Goal: Information Seeking & Learning: Find specific fact

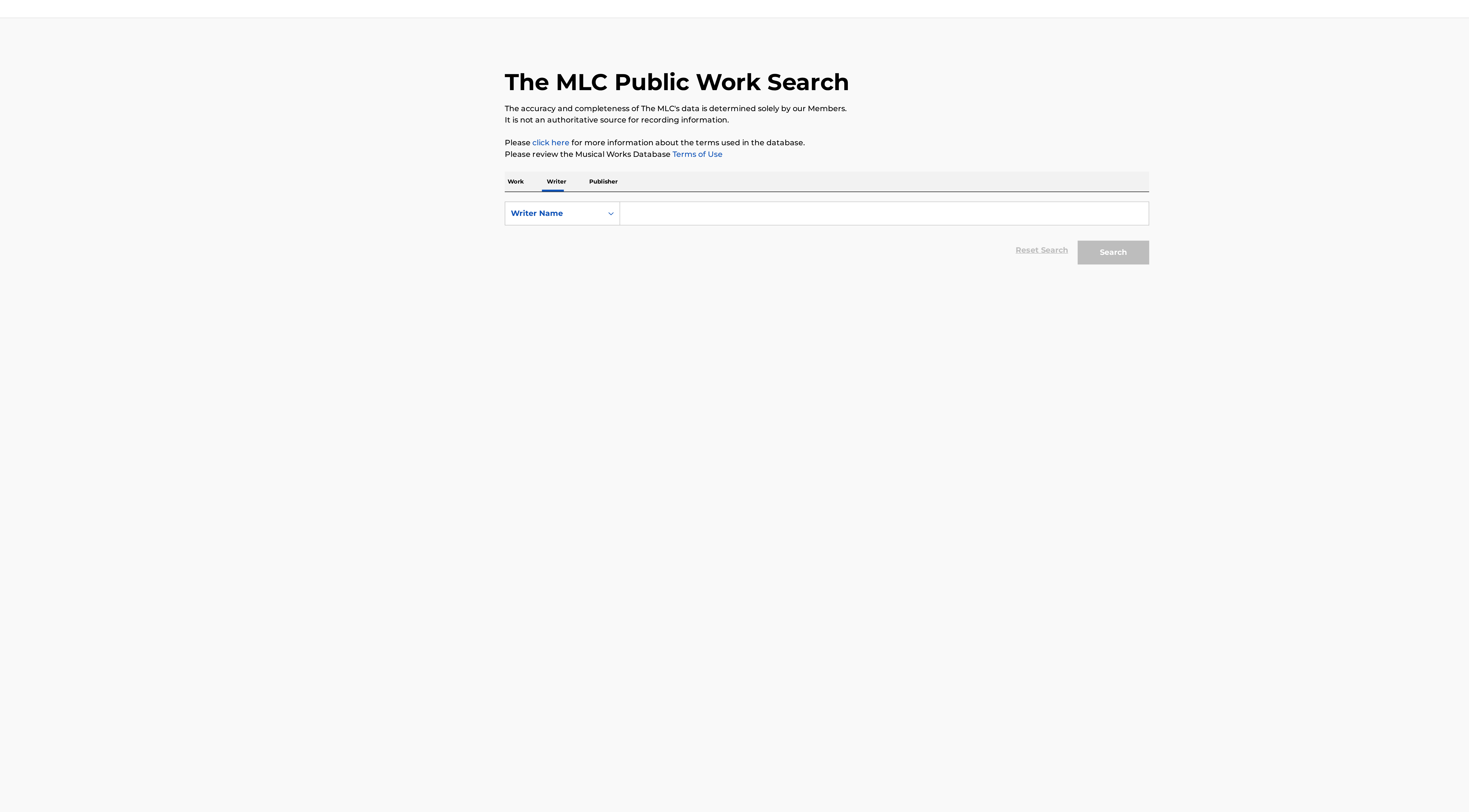
click at [650, 106] on input "Search Form" at bounding box center [761, 102] width 242 height 10
click at [595, 87] on p "Work" at bounding box center [591, 88] width 10 height 9
click at [634, 116] on img "Search Form" at bounding box center [634, 116] width 6 height 6
click at [648, 116] on input "Search Form" at bounding box center [756, 116] width 235 height 10
type input "[PERSON_NAME]"
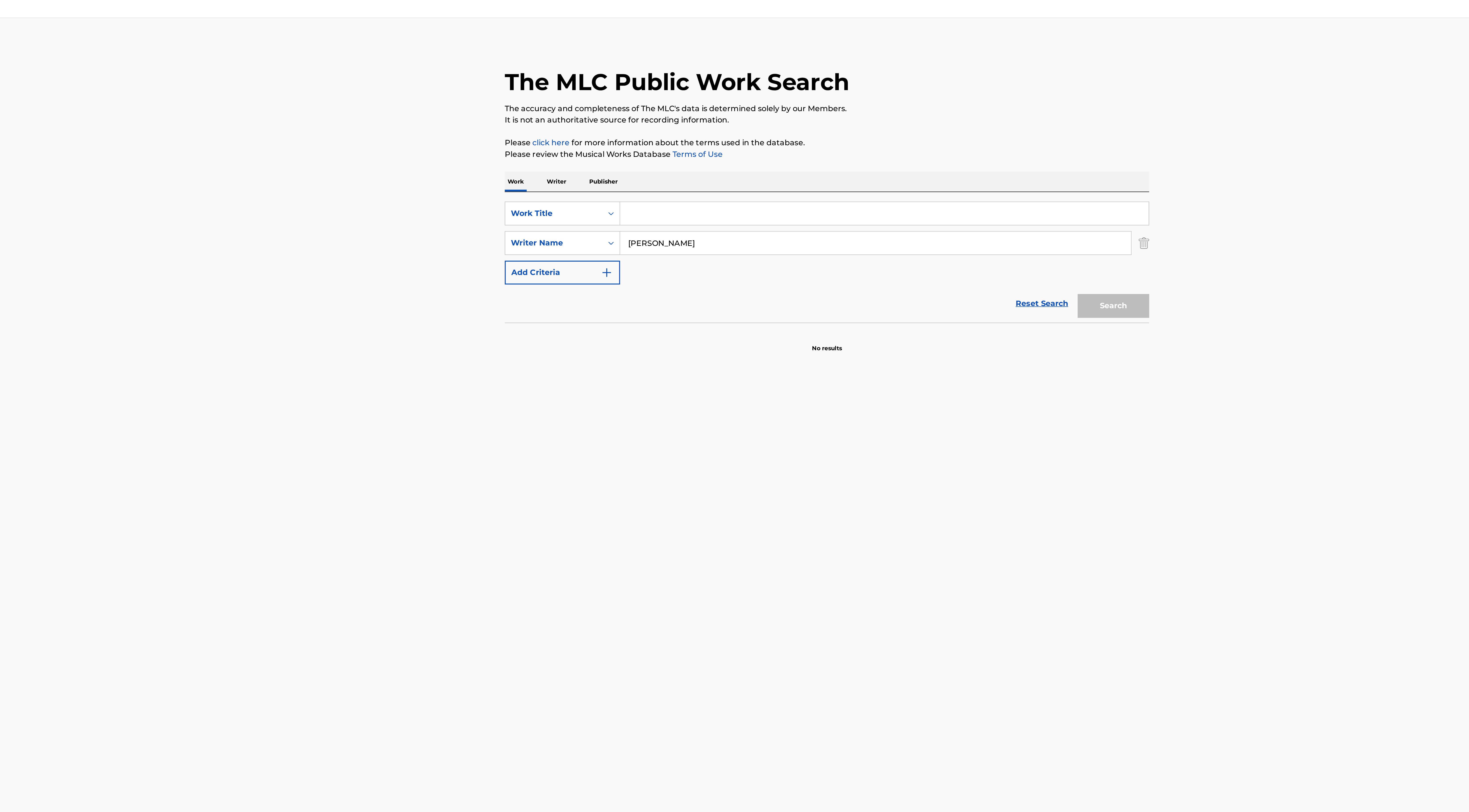
click at [664, 107] on input "Search Form" at bounding box center [761, 102] width 242 height 10
click at [713, 125] on div "her excellency (nwunye odogwu)" at bounding box center [761, 123] width 242 height 8
type input "her excellency (nwunye odogwu)"
click at [855, 143] on button "Search" at bounding box center [866, 146] width 33 height 11
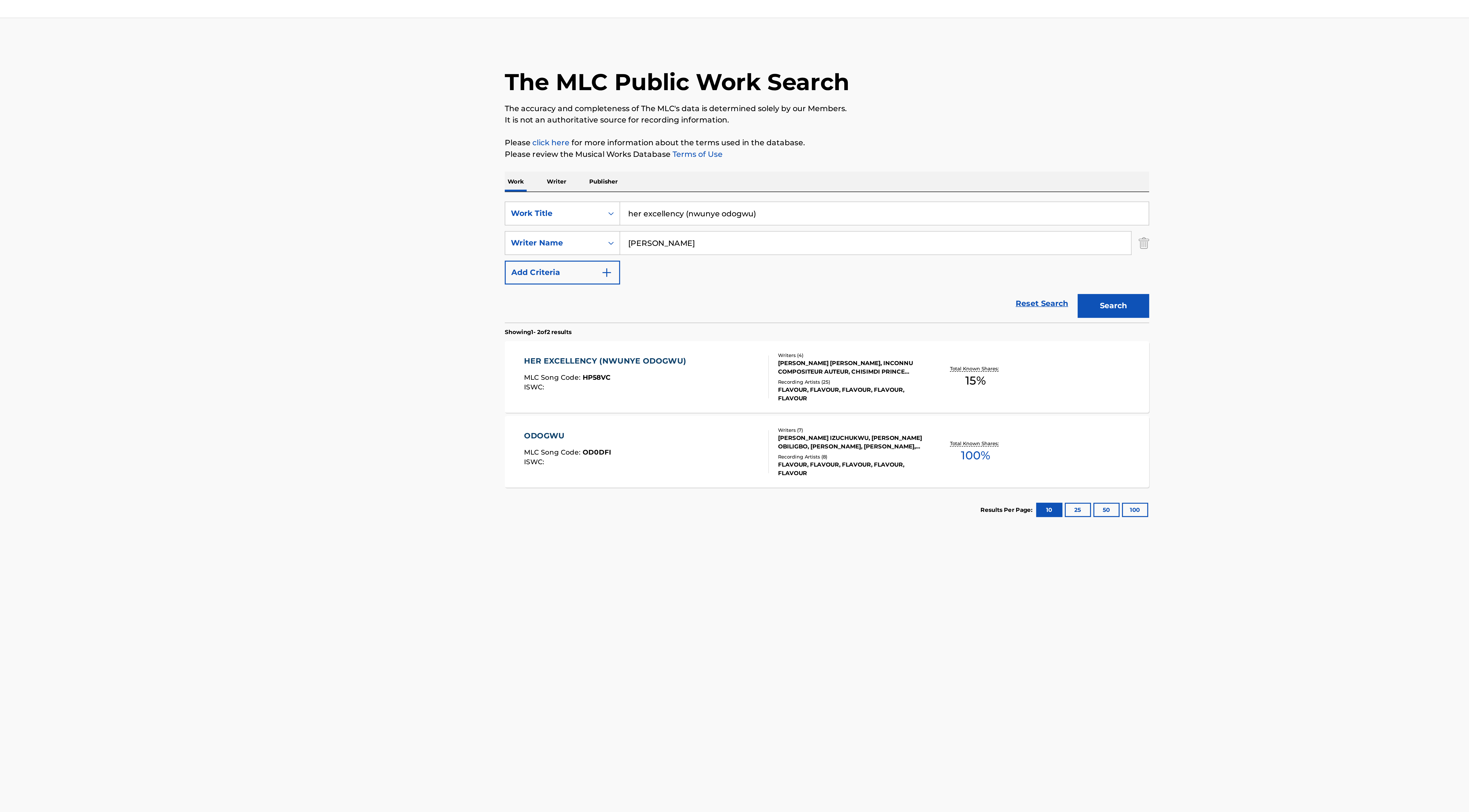
click at [737, 184] on div "FLAVOUR, FLAVOUR, FLAVOUR, FLAVOUR, FLAVOUR" at bounding box center [745, 185] width 66 height 8
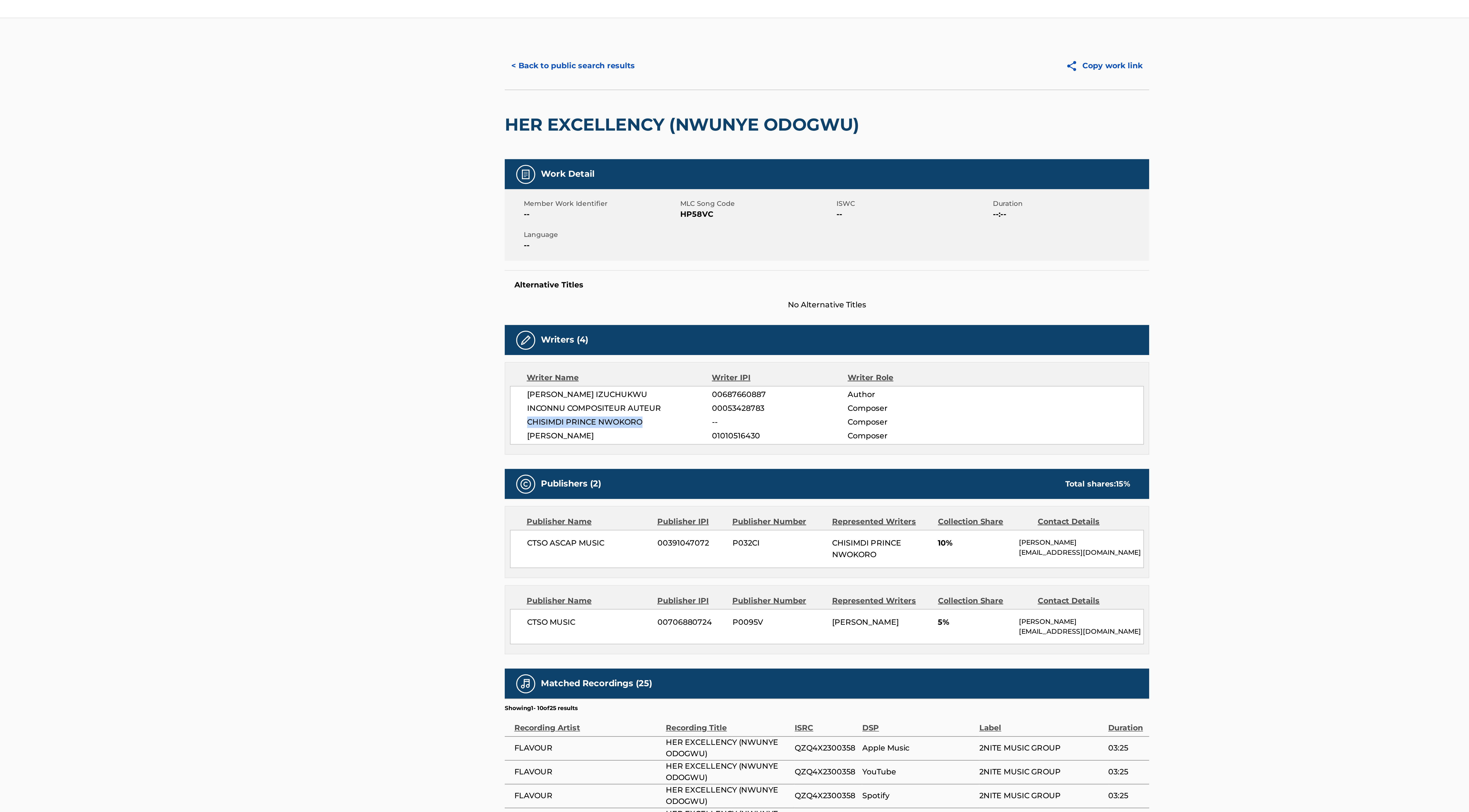
drag, startPoint x: 596, startPoint y: 198, endPoint x: 653, endPoint y: 197, distance: 57.0
click at [653, 197] on div "[PERSON_NAME] IZUCHUKWU 00687660887 Author INCONNU COMPOSITEUR AUTEUR 000534287…" at bounding box center [735, 195] width 291 height 27
copy span "CHISIMDI PRINCE NWOKORO"
click at [629, 36] on button "< Back to public search results" at bounding box center [618, 35] width 63 height 11
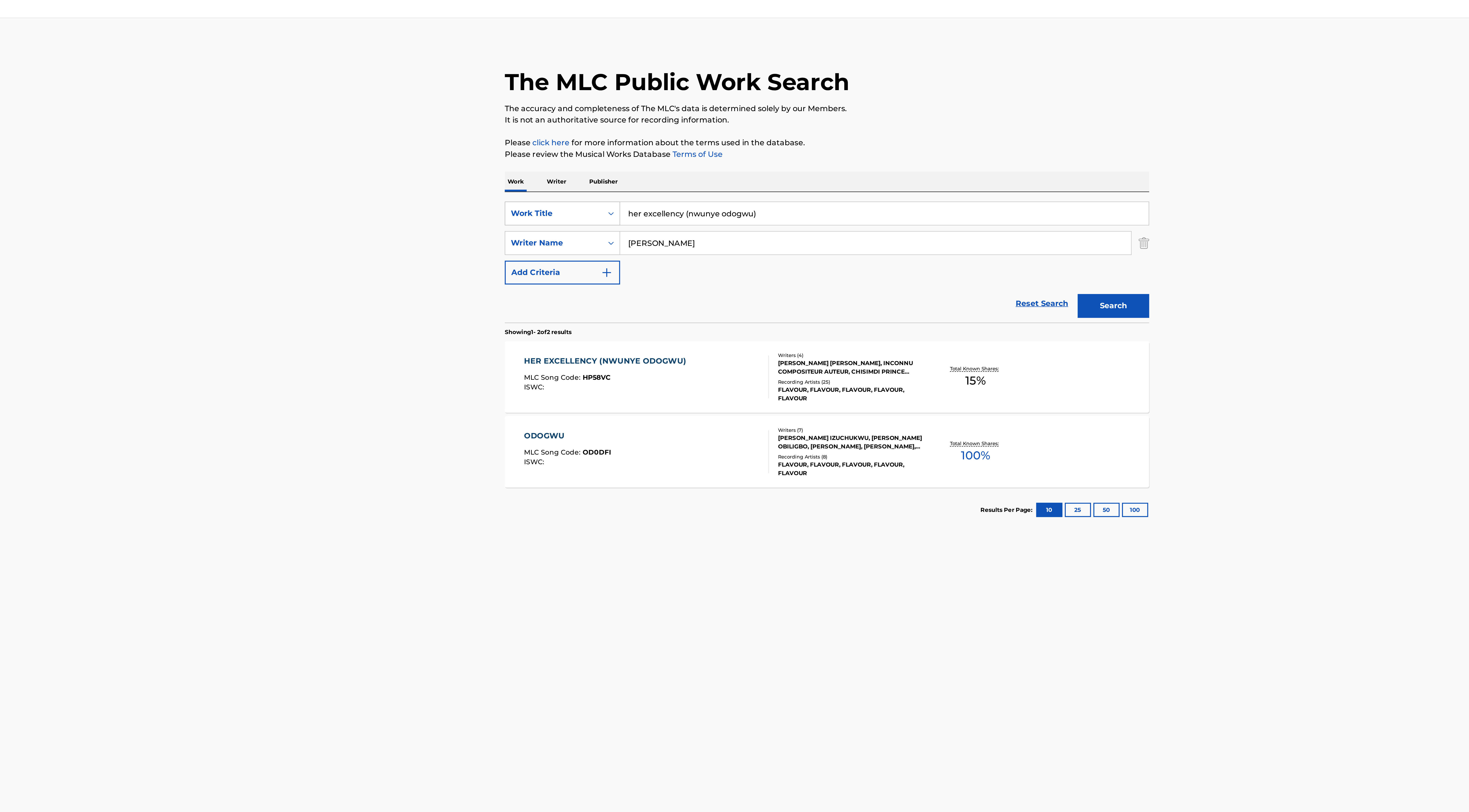
drag, startPoint x: 704, startPoint y: 104, endPoint x: 637, endPoint y: 101, distance: 67.1
click at [637, 101] on div "SearchWithCriteriae3086d60-418a-4ed7-970a-04a1f8f9f3b0 Work Title her excellenc…" at bounding box center [734, 103] width 296 height 11
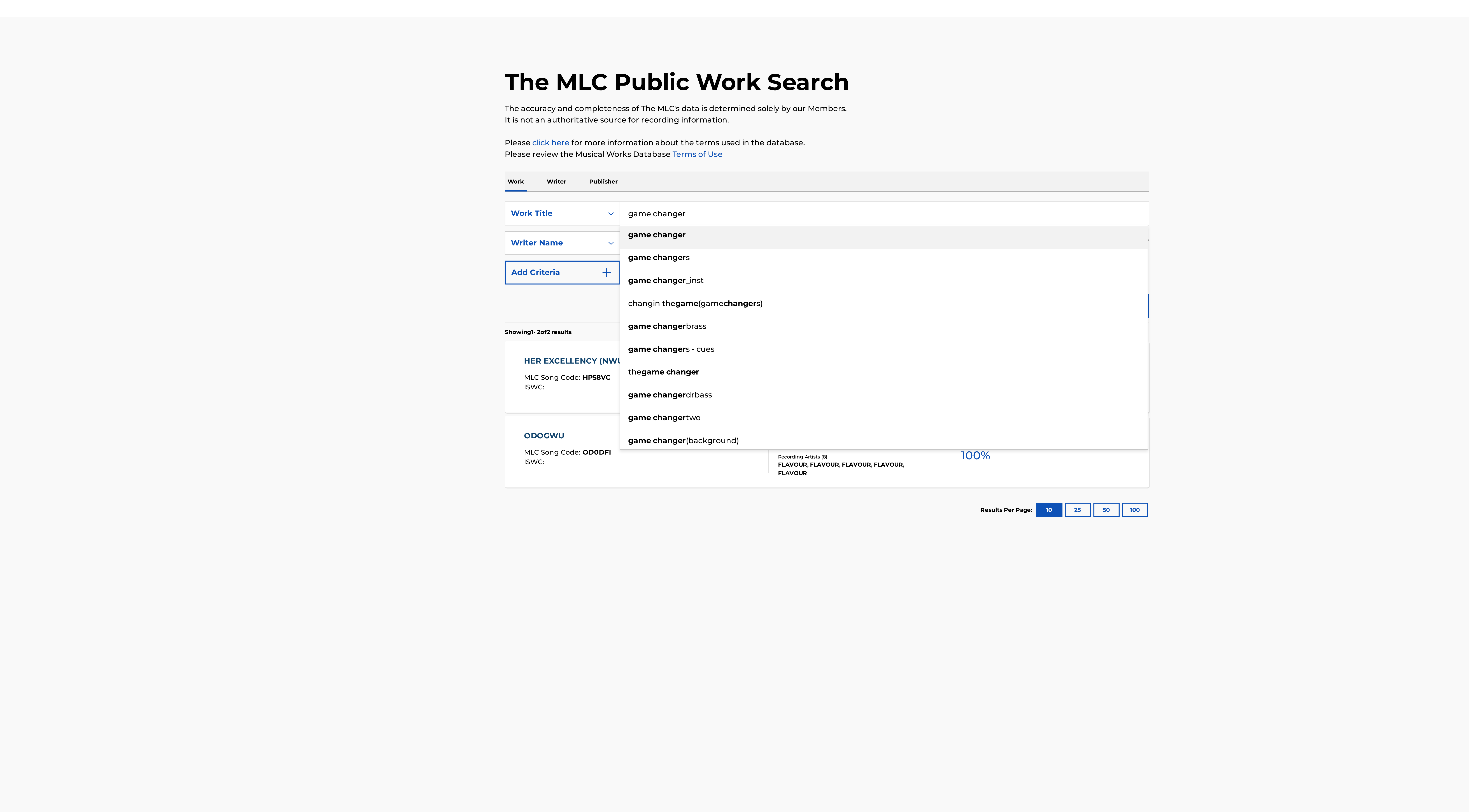
type input "game changer"
click at [609, 137] on div "Reset Search Search" at bounding box center [734, 143] width 296 height 17
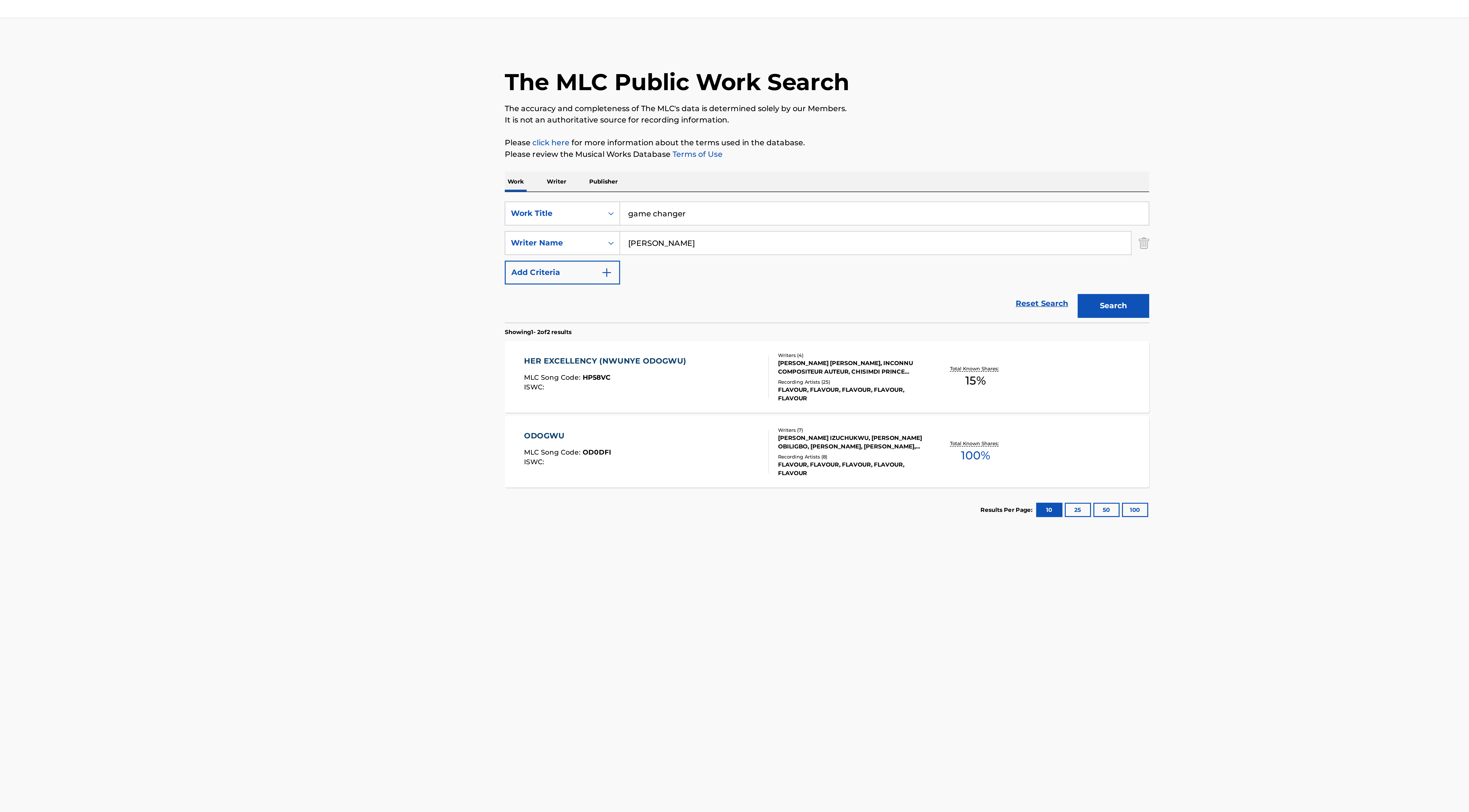
click at [880, 146] on button "Search" at bounding box center [866, 146] width 33 height 11
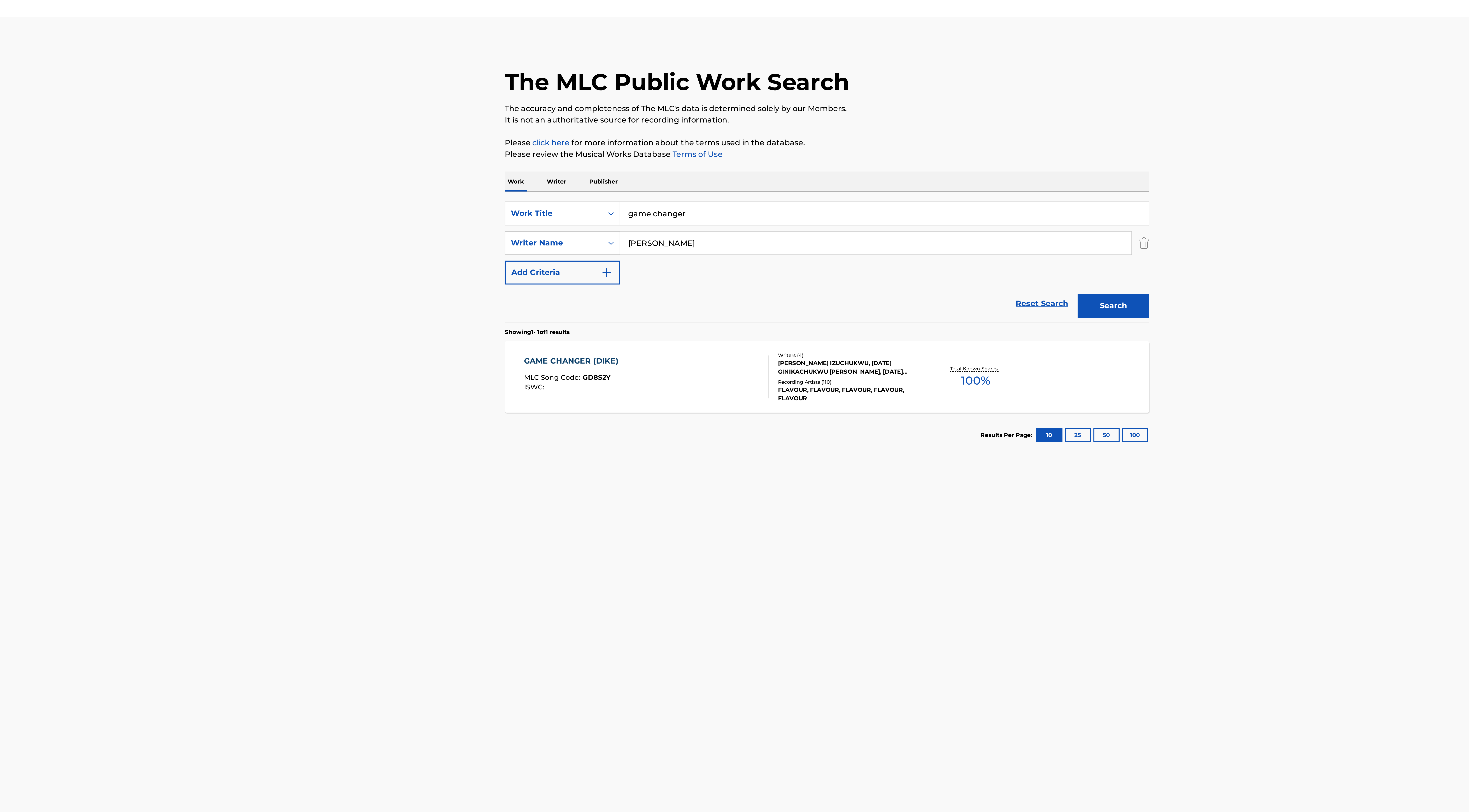
click at [733, 187] on div "FLAVOUR, FLAVOUR, FLAVOUR, FLAVOUR, FLAVOUR" at bounding box center [745, 185] width 66 height 8
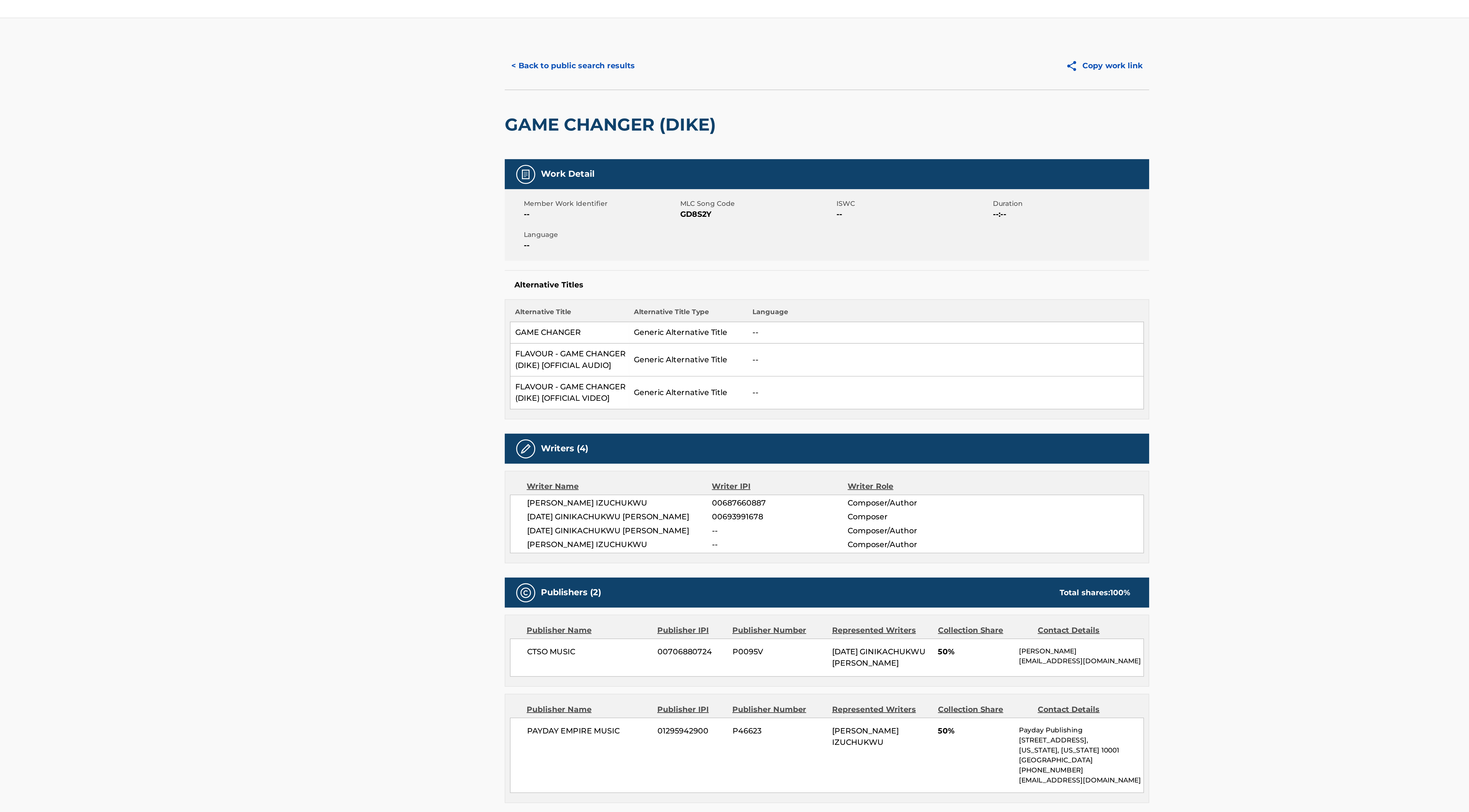
click at [634, 32] on button "< Back to public search results" at bounding box center [618, 35] width 63 height 11
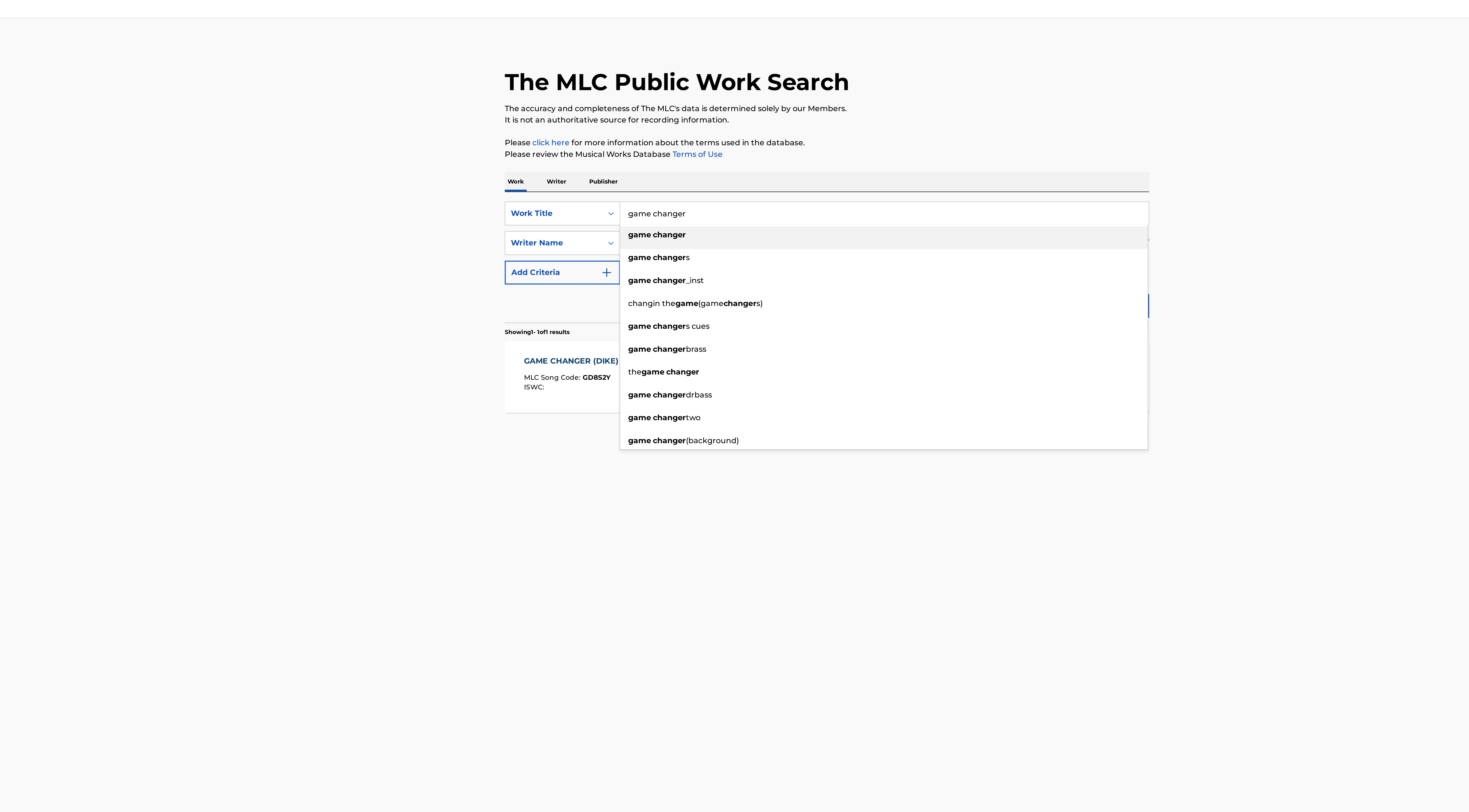
drag, startPoint x: 672, startPoint y: 104, endPoint x: 644, endPoint y: 101, distance: 28.2
click at [644, 101] on input "game changer" at bounding box center [761, 102] width 242 height 10
type input "fearless"
click at [627, 146] on div "Reset Search Search" at bounding box center [734, 143] width 296 height 17
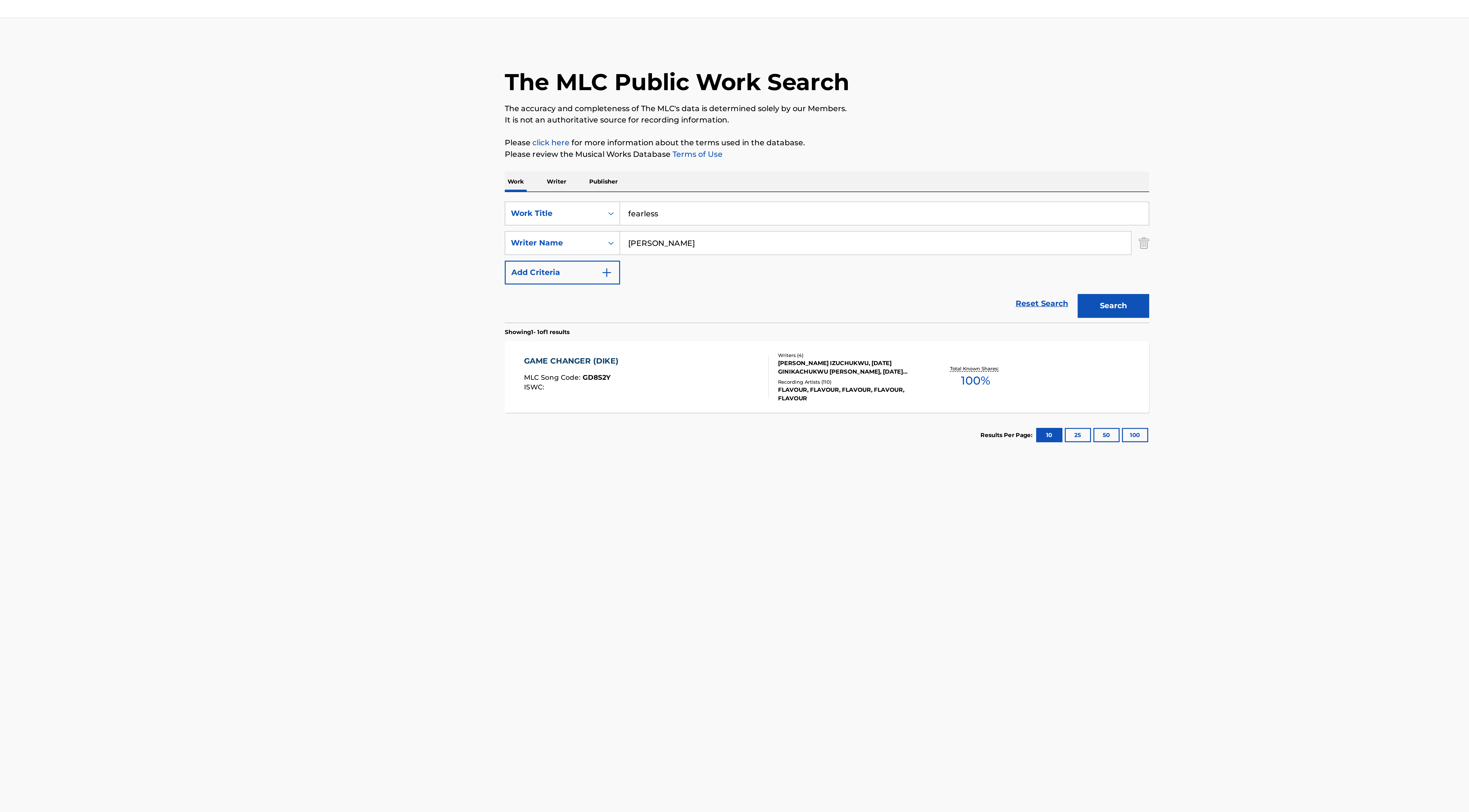
click at [876, 147] on button "Search" at bounding box center [866, 146] width 33 height 11
click at [753, 177] on div "[PERSON_NAME], [PERSON_NAME] [PERSON_NAME], INCONNU COMPOSITEUR AUTEUR, CHISIMD…" at bounding box center [745, 173] width 66 height 8
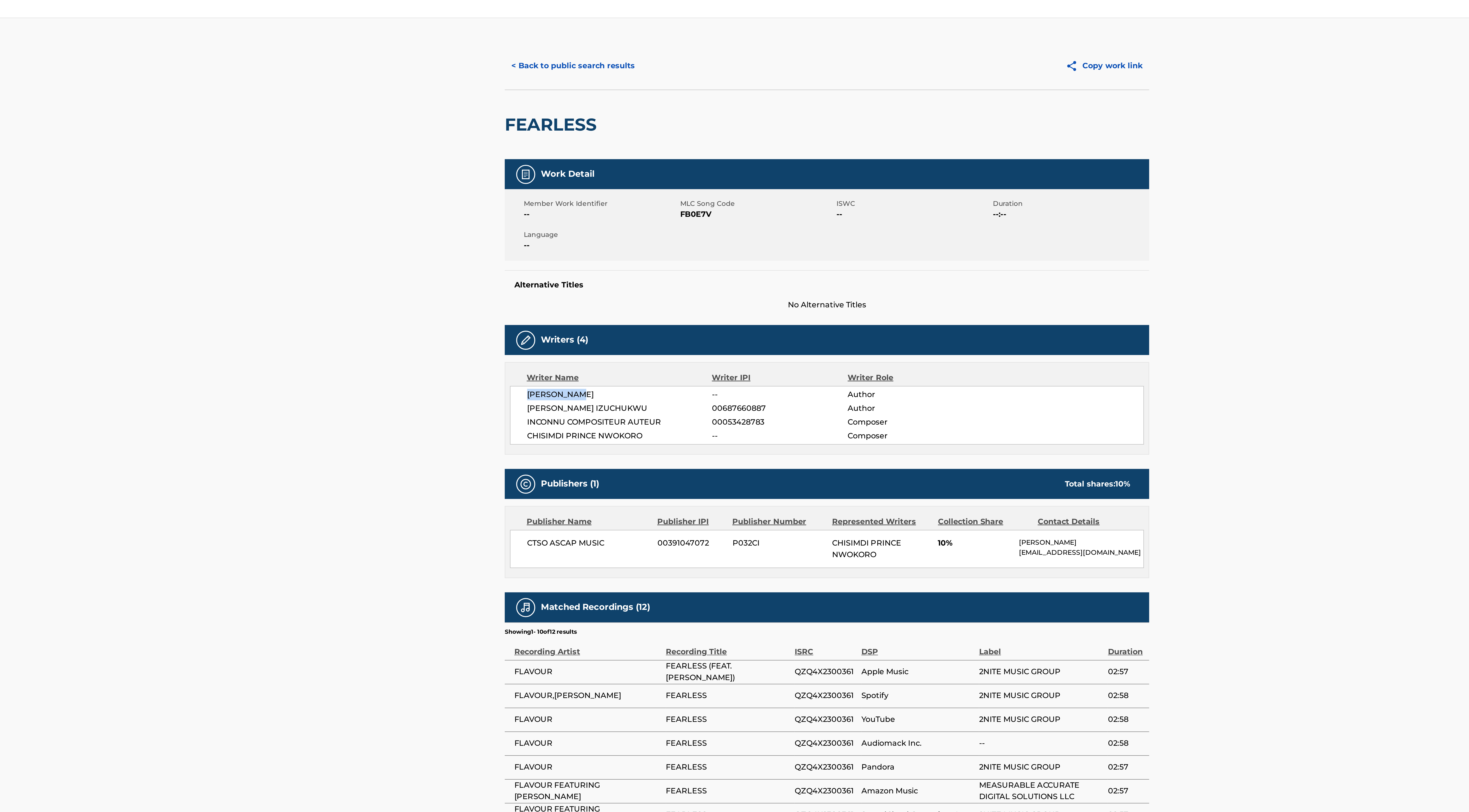
drag, startPoint x: 598, startPoint y: 188, endPoint x: 633, endPoint y: 188, distance: 35.0
click at [633, 188] on span "[PERSON_NAME]" at bounding box center [639, 186] width 85 height 6
copy span "[PERSON_NAME]"
click at [619, 36] on button "< Back to public search results" at bounding box center [618, 35] width 63 height 11
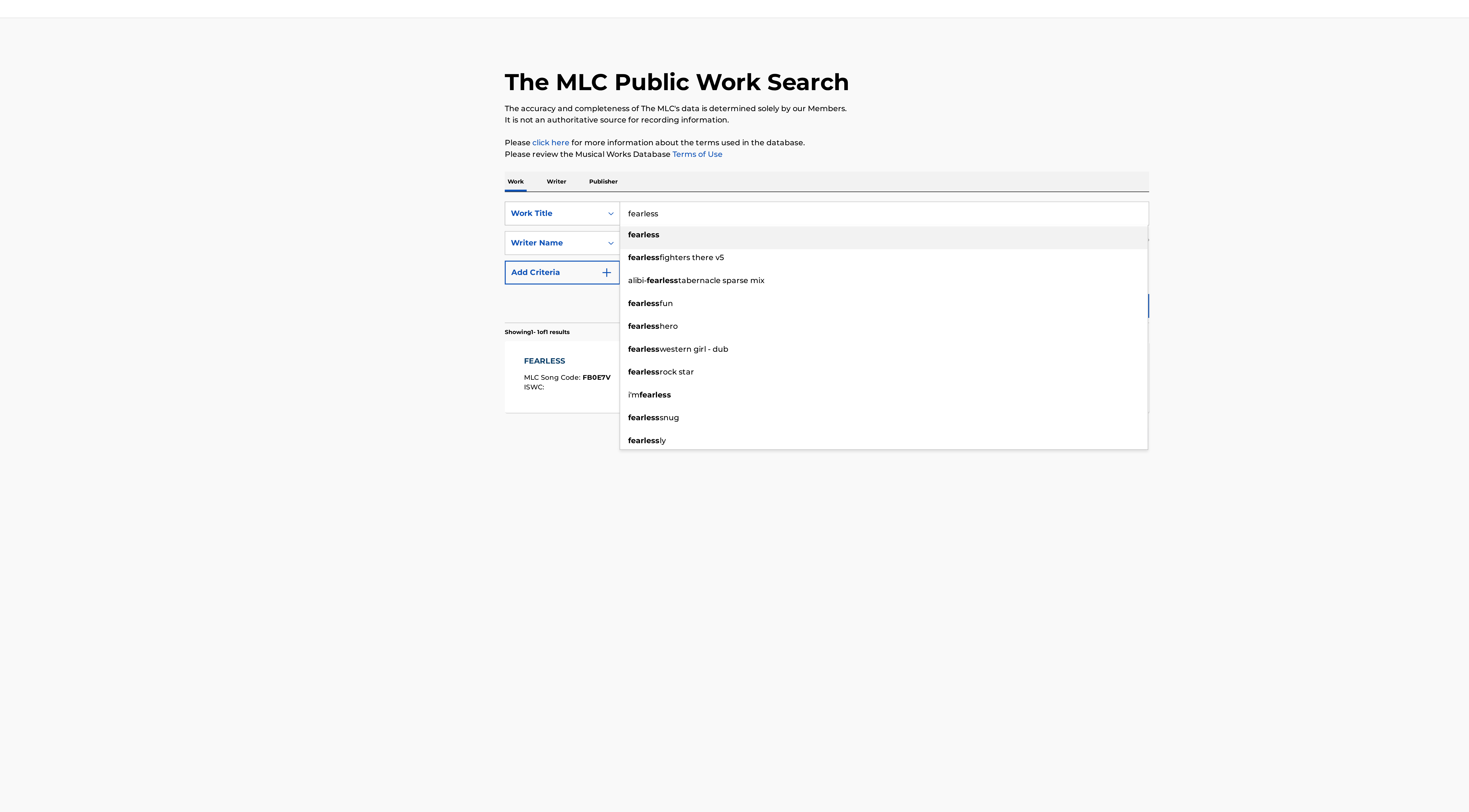
drag, startPoint x: 660, startPoint y: 104, endPoint x: 631, endPoint y: 104, distance: 29.0
click at [631, 104] on div "SearchWithCriteriae3086d60-418a-4ed7-970a-04a1f8f9f3b0 Work Title fearless fear…" at bounding box center [734, 103] width 296 height 11
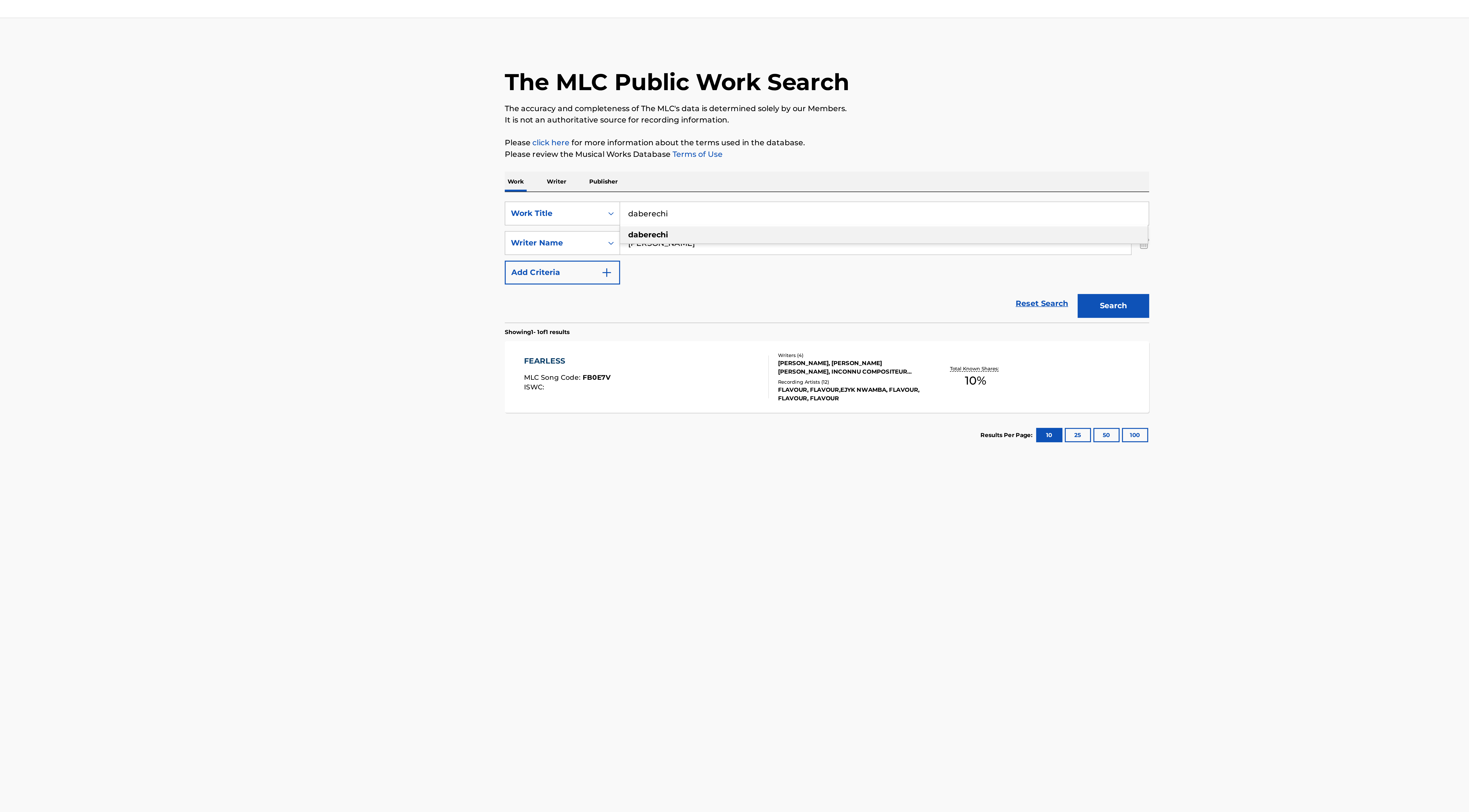
type input "daberechi"
click at [650, 113] on strong "daberechi" at bounding box center [653, 113] width 18 height 4
click at [873, 144] on button "Search" at bounding box center [866, 146] width 33 height 11
click at [778, 185] on div "Total Known Shares: 10 %" at bounding box center [802, 178] width 49 height 13
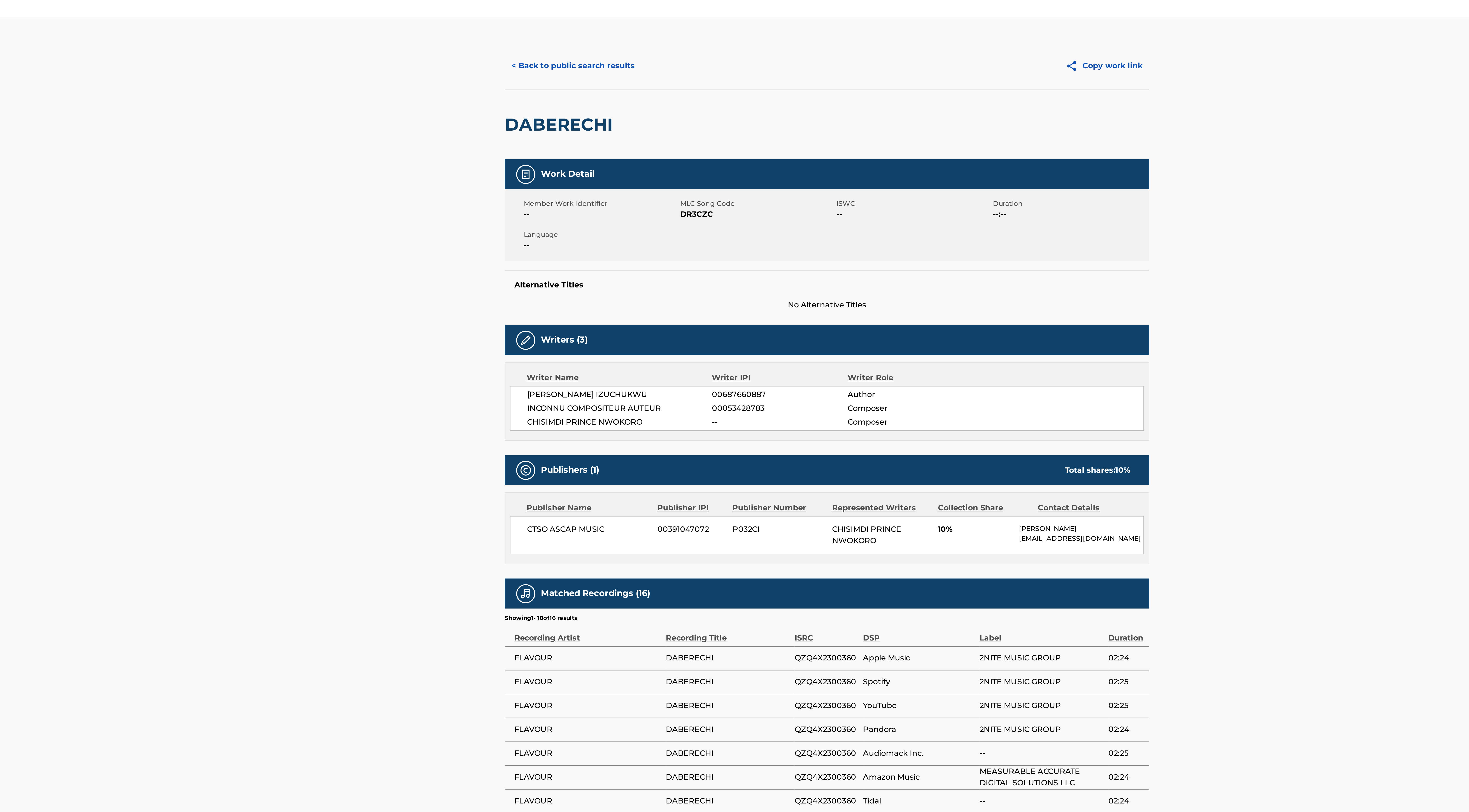
click at [625, 71] on div "DABERECHI" at bounding box center [612, 62] width 52 height 32
click at [626, 34] on button "< Back to public search results" at bounding box center [618, 35] width 63 height 11
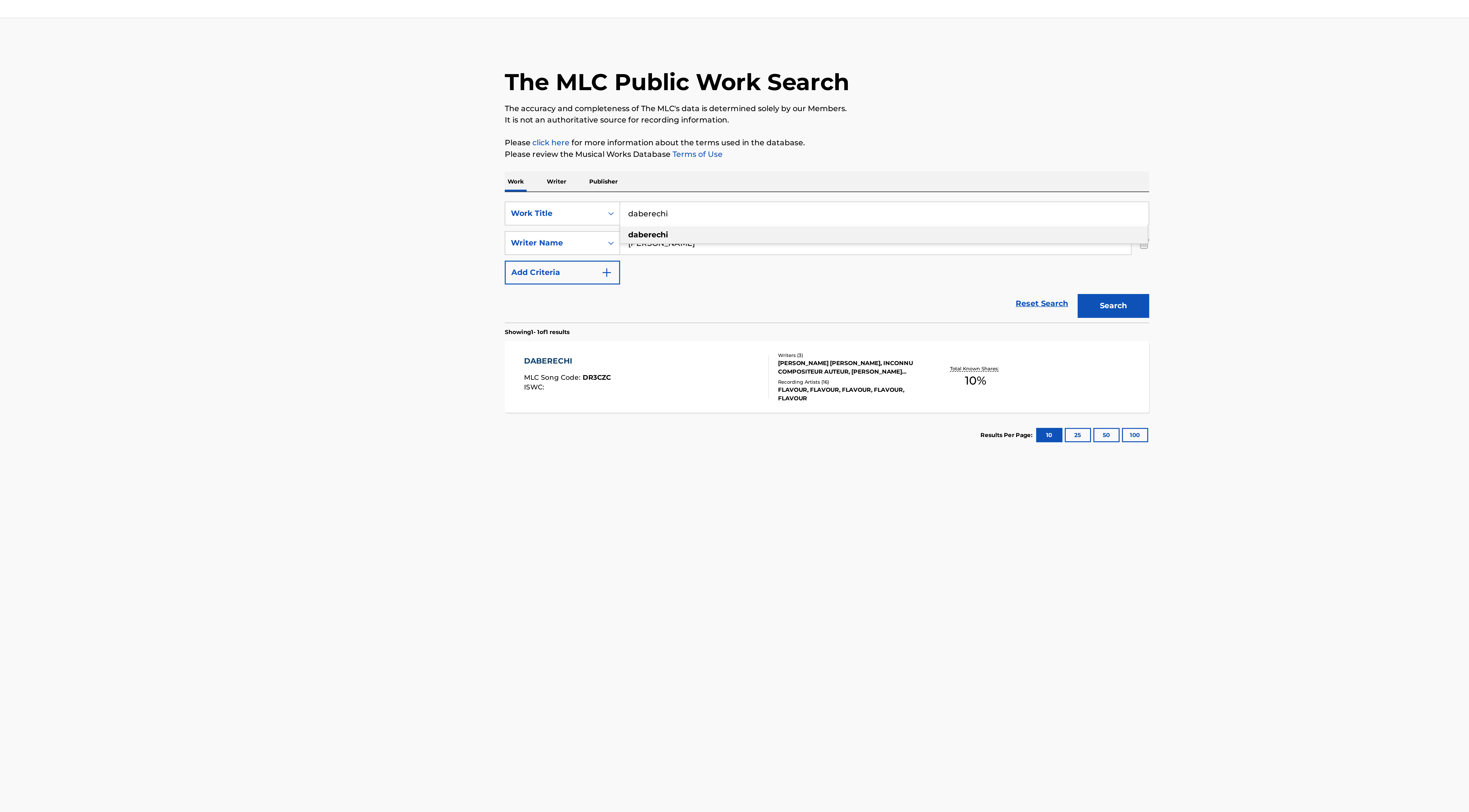
drag, startPoint x: 661, startPoint y: 105, endPoint x: 643, endPoint y: 104, distance: 18.0
click at [643, 104] on input "daberechi" at bounding box center [761, 102] width 242 height 10
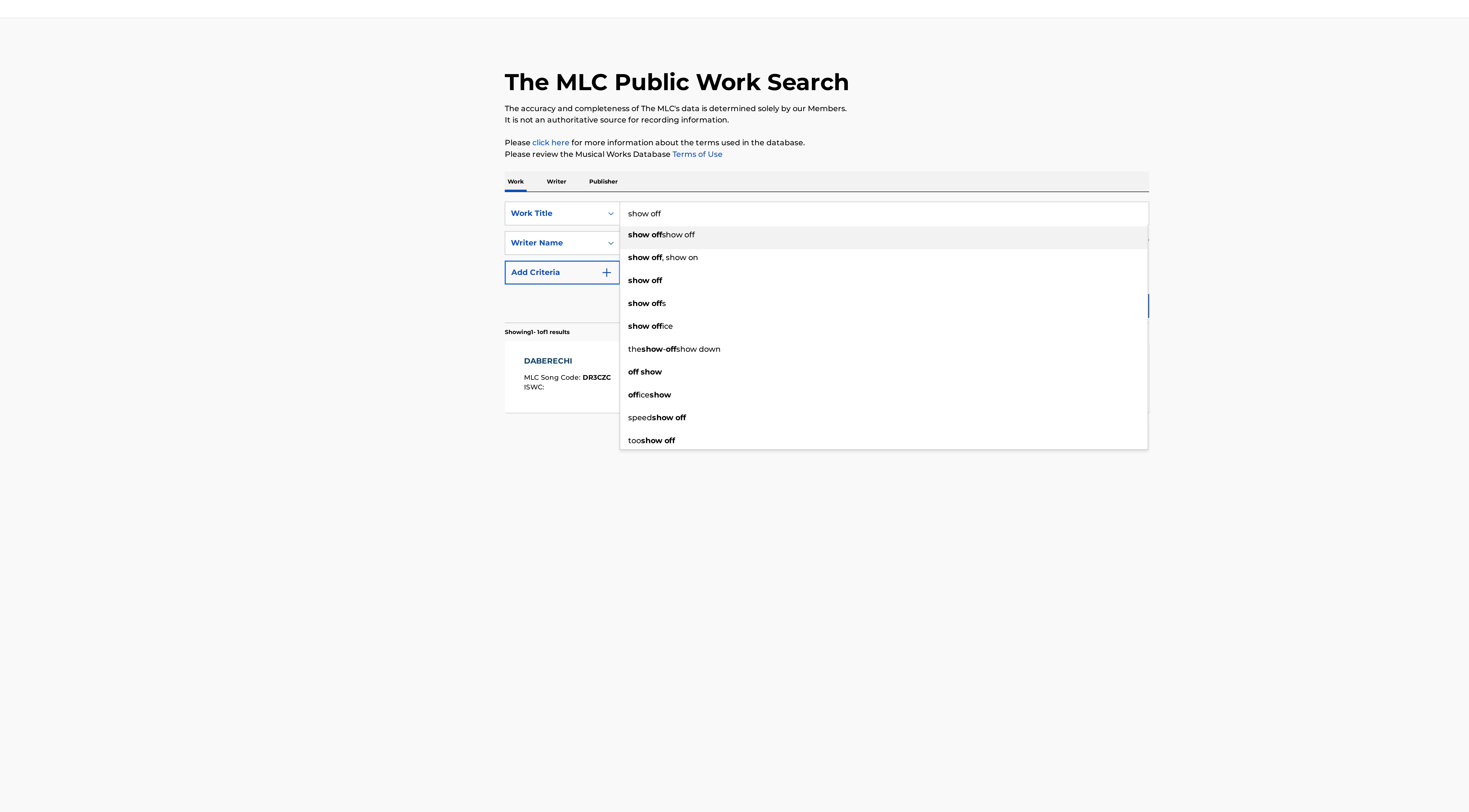
type input "show off"
click at [628, 220] on main "The MLC Public Work Search The accuracy and completeness of The MLC's data is d…" at bounding box center [734, 402] width 1469 height 778
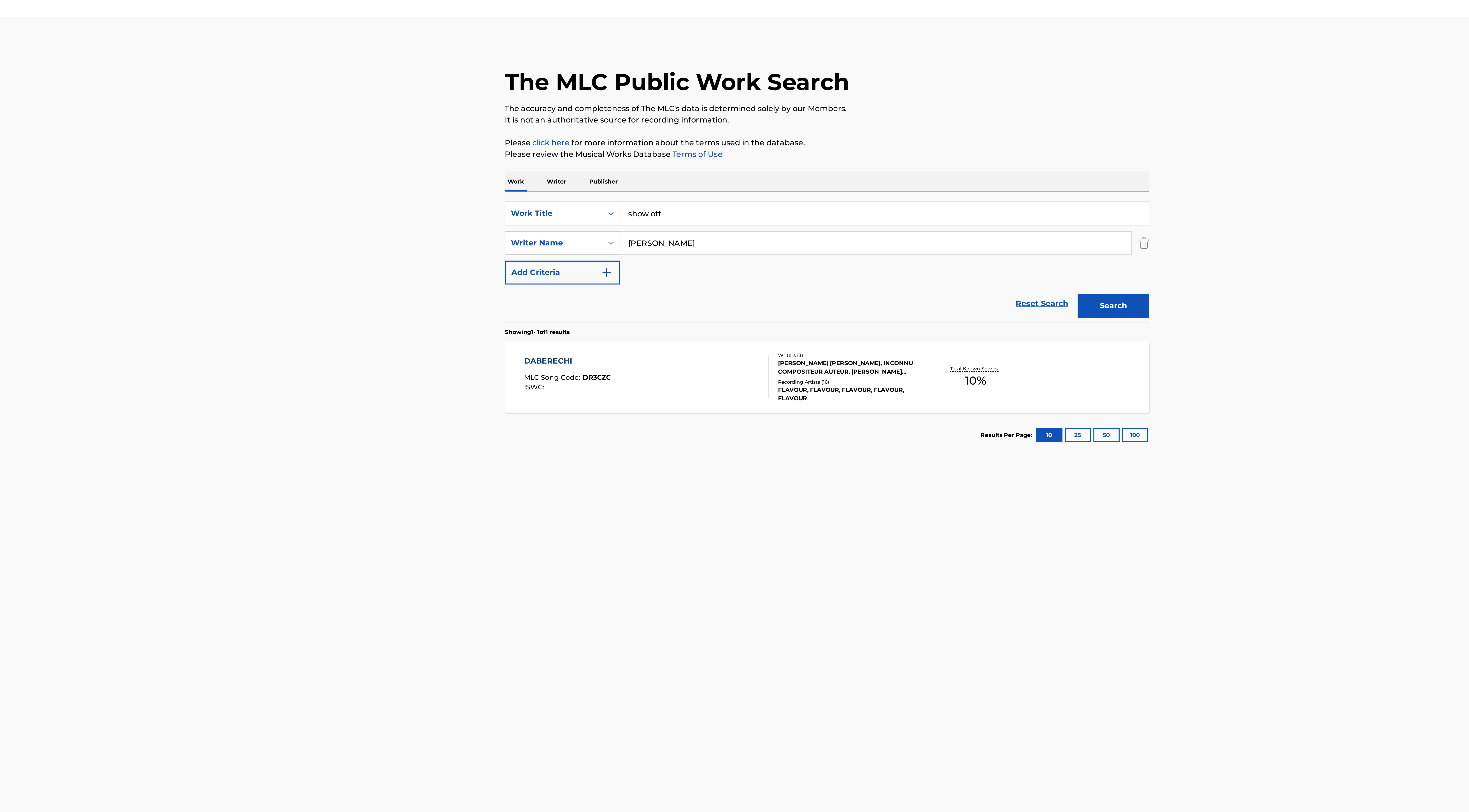
click at [876, 140] on button "Search" at bounding box center [866, 146] width 33 height 11
click at [759, 180] on div "[PERSON_NAME], [GEOGRAPHIC_DATA][PERSON_NAME], [PERSON_NAME]" at bounding box center [745, 177] width 66 height 8
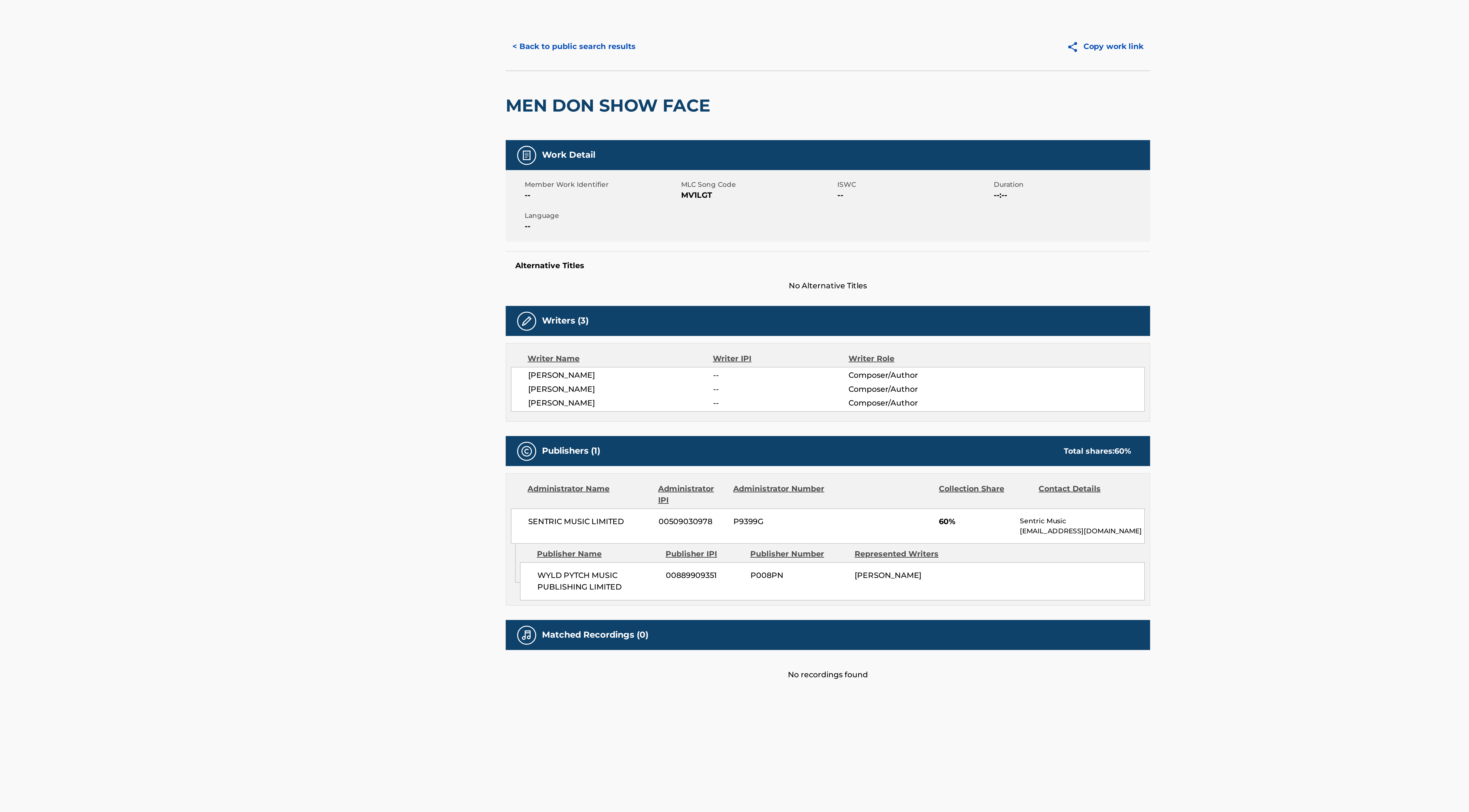
click at [630, 36] on button "< Back to public search results" at bounding box center [618, 35] width 63 height 11
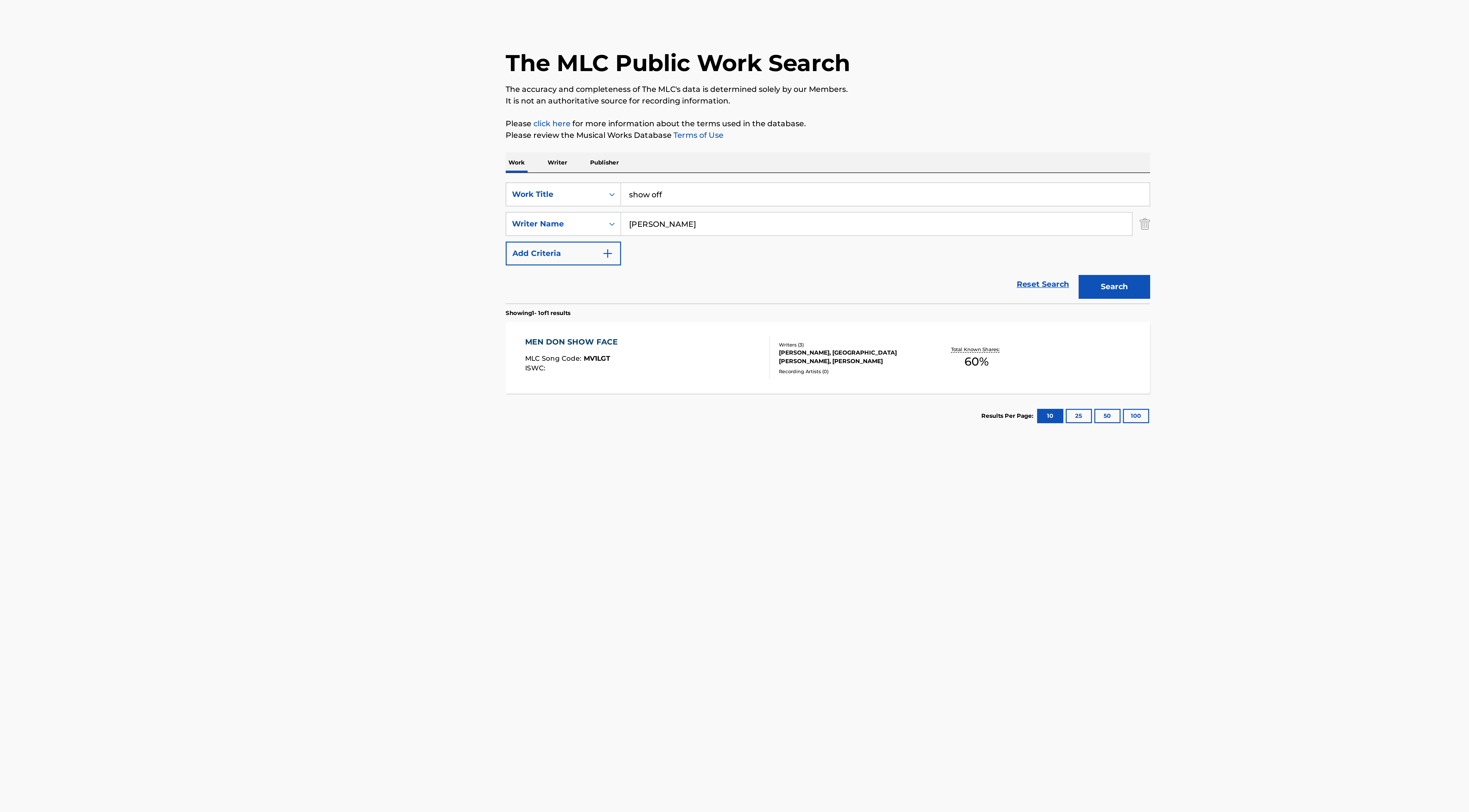
click at [864, 144] on button "Search" at bounding box center [866, 146] width 33 height 11
drag, startPoint x: 662, startPoint y: 104, endPoint x: 629, endPoint y: 102, distance: 33.1
click at [629, 102] on div "SearchWithCriteriae3086d60-418a-4ed7-970a-04a1f8f9f3b0 Work Title show off" at bounding box center [734, 103] width 296 height 11
click at [763, 145] on div "Reset Search Search" at bounding box center [734, 143] width 296 height 17
click at [898, 141] on main "The MLC Public Work Search The accuracy and completeness of The MLC's data is d…" at bounding box center [734, 402] width 1469 height 778
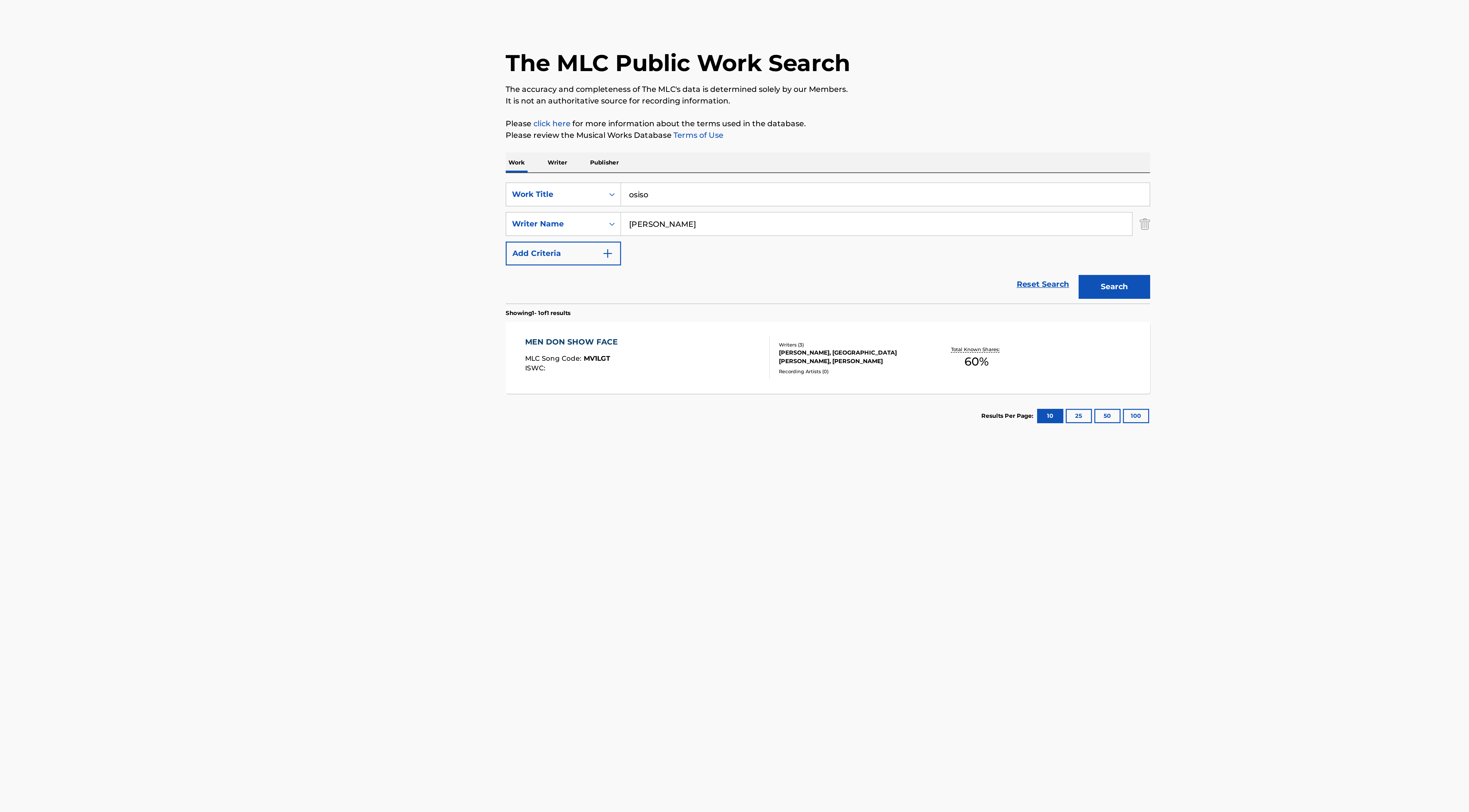
click at [870, 147] on button "Search" at bounding box center [866, 146] width 33 height 11
click at [681, 105] on input "osiso" at bounding box center [761, 102] width 242 height 10
click at [864, 147] on button "Search" at bounding box center [866, 146] width 33 height 11
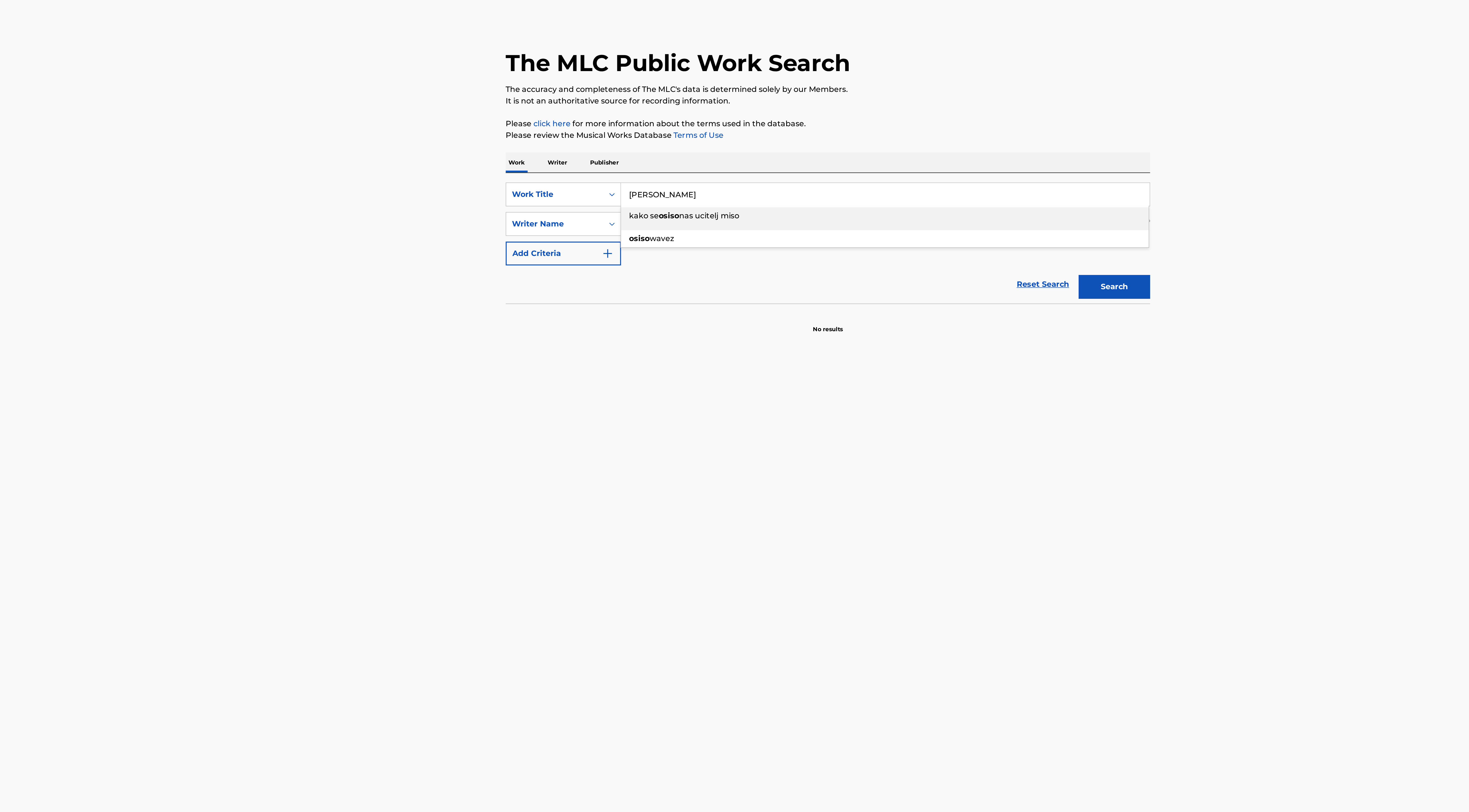
drag, startPoint x: 664, startPoint y: 102, endPoint x: 640, endPoint y: 104, distance: 24.1
click at [640, 104] on input "[PERSON_NAME]" at bounding box center [761, 102] width 242 height 10
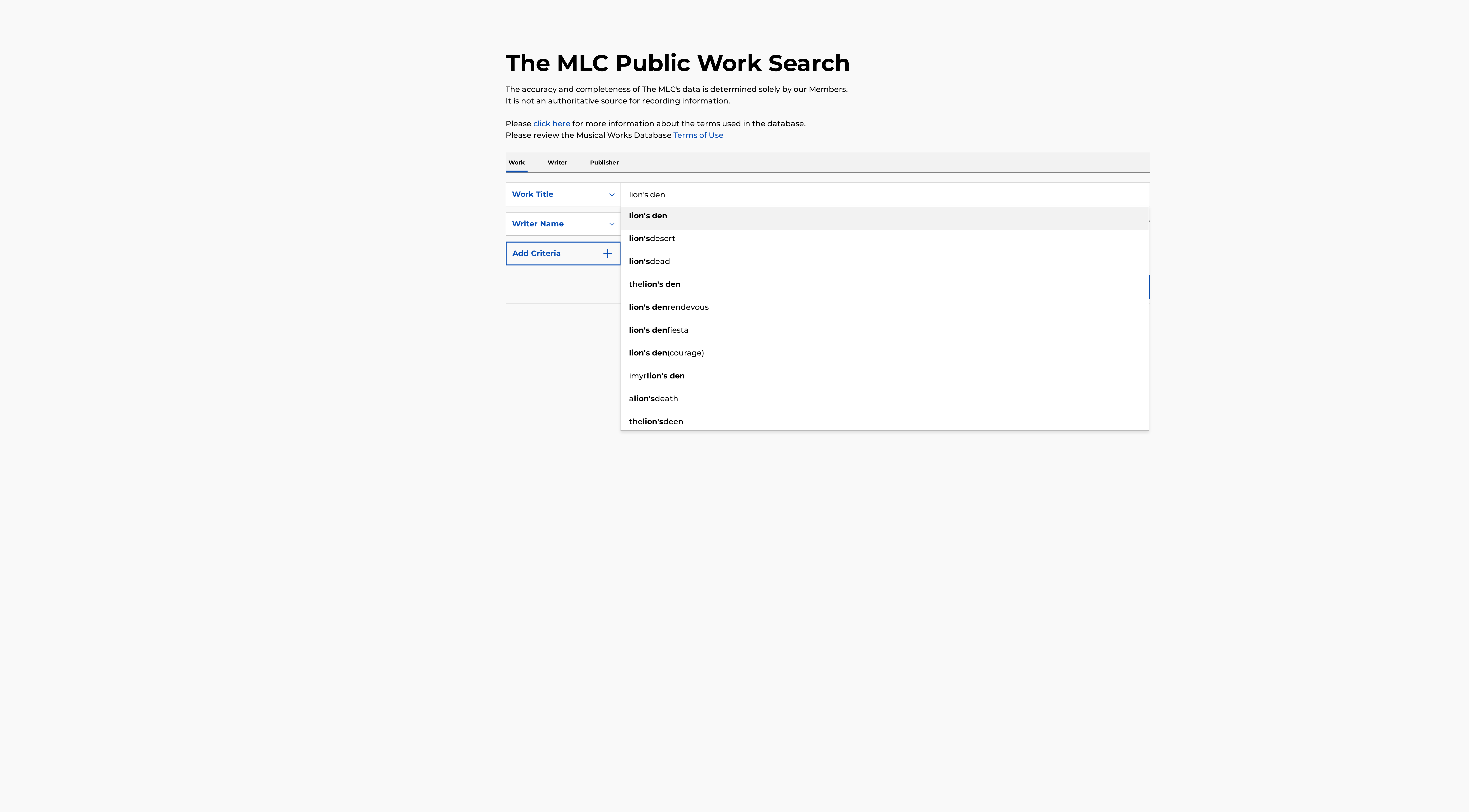
type input "lion's den"
click at [610, 162] on section "No results" at bounding box center [734, 161] width 296 height 11
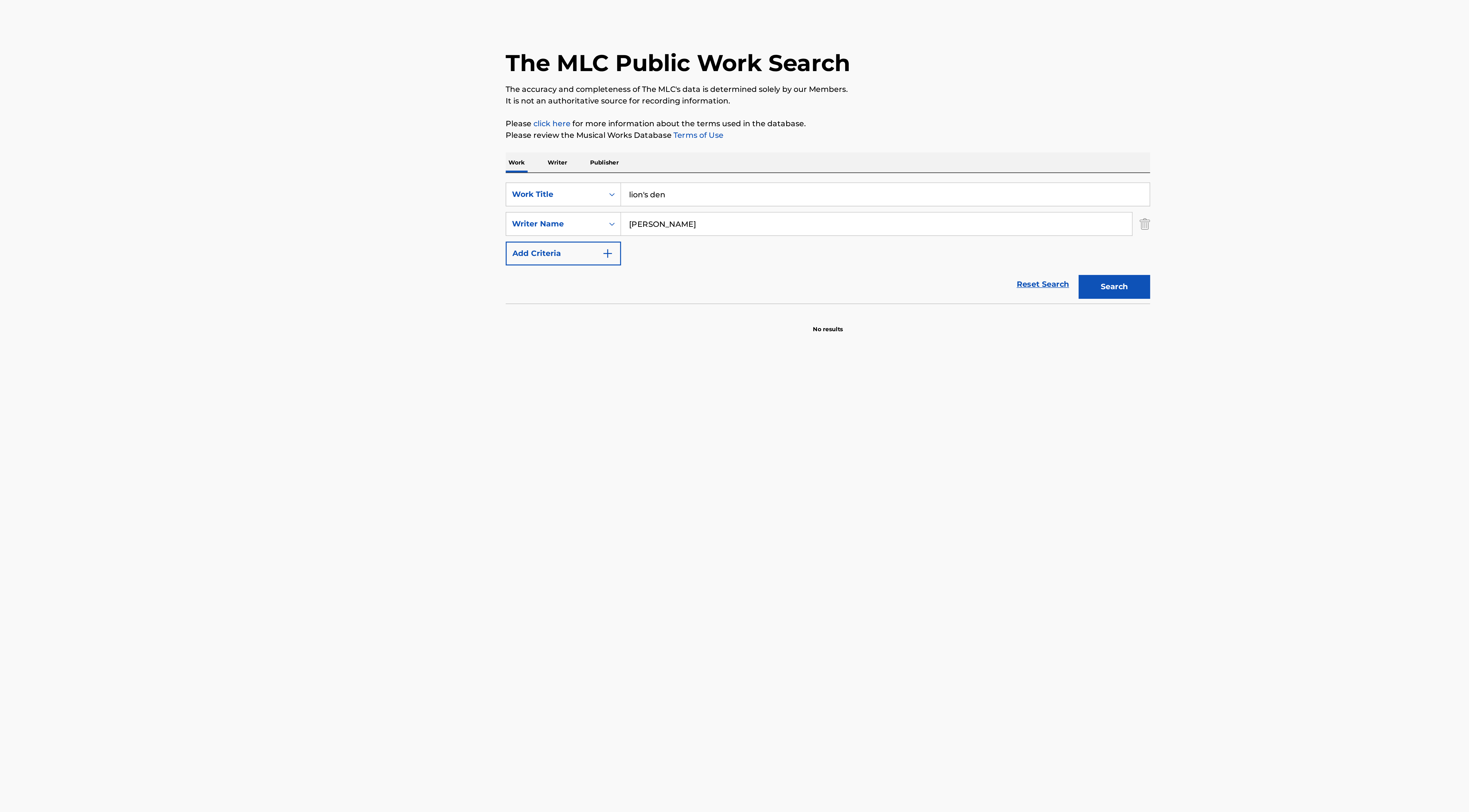
click at [908, 147] on main "The MLC Public Work Search The accuracy and completeness of The MLC's data is d…" at bounding box center [734, 402] width 1469 height 778
click at [873, 149] on button "Search" at bounding box center [866, 146] width 33 height 11
click at [776, 171] on div "[PERSON_NAME] [PERSON_NAME], INCONNU COMPOSITEUR AUTEUR, [PERSON_NAME] PRINCE […" at bounding box center [745, 173] width 66 height 8
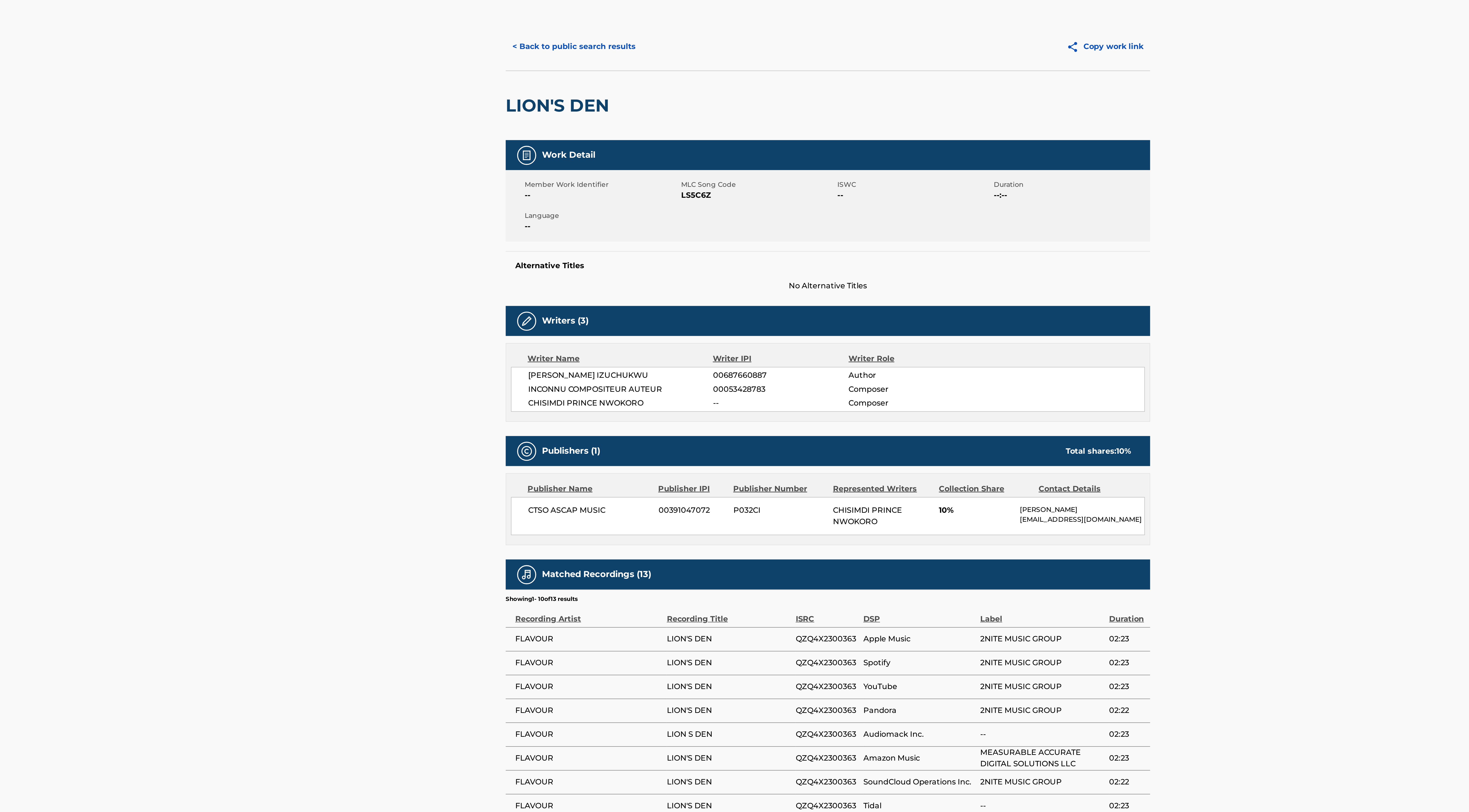
click at [633, 35] on button "< Back to public search results" at bounding box center [618, 35] width 63 height 11
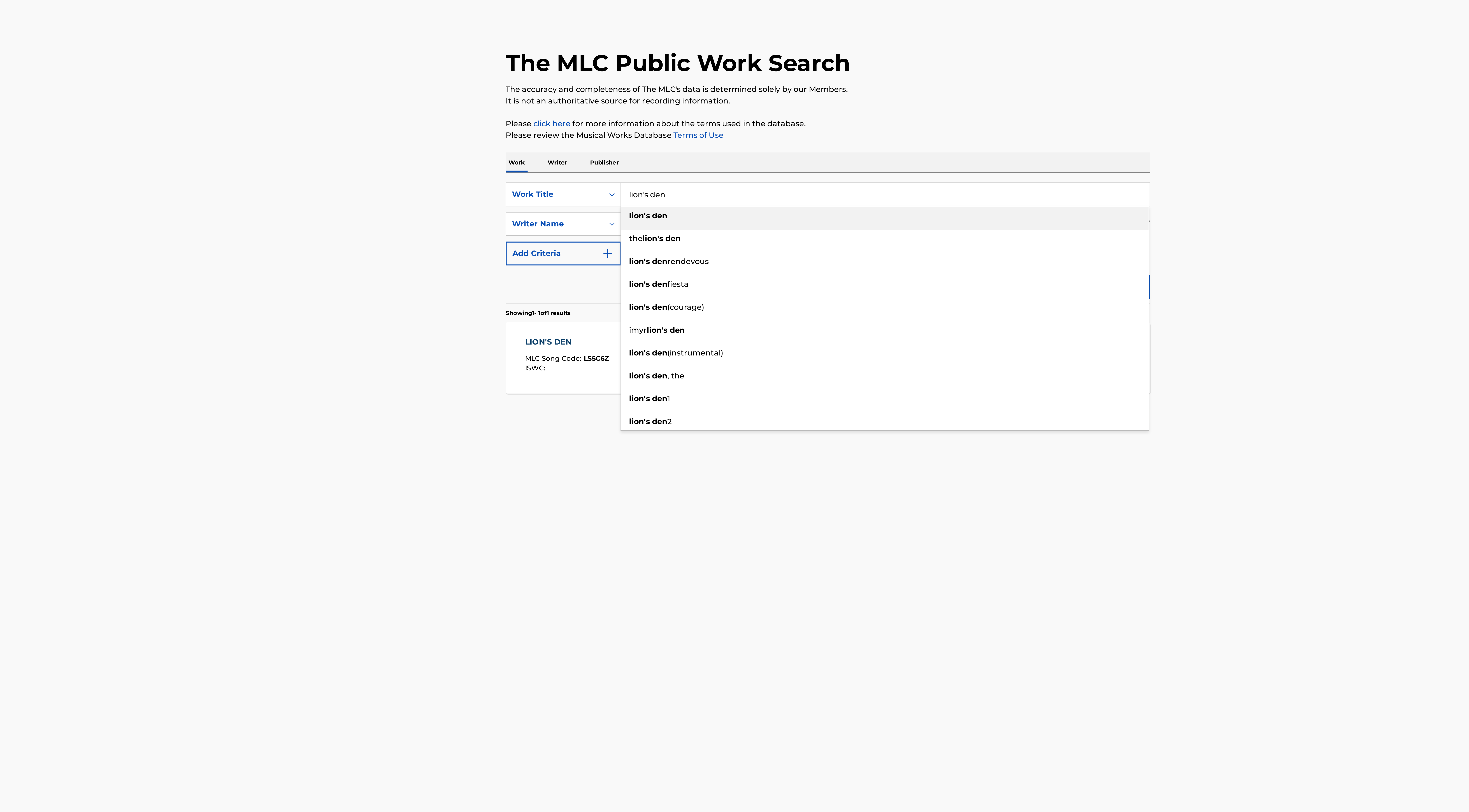
drag, startPoint x: 666, startPoint y: 104, endPoint x: 642, endPoint y: 100, distance: 24.3
click at [642, 100] on input "lion's den" at bounding box center [761, 102] width 242 height 10
type input "woman king"
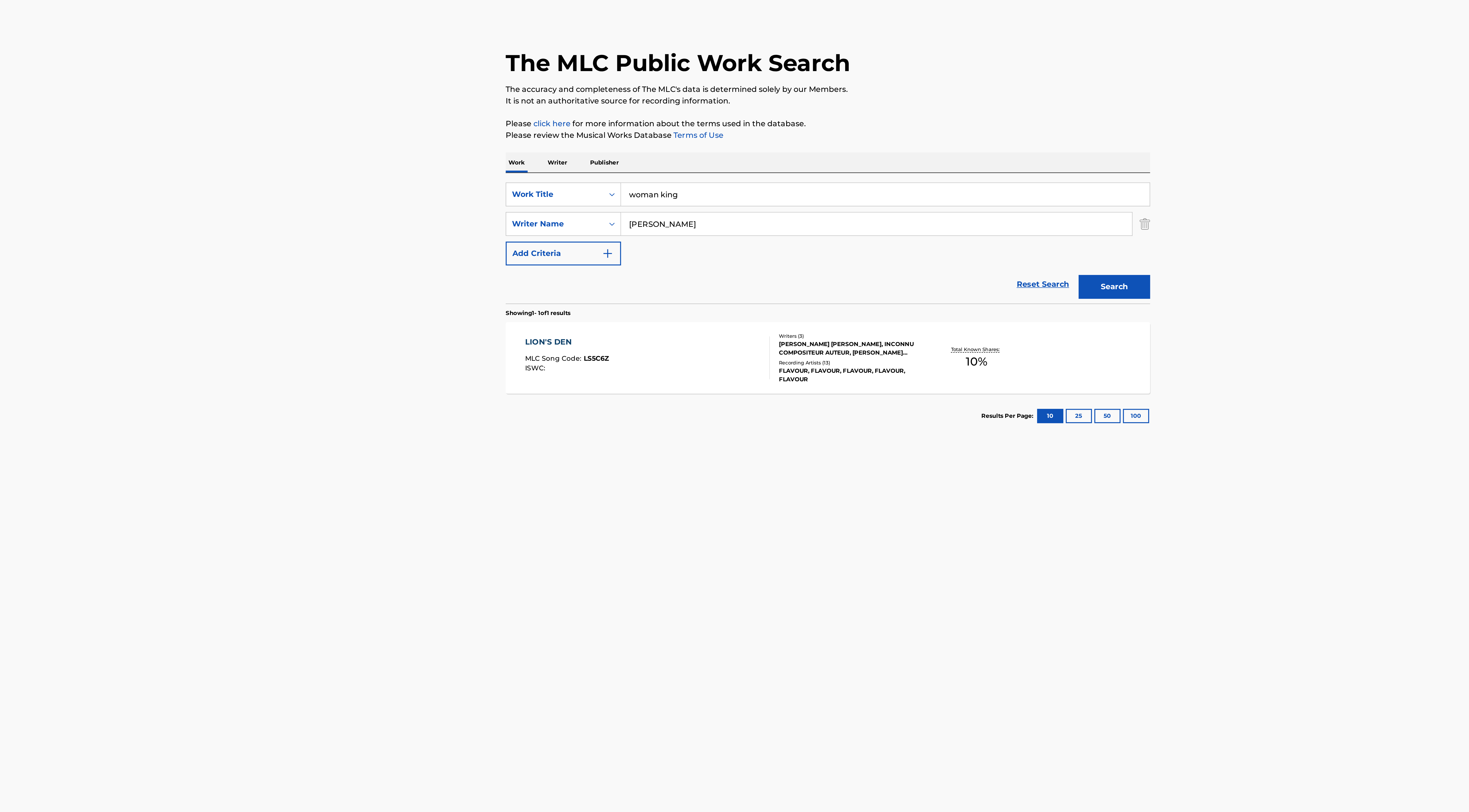
click at [615, 139] on div "Reset Search Search" at bounding box center [734, 143] width 296 height 17
click at [864, 143] on button "Search" at bounding box center [866, 146] width 33 height 11
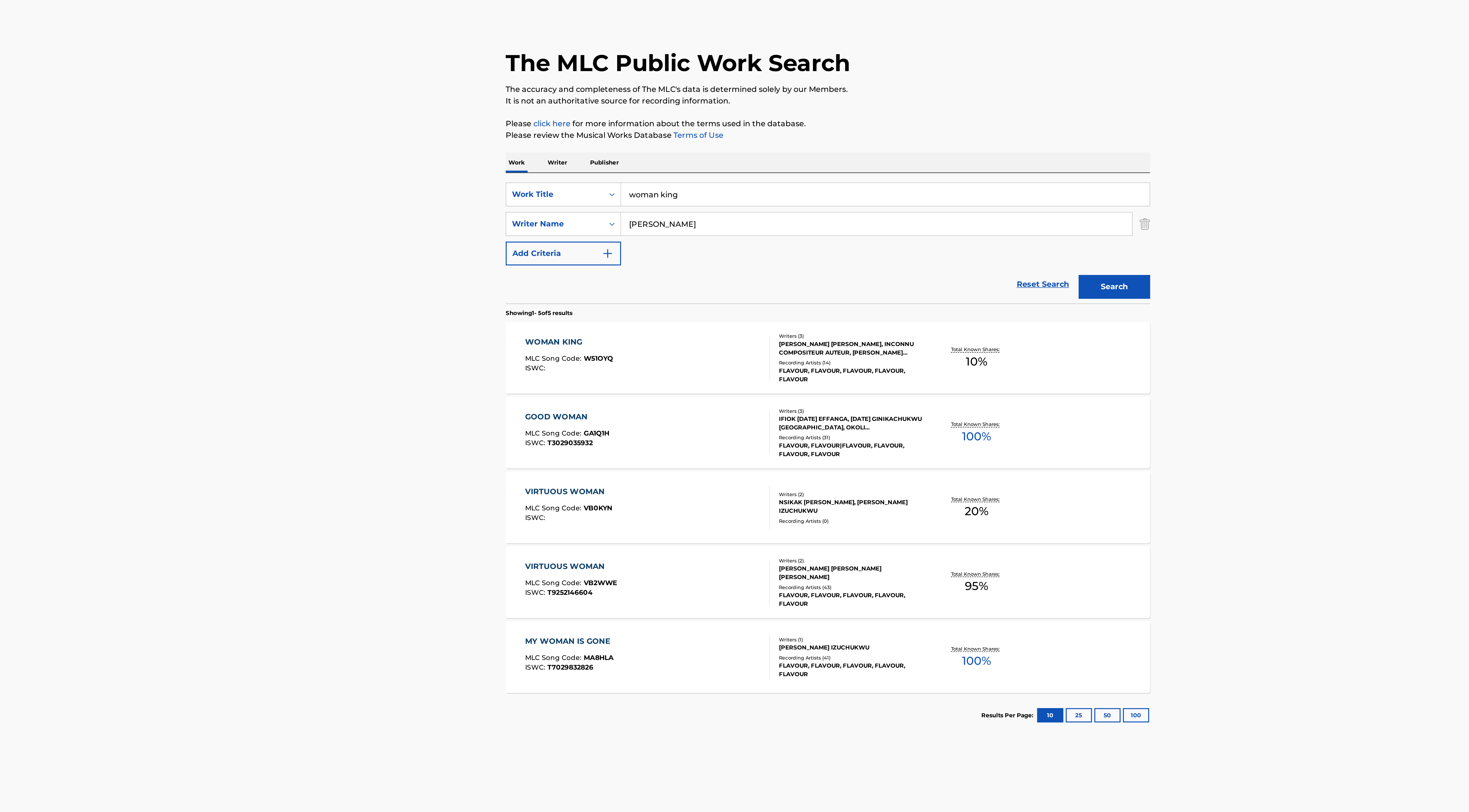
click at [736, 181] on div "Recording Artists ( 14 )" at bounding box center [745, 180] width 66 height 3
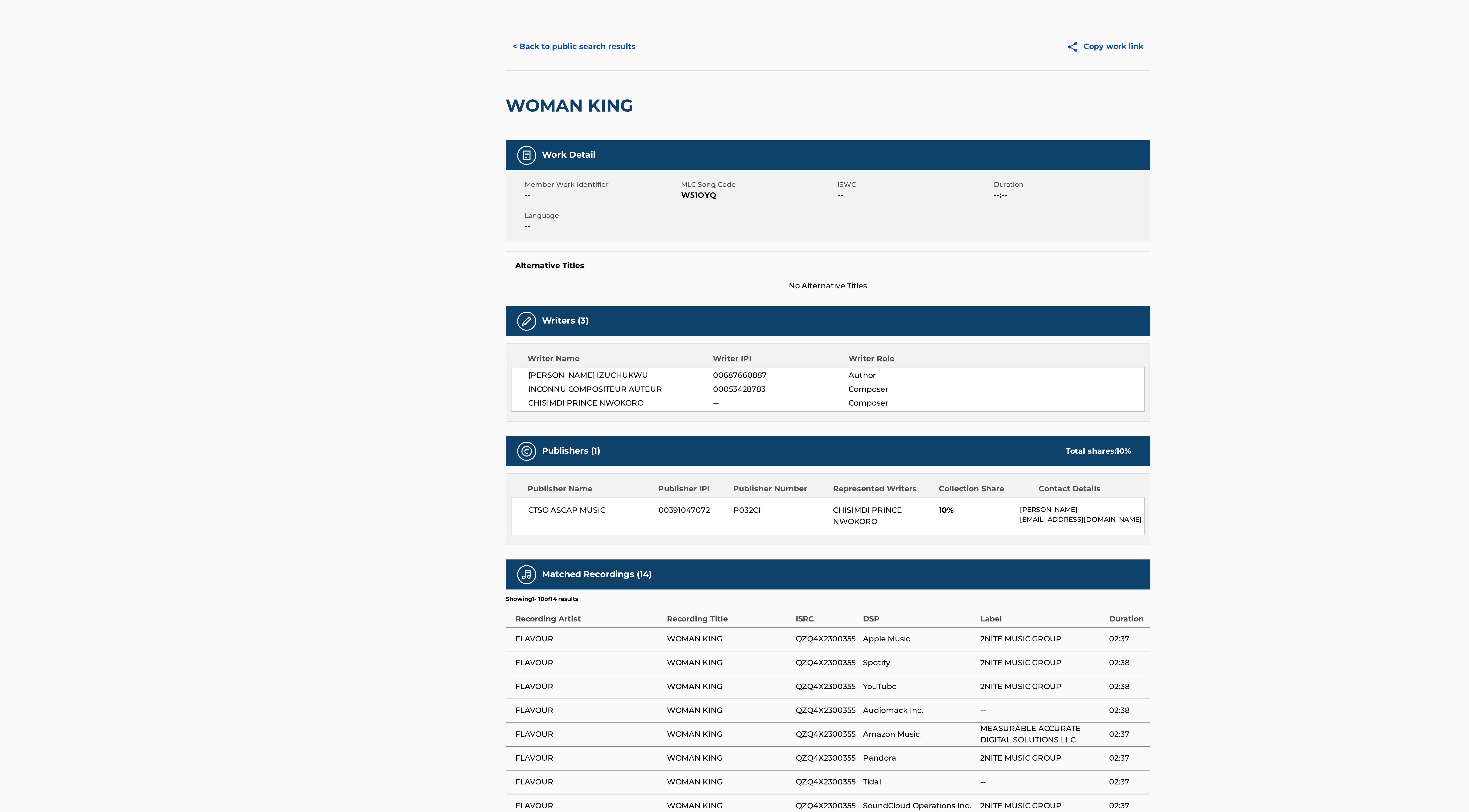
click at [630, 33] on button "< Back to public search results" at bounding box center [618, 35] width 63 height 11
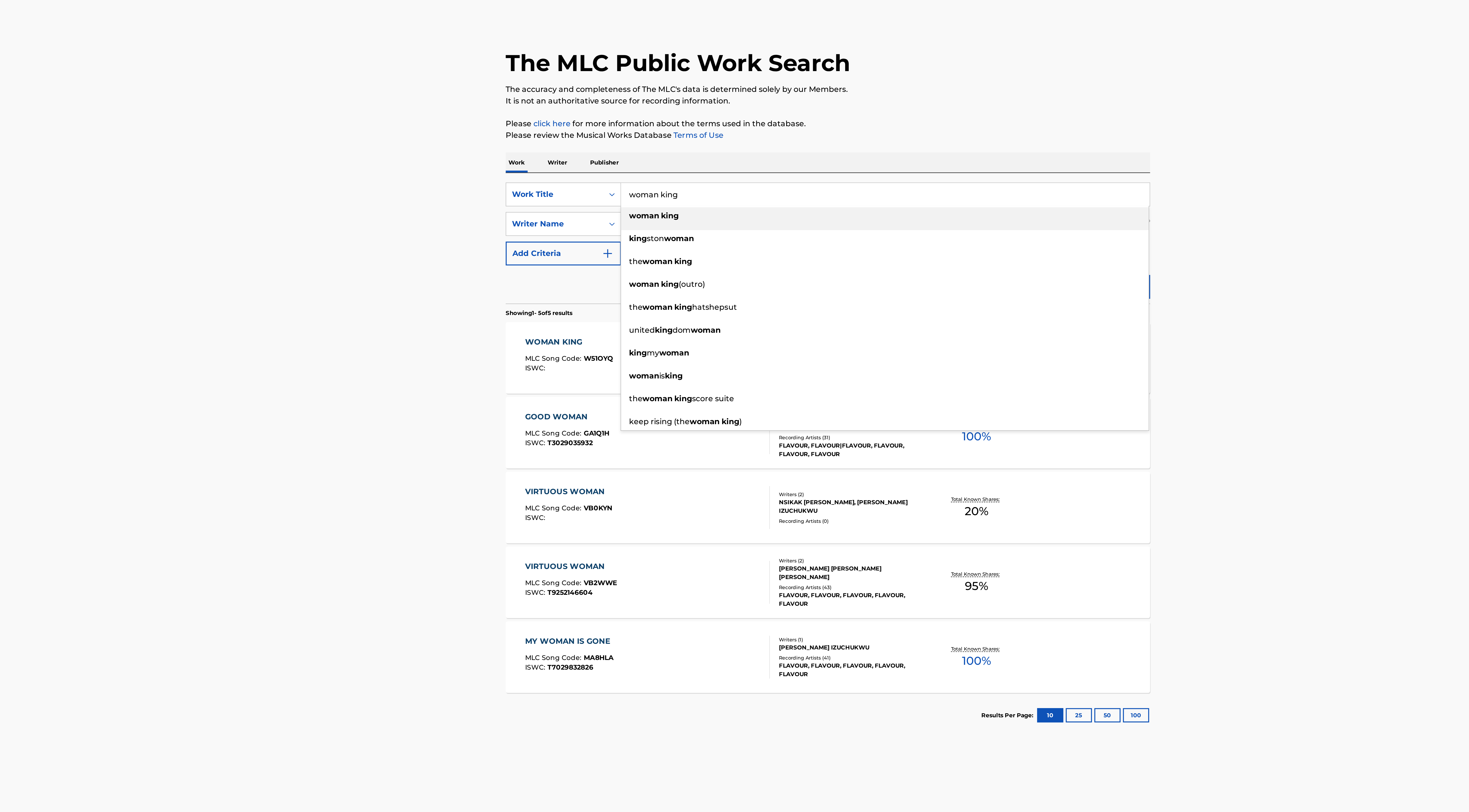
drag, startPoint x: 667, startPoint y: 102, endPoint x: 644, endPoint y: 102, distance: 23.0
click at [644, 102] on input "woman king" at bounding box center [761, 102] width 242 height 10
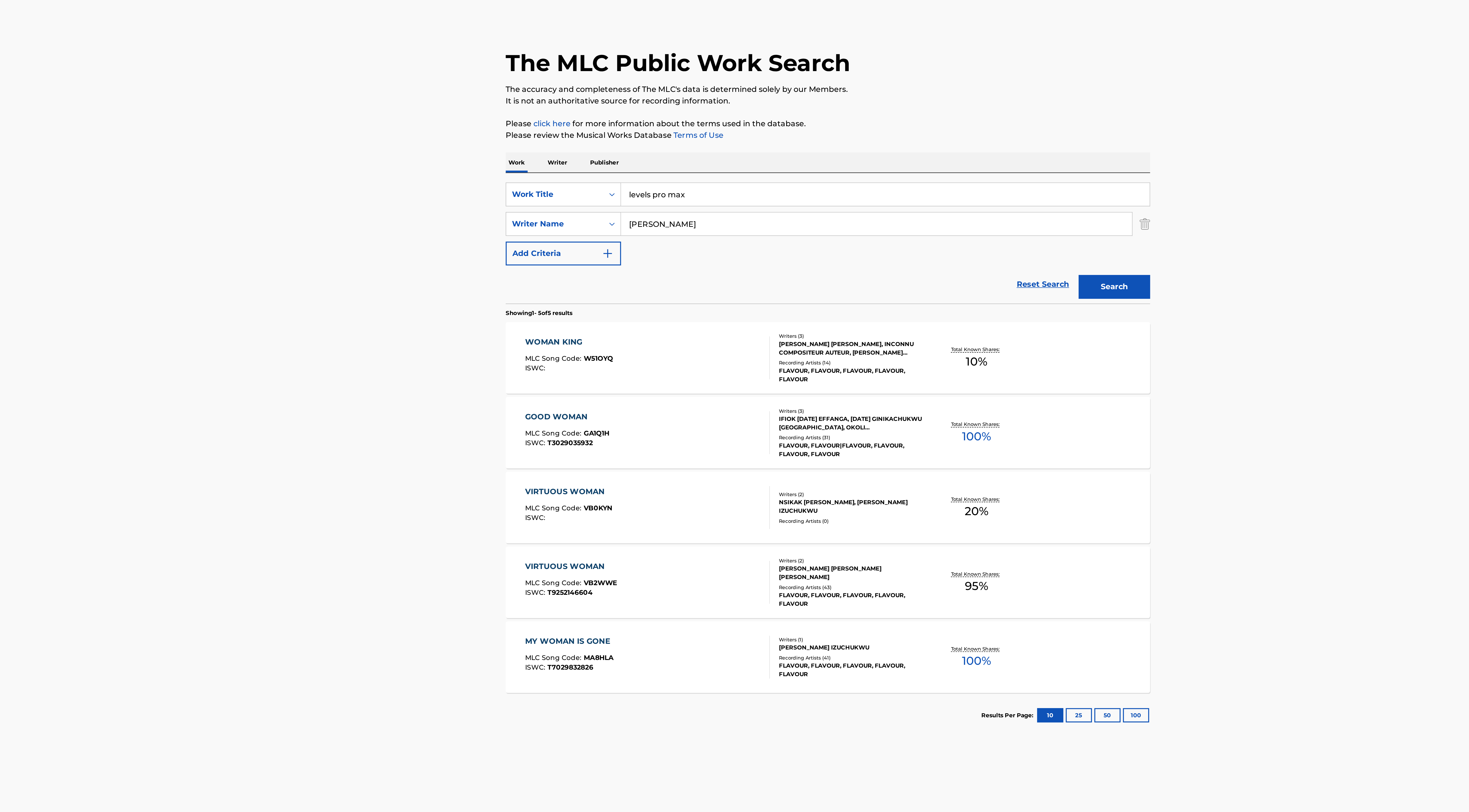
click at [878, 142] on button "Search" at bounding box center [866, 146] width 33 height 11
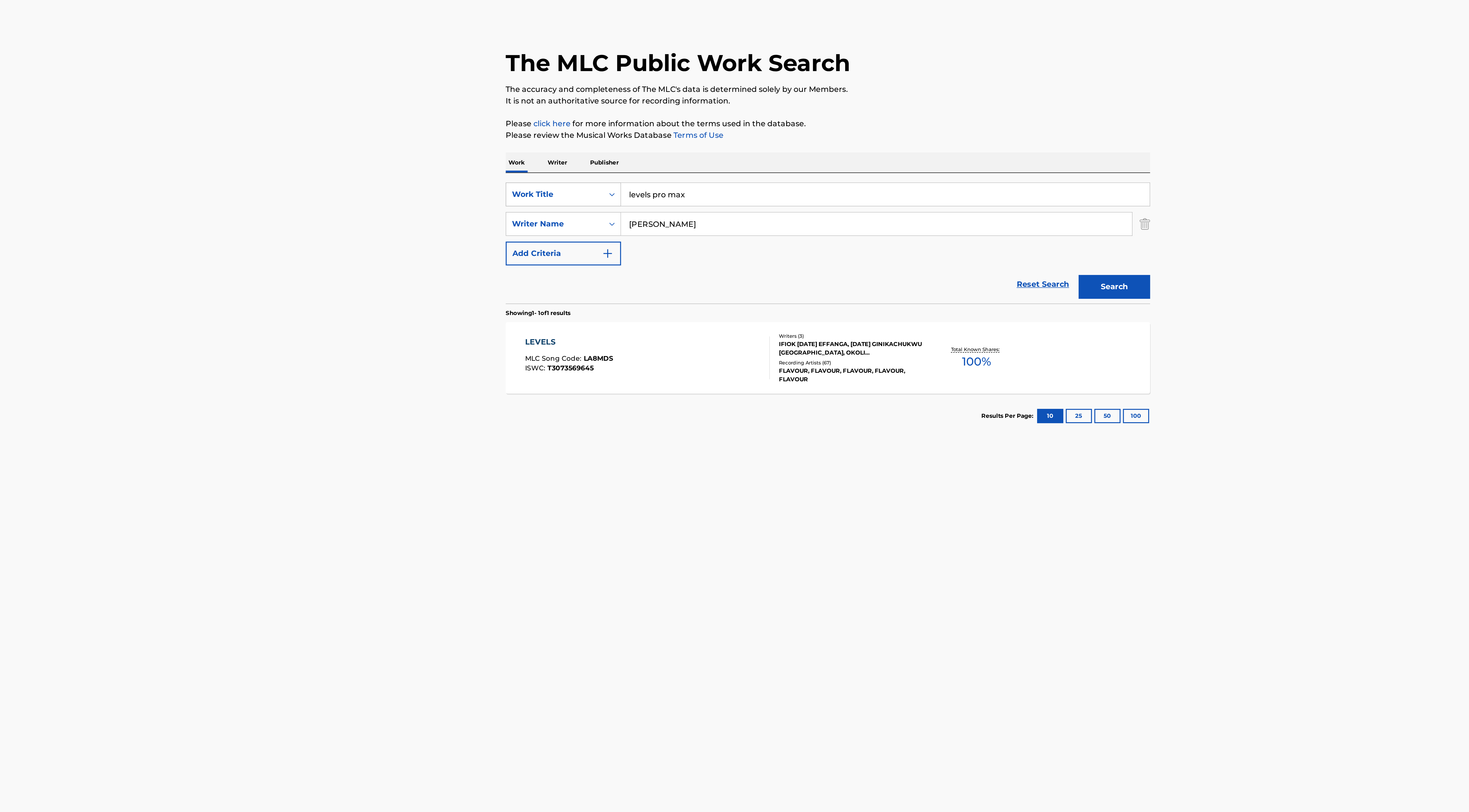
drag, startPoint x: 669, startPoint y: 103, endPoint x: 639, endPoint y: 100, distance: 30.1
click at [639, 100] on div "SearchWithCriteriae3086d60-418a-4ed7-970a-04a1f8f9f3b0 Work Title levels pro max" at bounding box center [734, 103] width 296 height 11
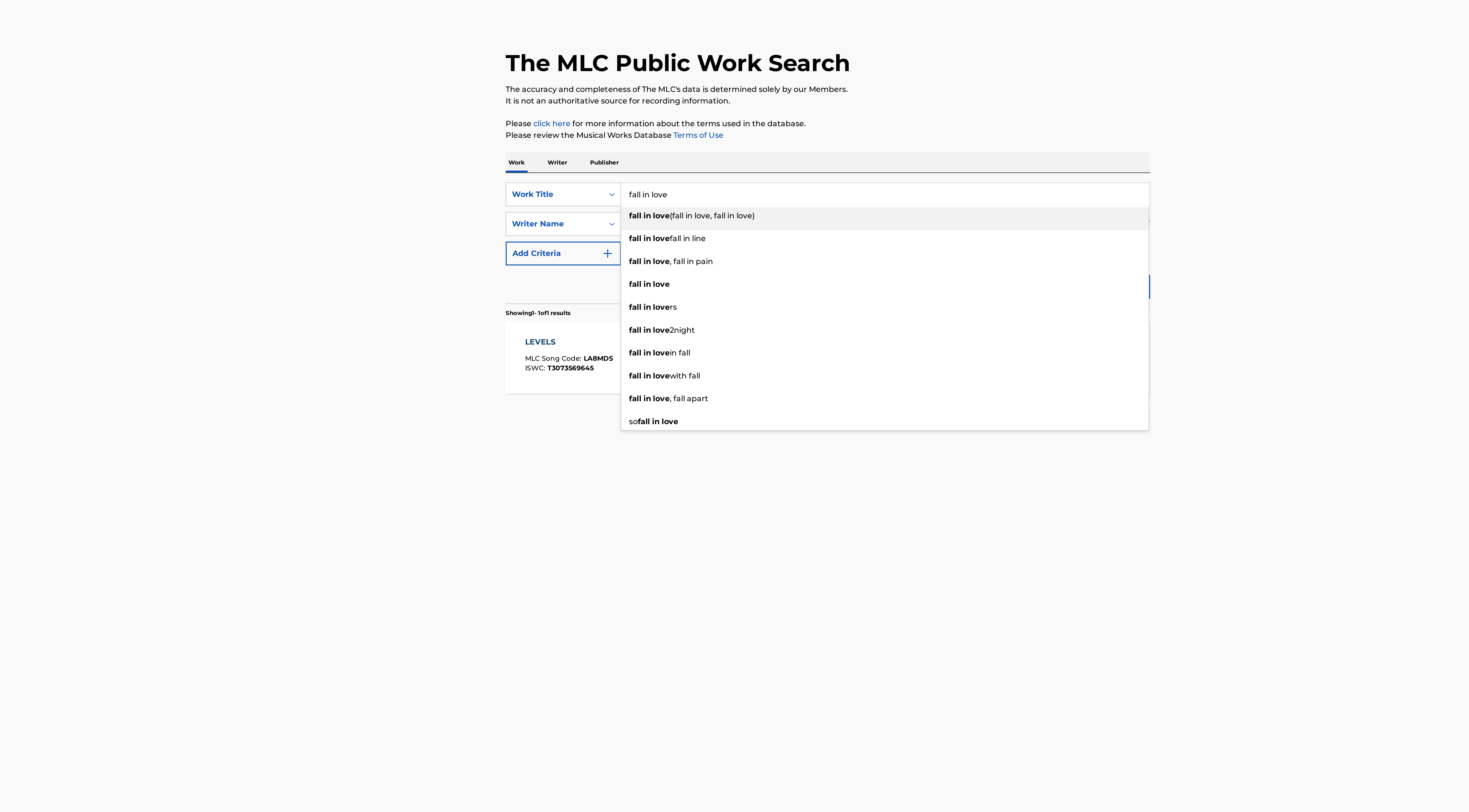
type input "fall in love"
click at [612, 150] on div "Reset Search Search" at bounding box center [734, 143] width 296 height 17
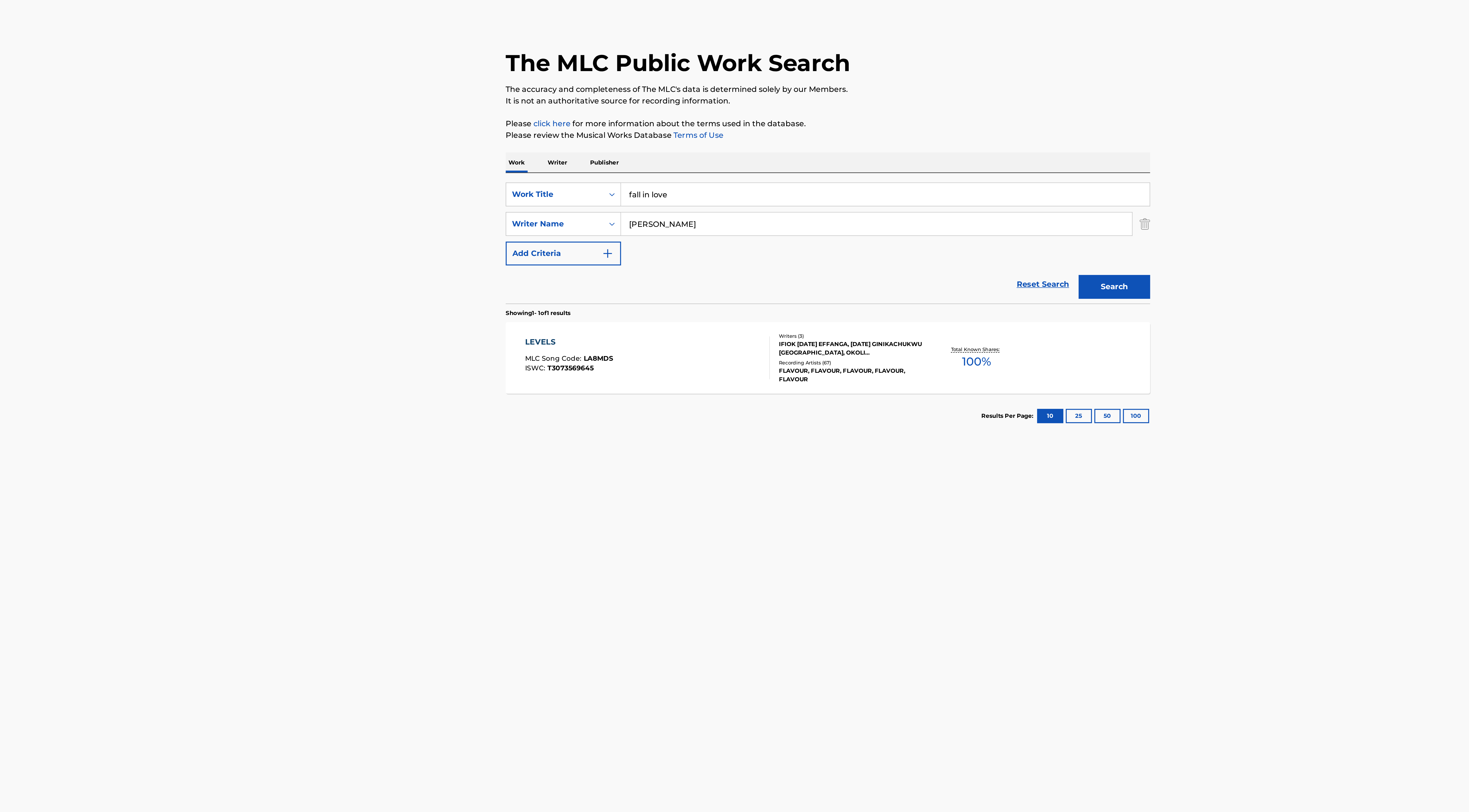
click at [866, 149] on button "Search" at bounding box center [866, 146] width 33 height 11
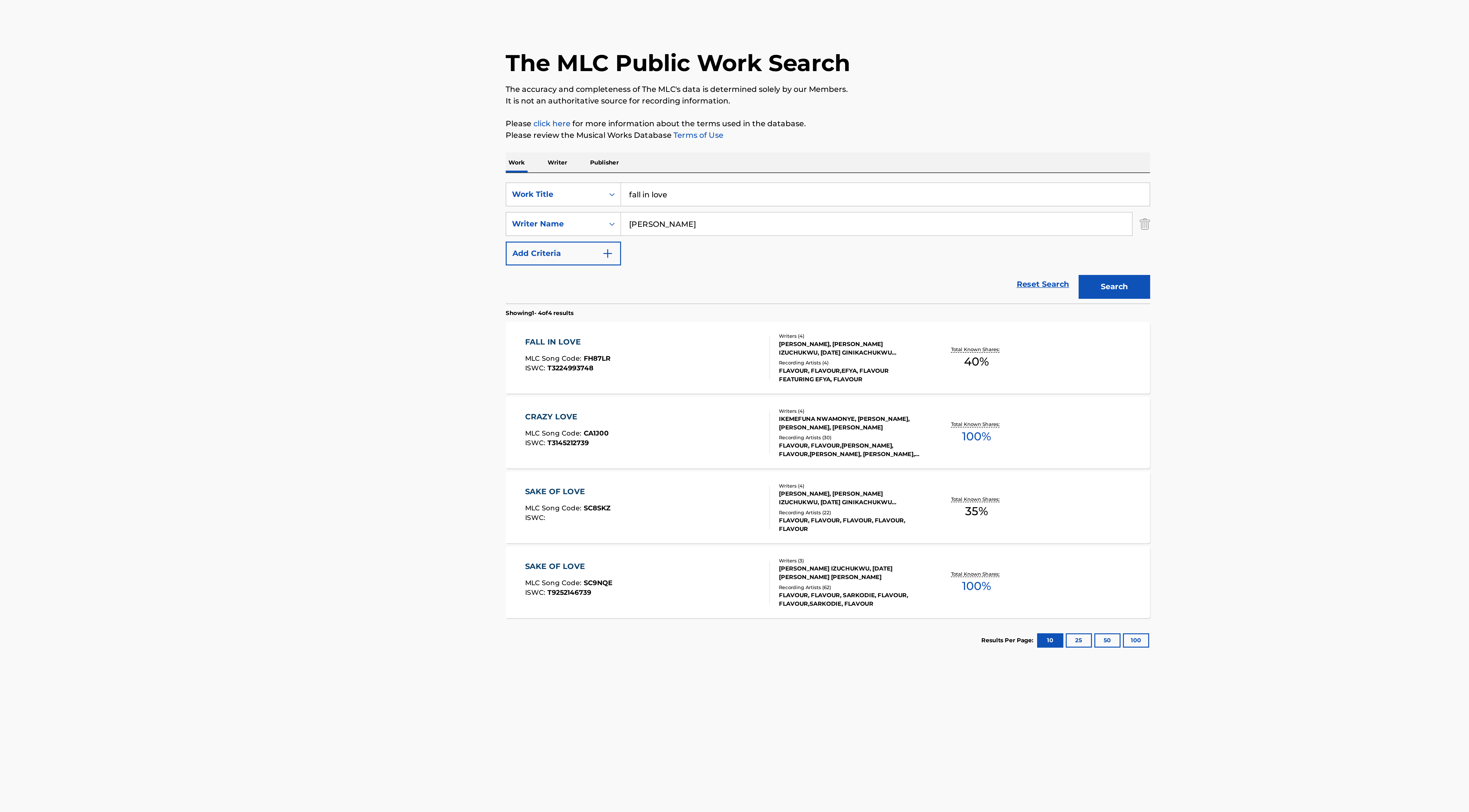
click at [740, 185] on div "FLAVOUR, FLAVOUR,EFYA, FLAVOUR FEATURING EFYA, FLAVOUR" at bounding box center [745, 185] width 66 height 8
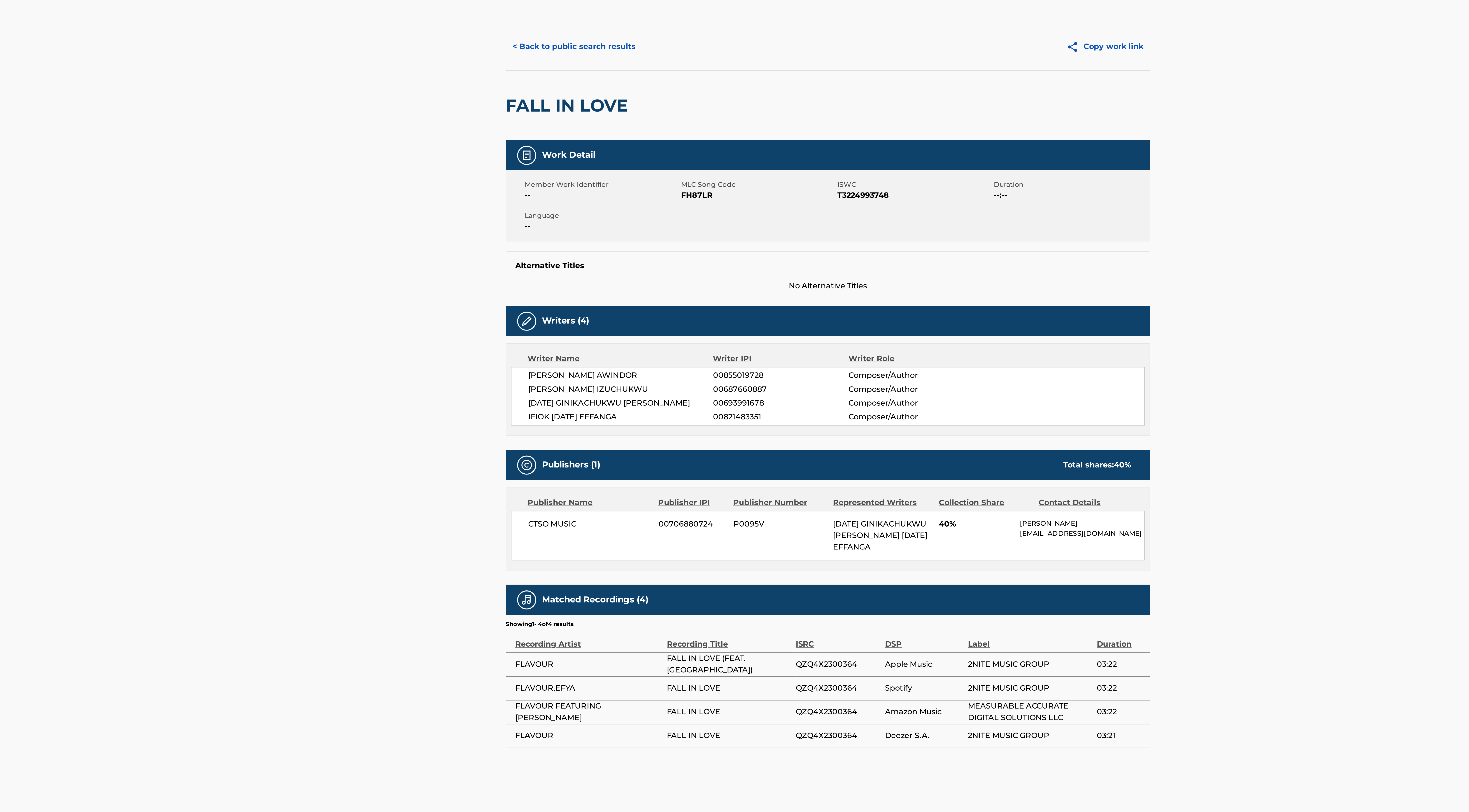
drag, startPoint x: 598, startPoint y: 188, endPoint x: 663, endPoint y: 189, distance: 65.0
click at [663, 189] on span "[PERSON_NAME] AWINDOR" at bounding box center [639, 186] width 85 height 6
copy span "[PERSON_NAME] AWINDOR"
click at [635, 33] on button "< Back to public search results" at bounding box center [618, 35] width 63 height 11
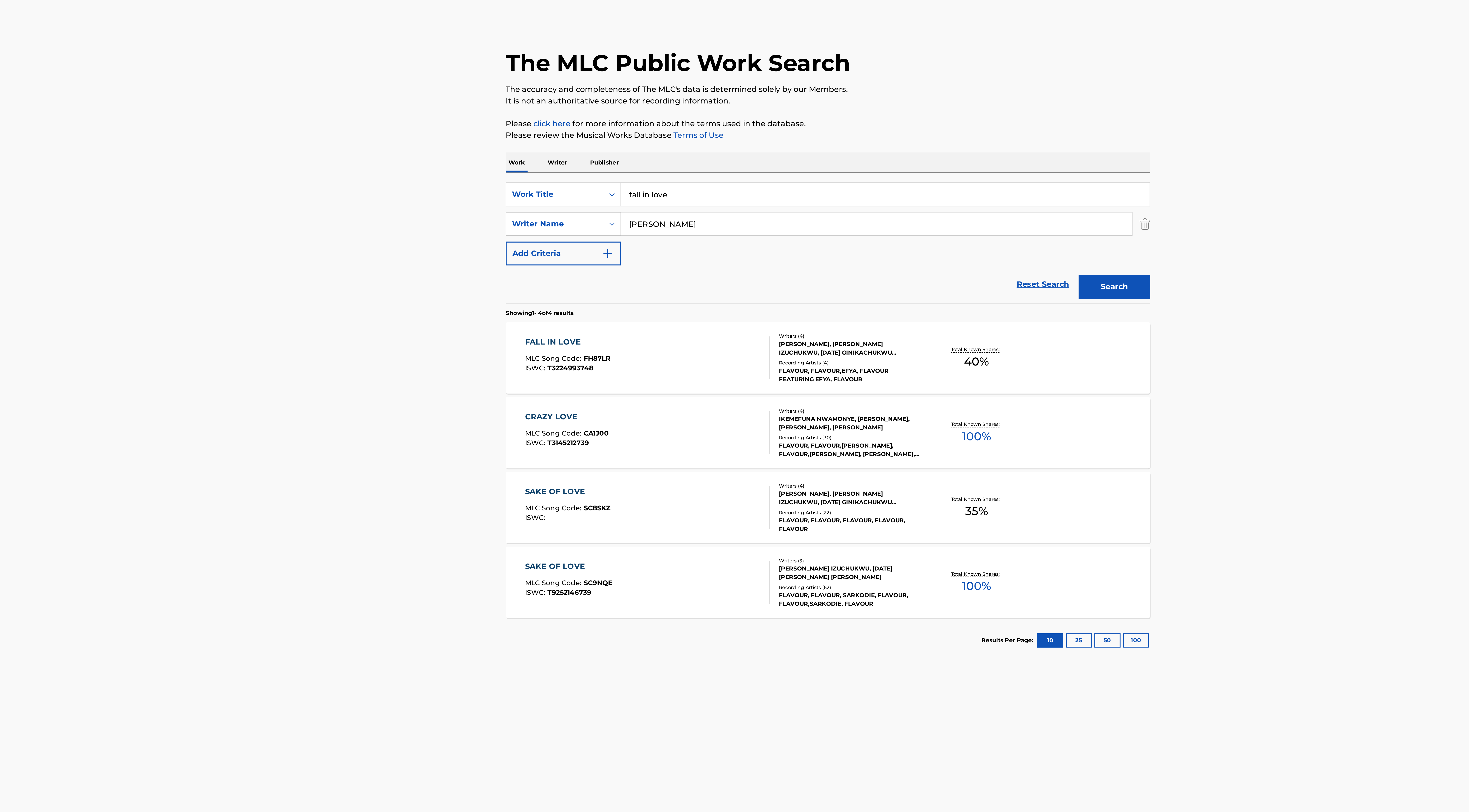
drag, startPoint x: 662, startPoint y: 106, endPoint x: 643, endPoint y: 103, distance: 19.2
click at [643, 103] on input "fall in love" at bounding box center [761, 102] width 242 height 10
type input "african dream"
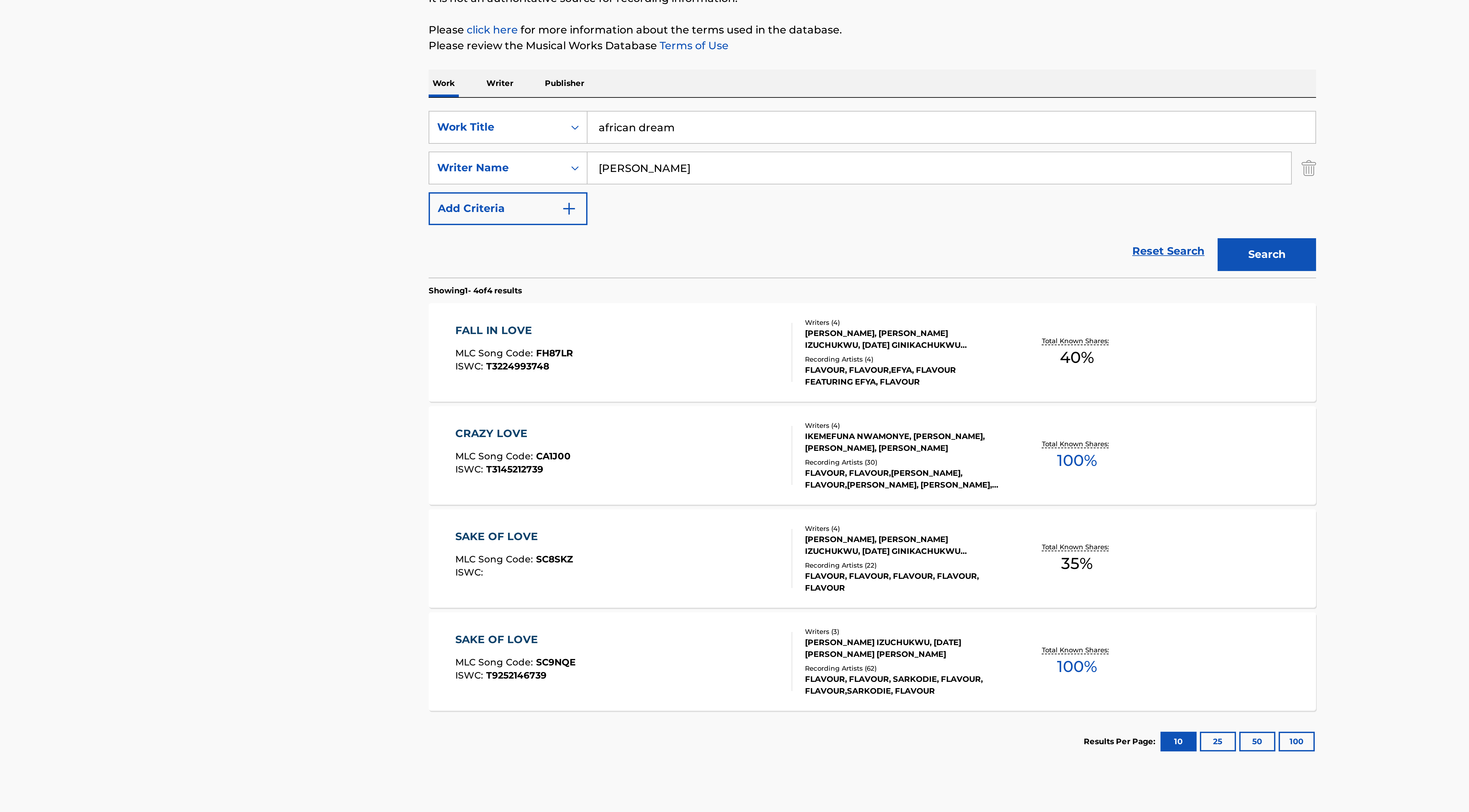
drag, startPoint x: 574, startPoint y: 188, endPoint x: 570, endPoint y: 186, distance: 4.5
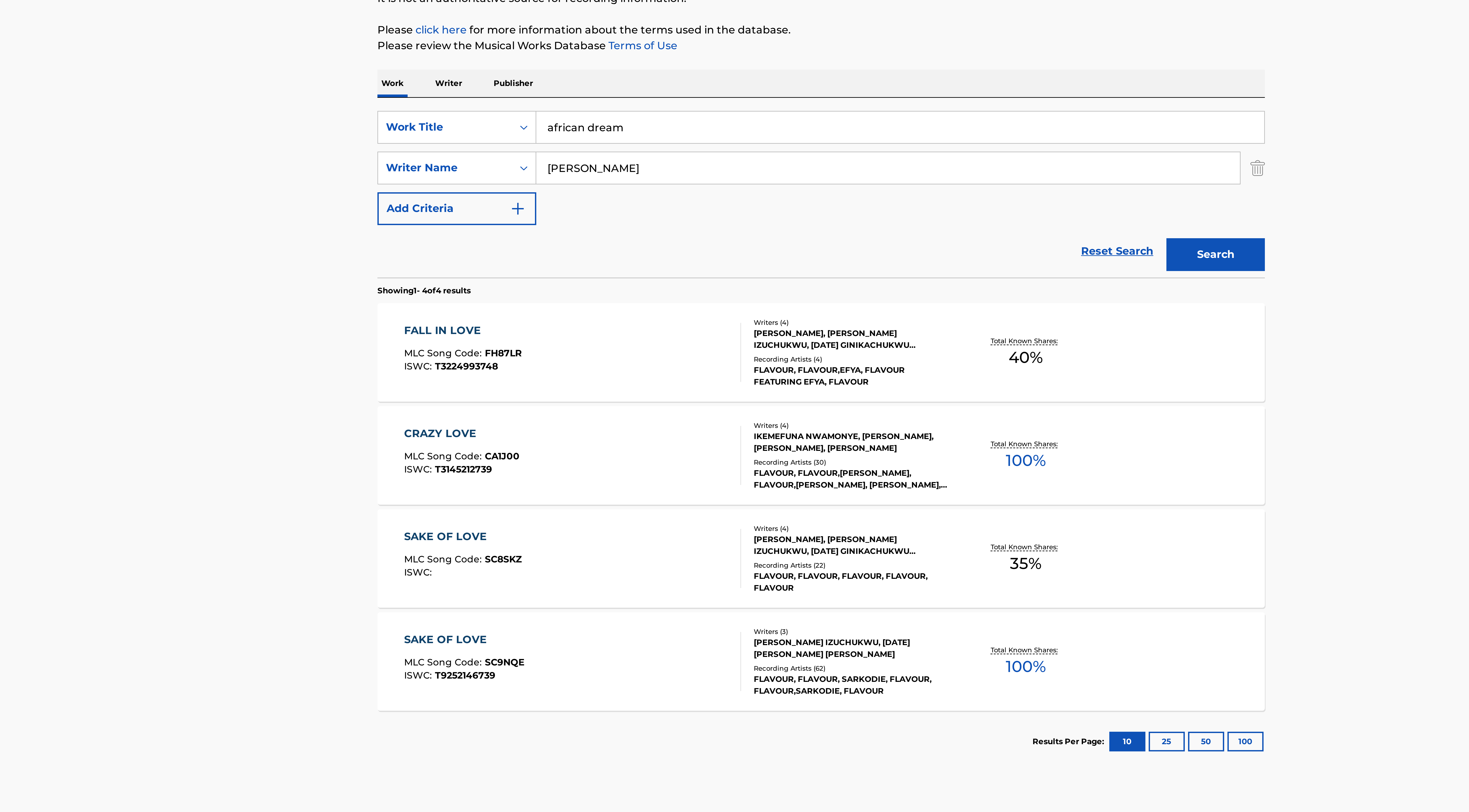
click at [570, 186] on main "The MLC Public Work Search The accuracy and completeness of The MLC's data is d…" at bounding box center [734, 402] width 1469 height 778
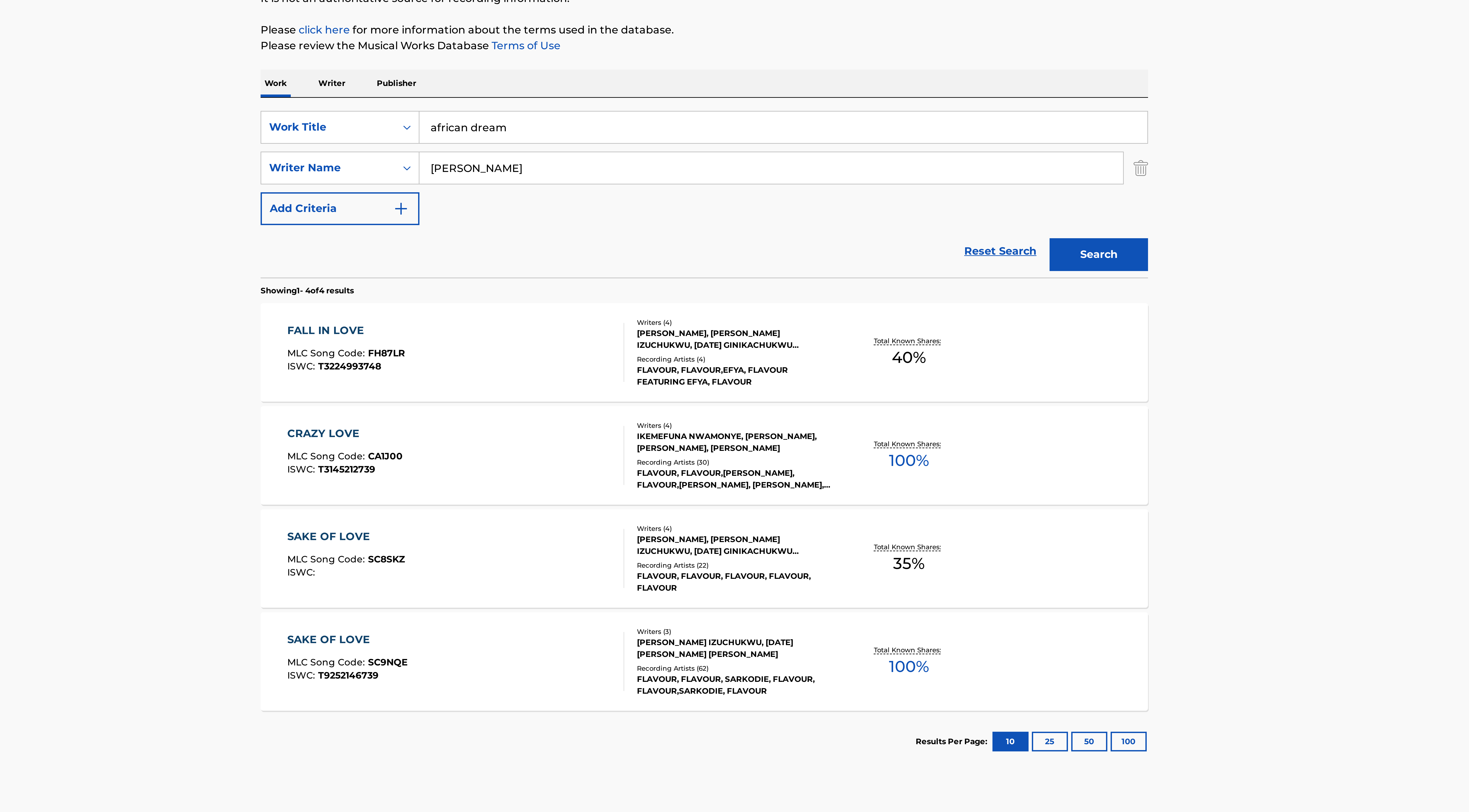
drag, startPoint x: 626, startPoint y: 185, endPoint x: 630, endPoint y: 185, distance: 4.0
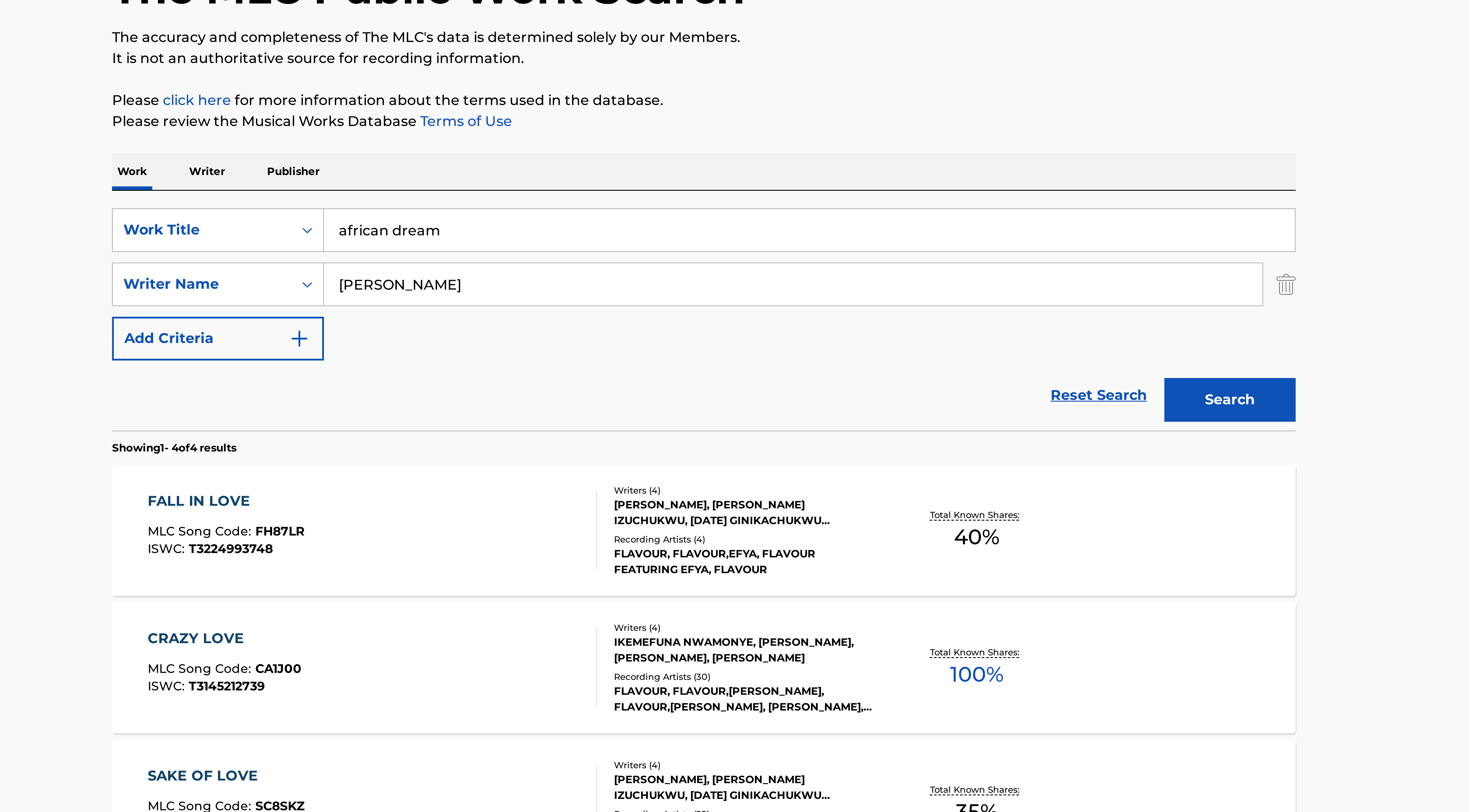
click at [912, 191] on button "Search" at bounding box center [909, 194] width 44 height 15
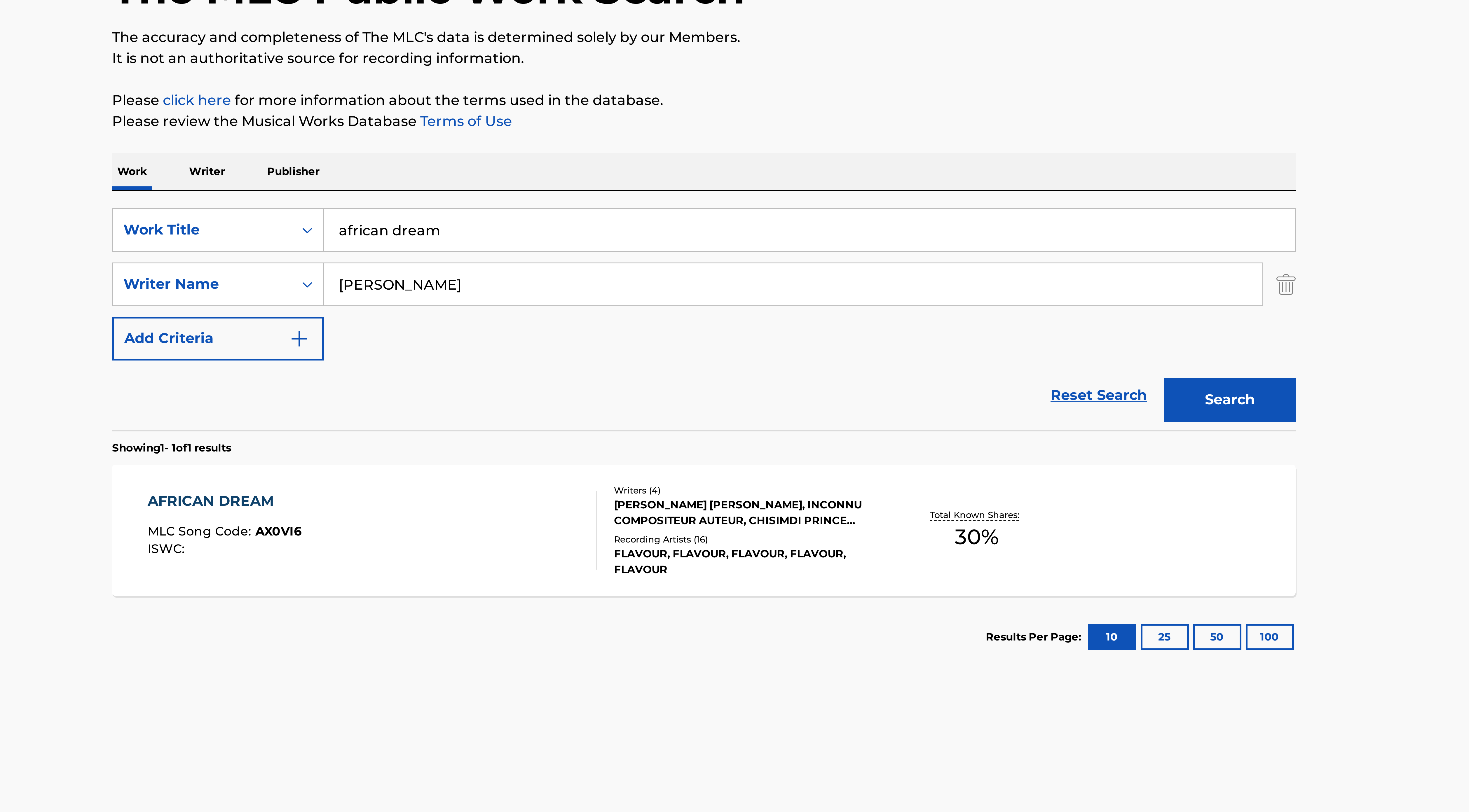
click at [782, 231] on div "[PERSON_NAME] [PERSON_NAME], INCONNU COMPOSITEUR AUTEUR, CHISIMDI PRINCE [PERSO…" at bounding box center [748, 230] width 88 height 10
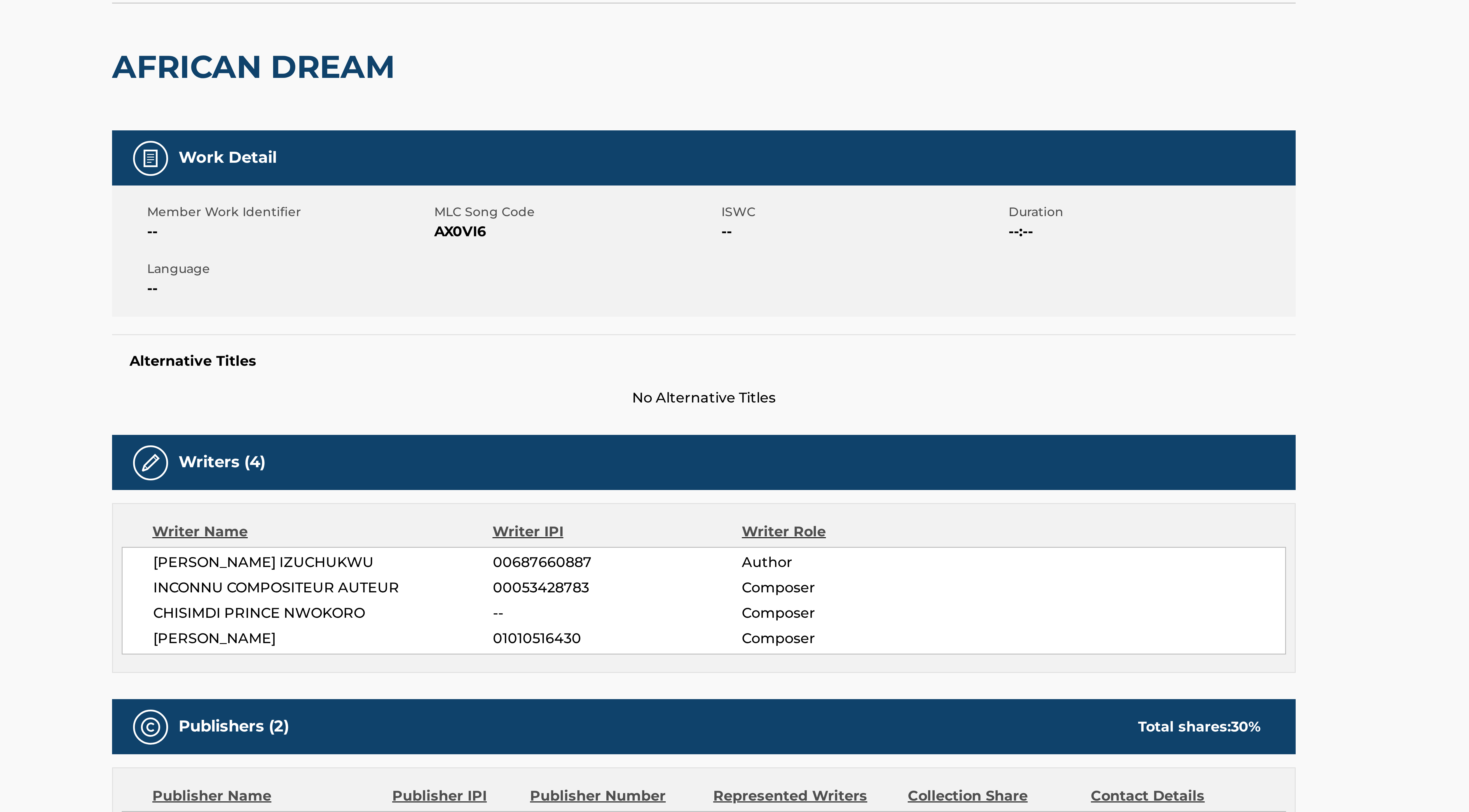
drag, startPoint x: 551, startPoint y: 274, endPoint x: 602, endPoint y: 274, distance: 51.0
click at [602, 274] on span "[PERSON_NAME]" at bounding box center [607, 274] width 113 height 7
copy span "[PERSON_NAME]"
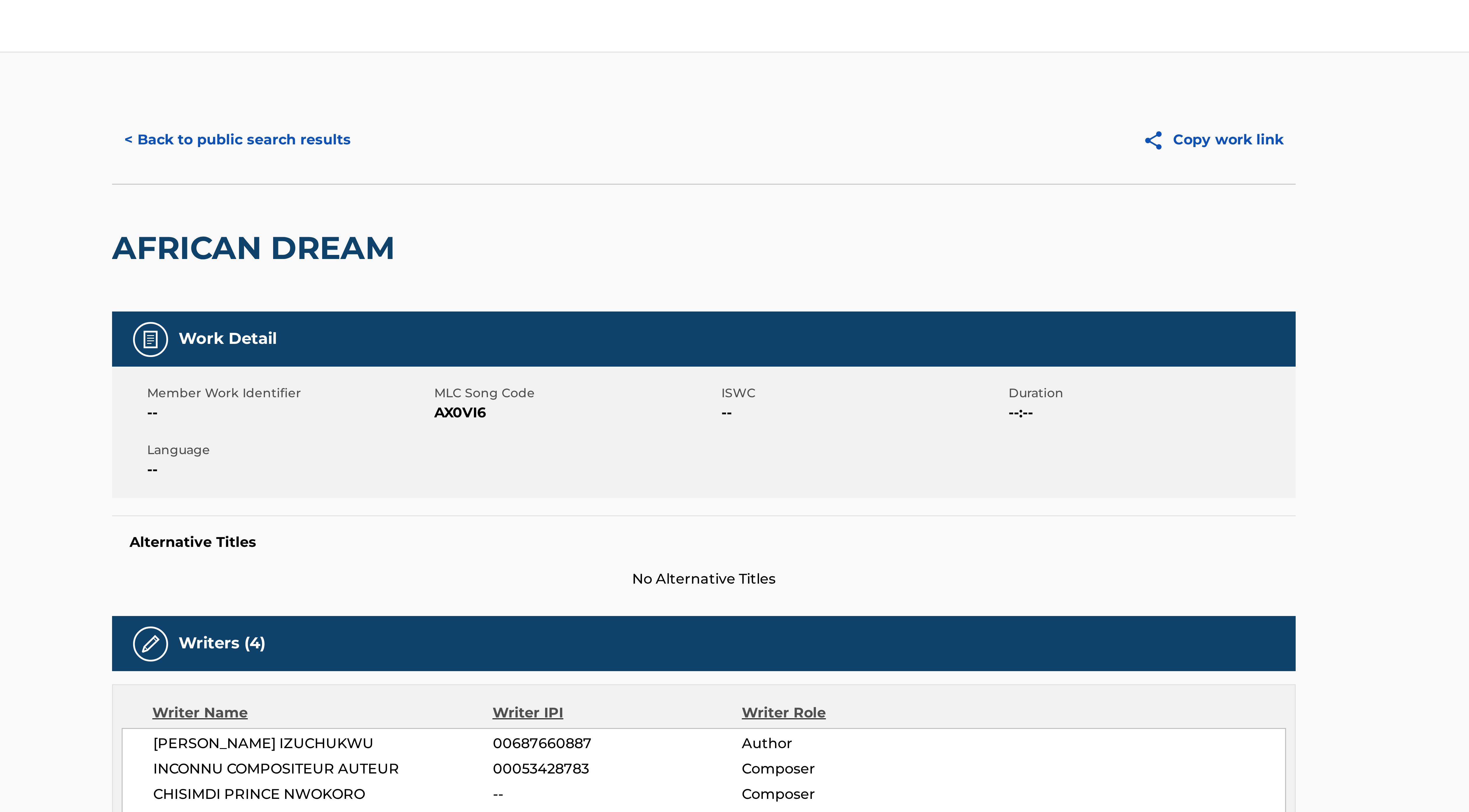
click at [606, 48] on button "< Back to public search results" at bounding box center [578, 46] width 84 height 15
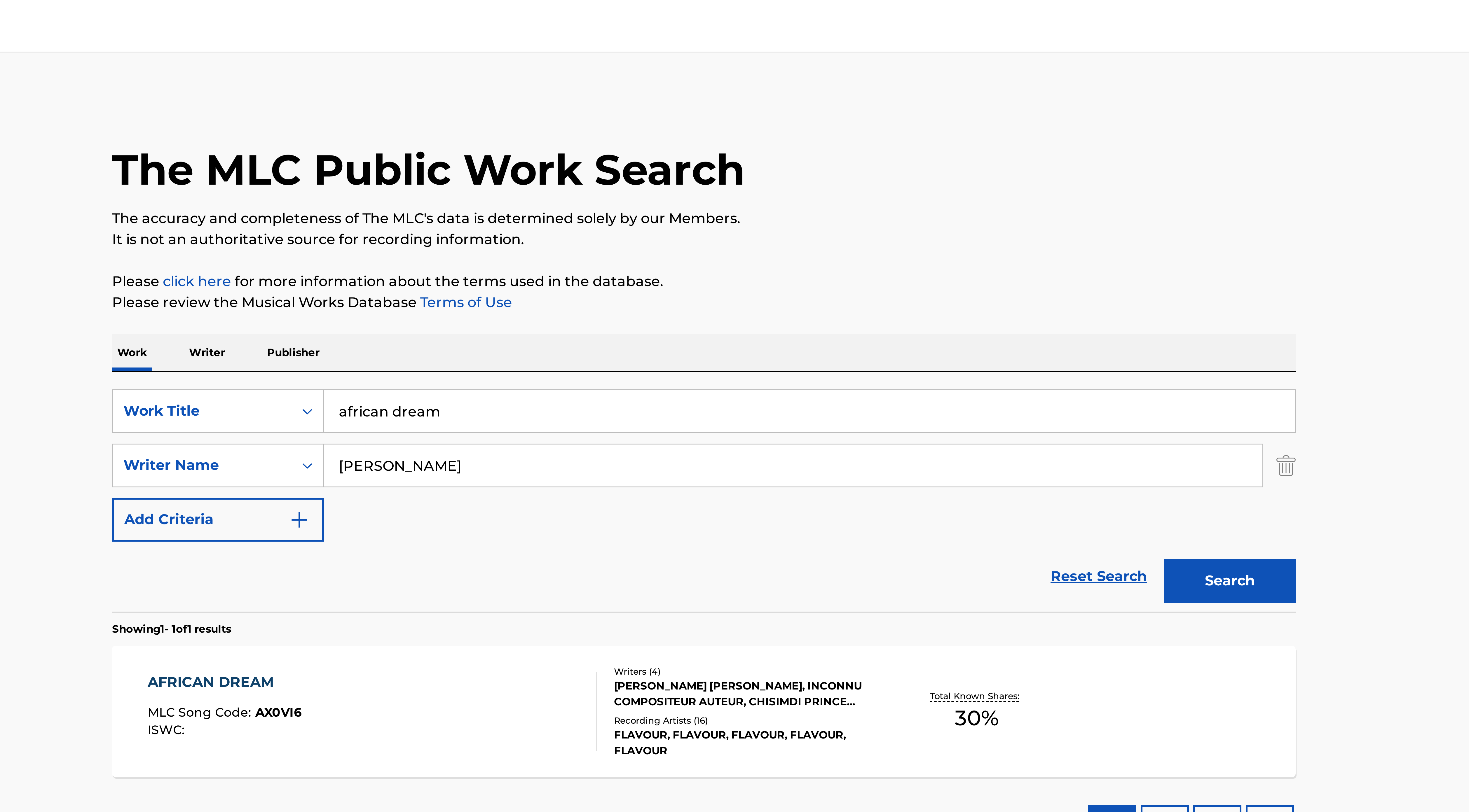
click at [652, 135] on input "african dream" at bounding box center [769, 136] width 323 height 14
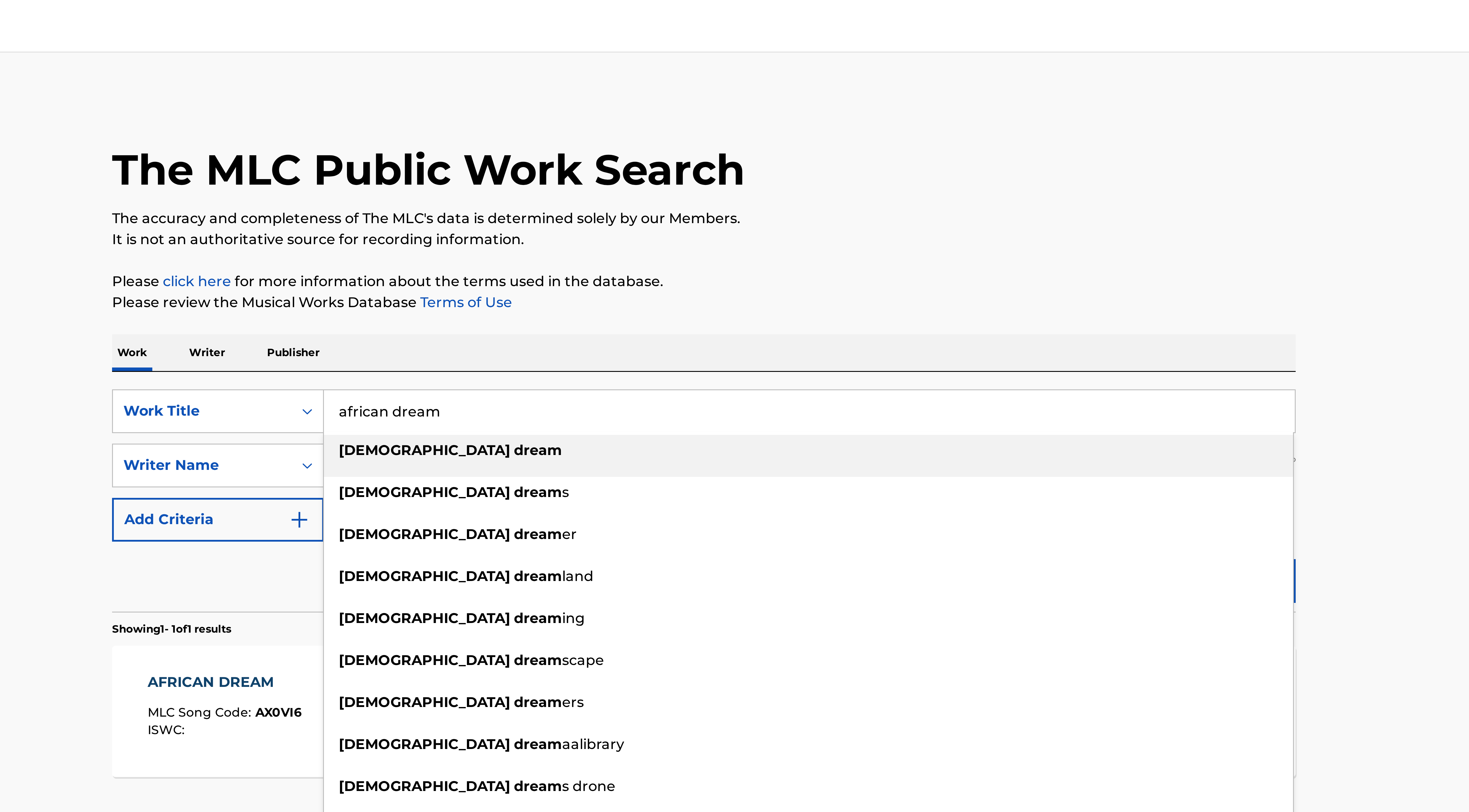
paste input "Feeling Good"
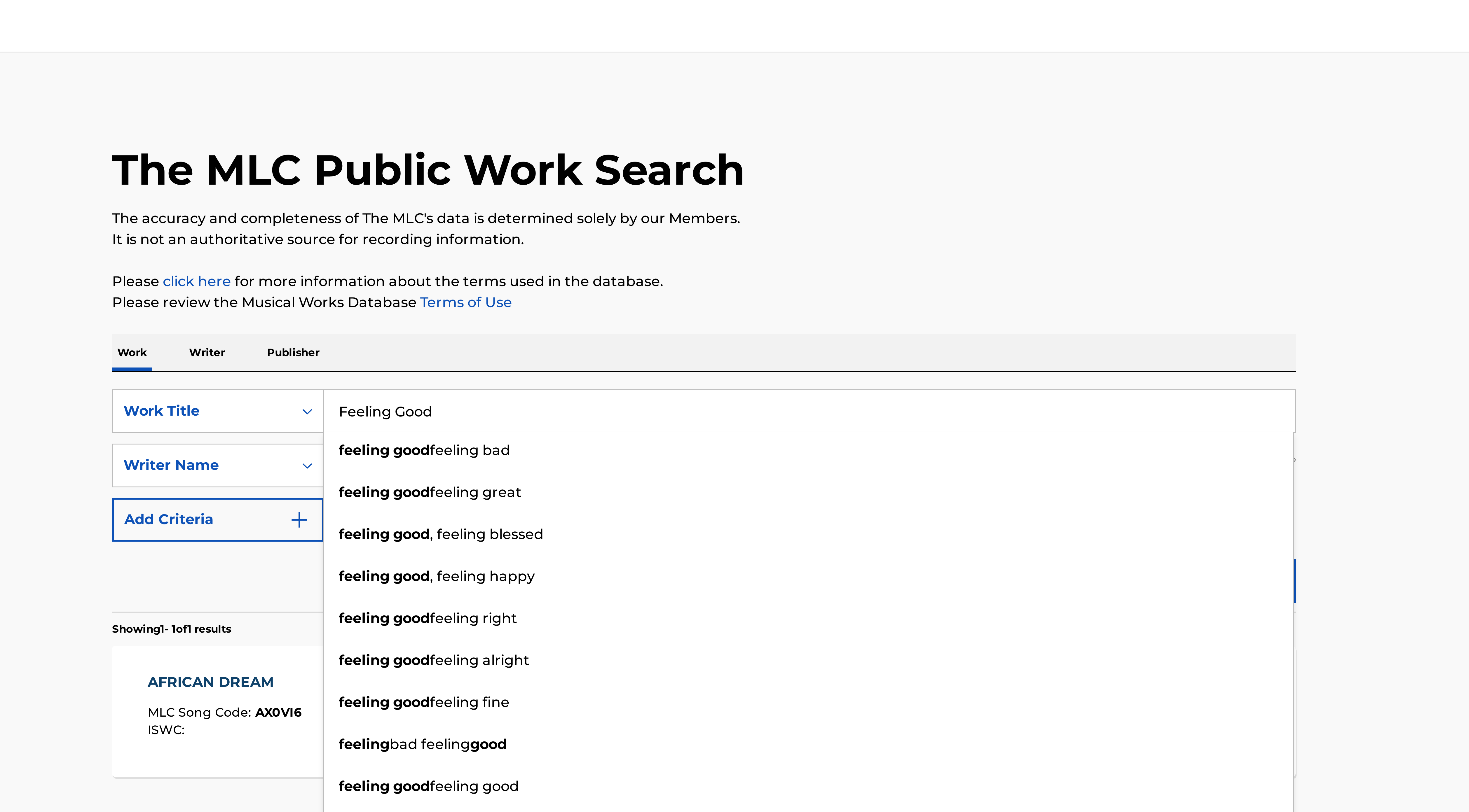
type input "Feeling Good"
click at [583, 187] on div "Reset Search Search" at bounding box center [734, 191] width 395 height 23
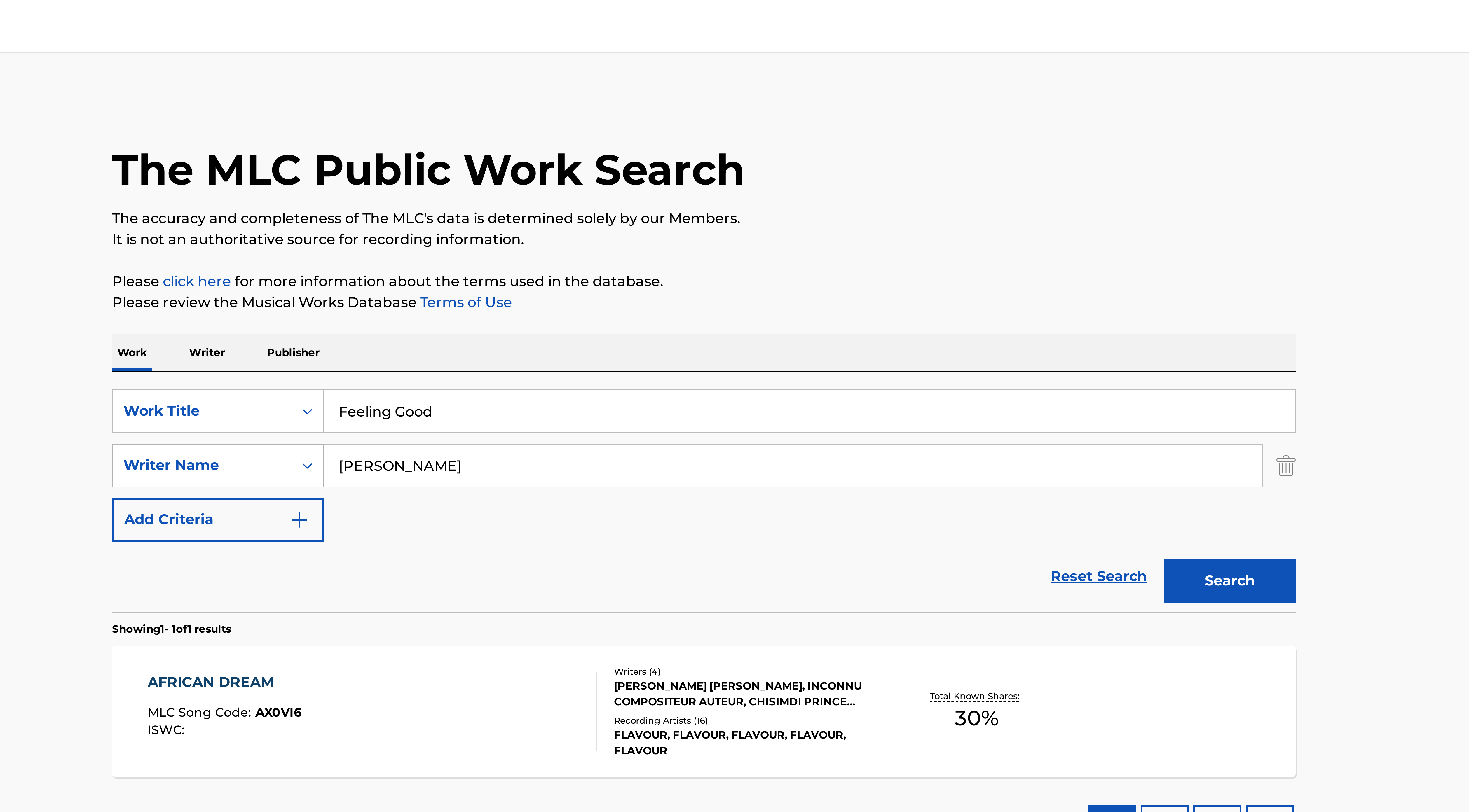
drag, startPoint x: 646, startPoint y: 155, endPoint x: 592, endPoint y: 154, distance: 54.0
click at [592, 154] on div "SearchWithCriteria8bbdcfb9-3edc-44bd-943e-88ca06738e82 Writer Name [PERSON_NAME]" at bounding box center [734, 155] width 395 height 15
click at [888, 187] on button "Search" at bounding box center [909, 194] width 44 height 15
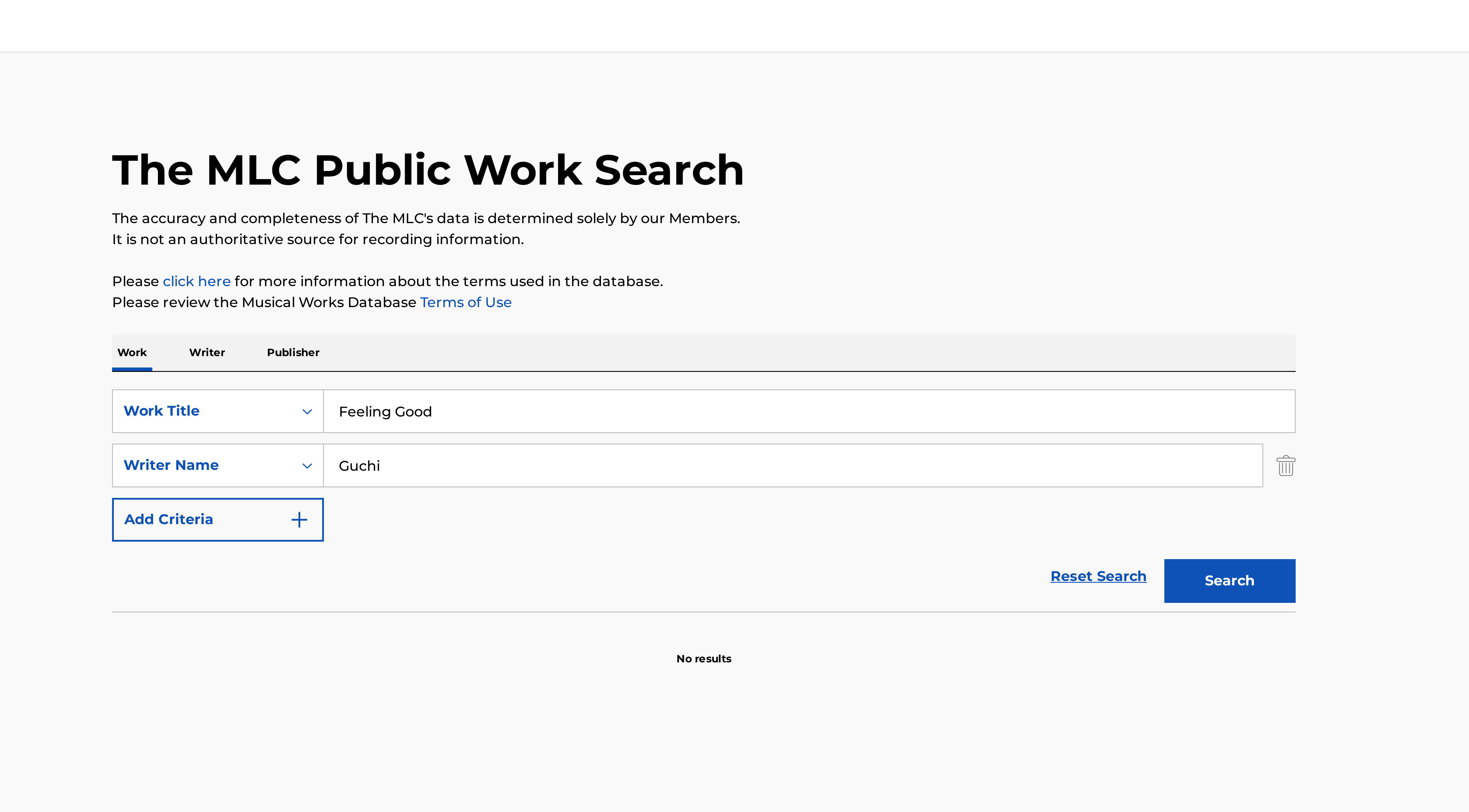
drag, startPoint x: 615, startPoint y: 155, endPoint x: 645, endPoint y: 155, distance: 30.0
click at [645, 155] on input "Guchi" at bounding box center [763, 155] width 313 height 14
type input "ugochi"
click at [888, 187] on button "Search" at bounding box center [909, 194] width 44 height 15
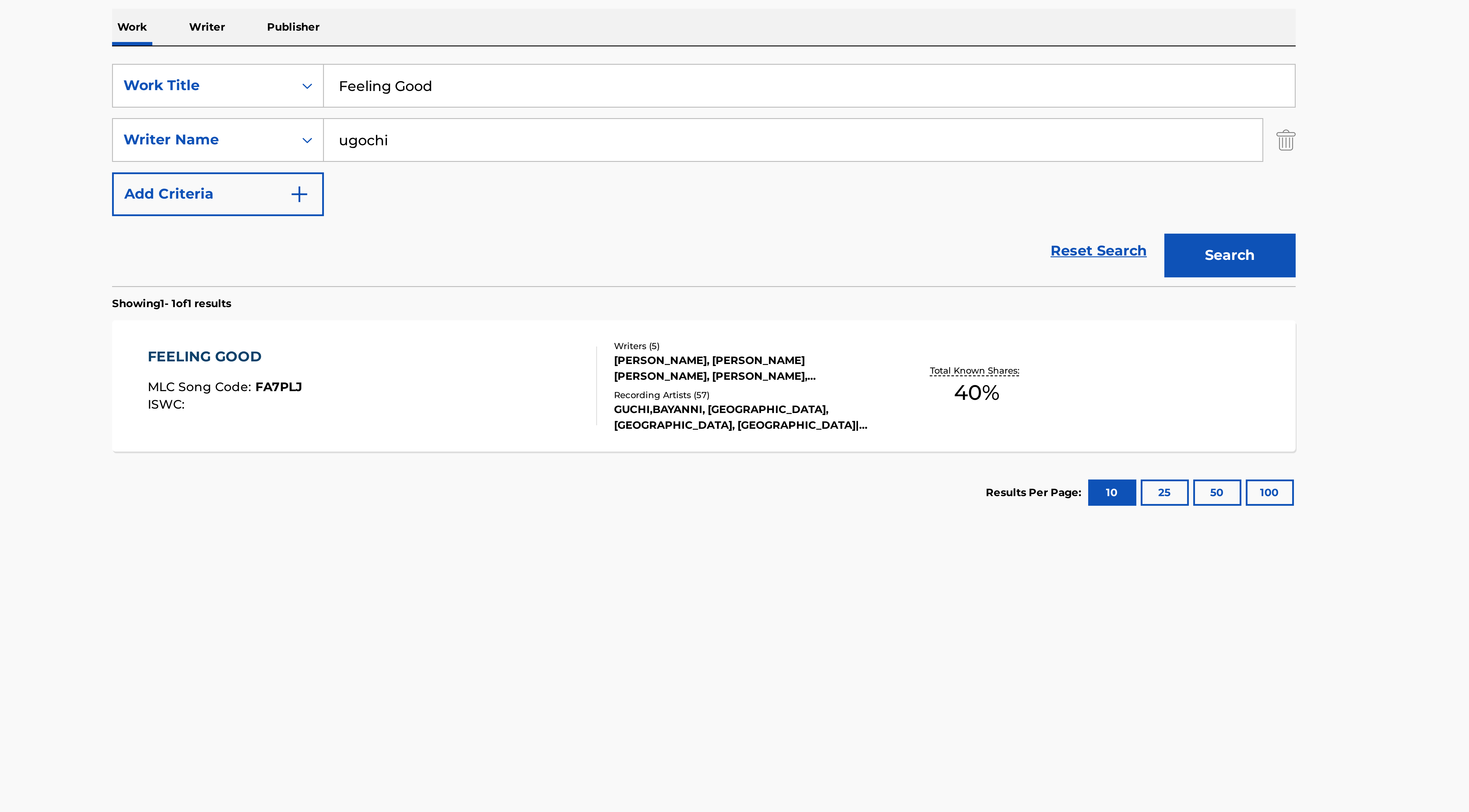
click at [796, 249] on div "FEELING GOOD MLC Song Code : FA7PLJ ISWC : Writers ( 5 ) [PERSON_NAME], [PERSON…" at bounding box center [734, 237] width 395 height 44
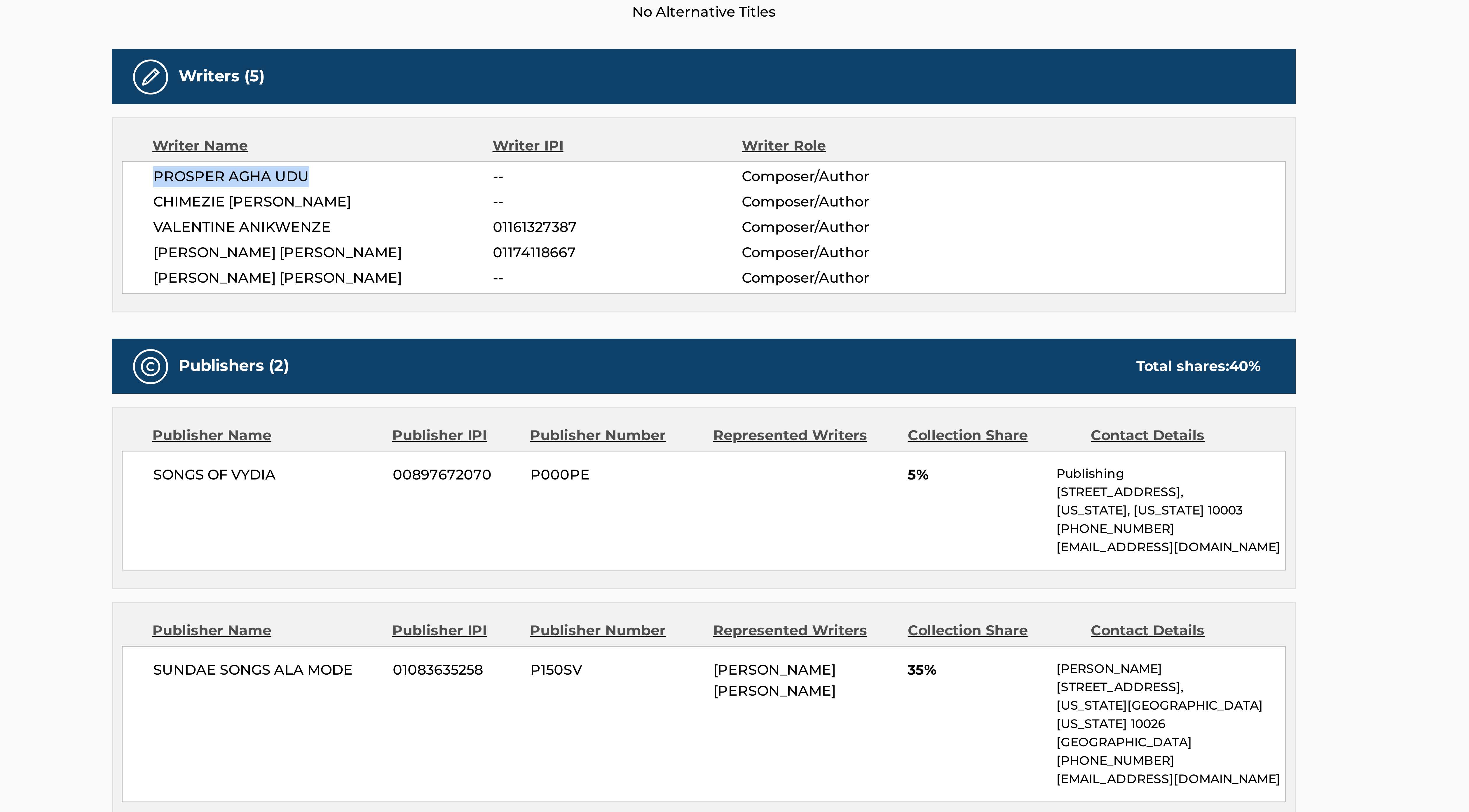
drag, startPoint x: 552, startPoint y: 247, endPoint x: 614, endPoint y: 251, distance: 62.1
click at [614, 251] on span "PROSPER AGHA UDU" at bounding box center [607, 248] width 113 height 7
drag, startPoint x: 549, startPoint y: 264, endPoint x: 654, endPoint y: 266, distance: 105.0
click at [654, 266] on div "[PERSON_NAME] -- Composer/Author [PERSON_NAME] [PERSON_NAME] -- Composer/Author…" at bounding box center [734, 264] width 388 height 45
copy span "VALENTINE ANIKWENZE"
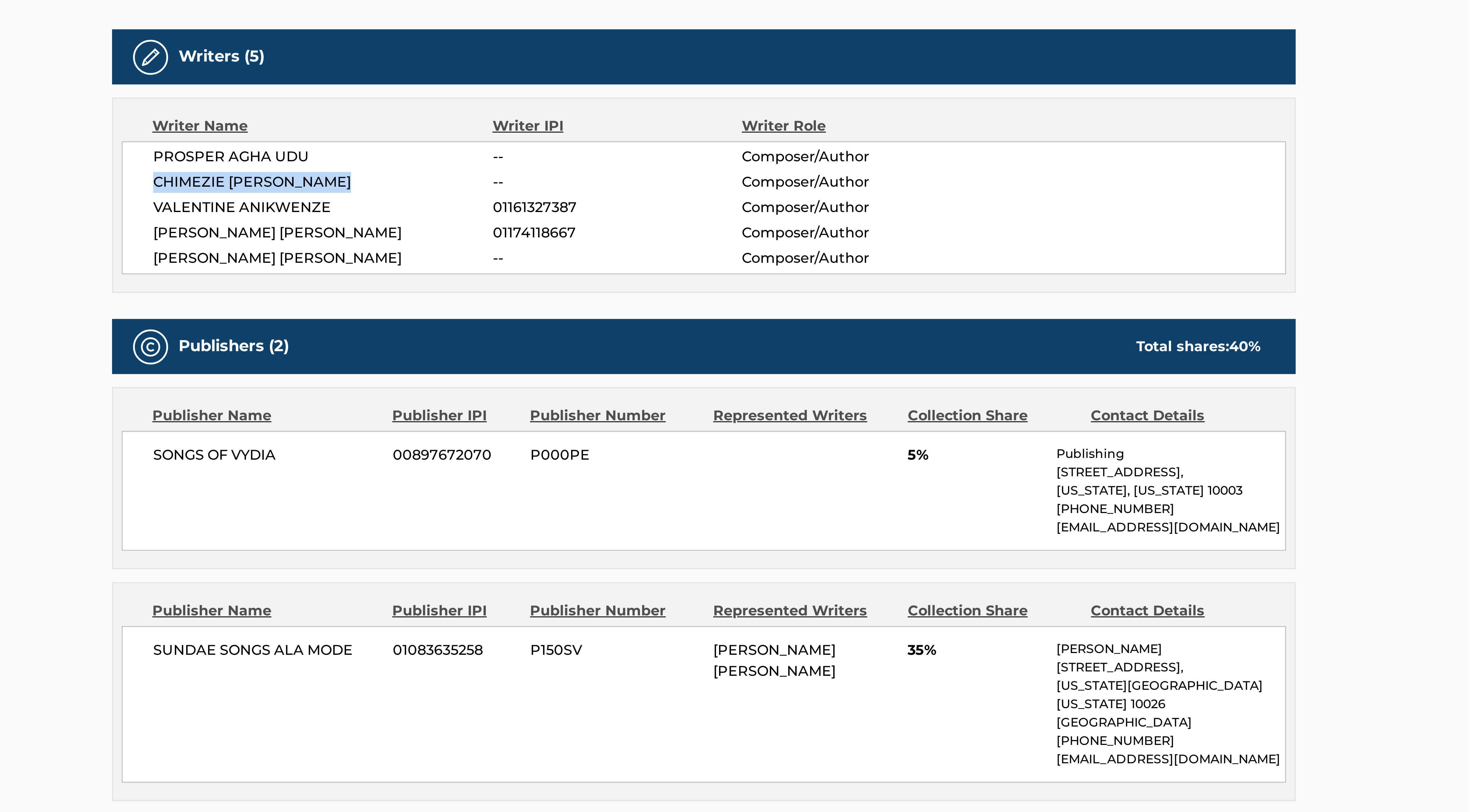
drag, startPoint x: 551, startPoint y: 254, endPoint x: 616, endPoint y: 255, distance: 65.0
click at [616, 255] on span "CHIMEZIE [PERSON_NAME]" at bounding box center [607, 256] width 113 height 7
copy span "CHIMEZIE [PERSON_NAME]"
drag, startPoint x: 552, startPoint y: 248, endPoint x: 623, endPoint y: 249, distance: 71.0
click at [623, 249] on span "PROSPER AGHA UDU" at bounding box center [607, 248] width 113 height 7
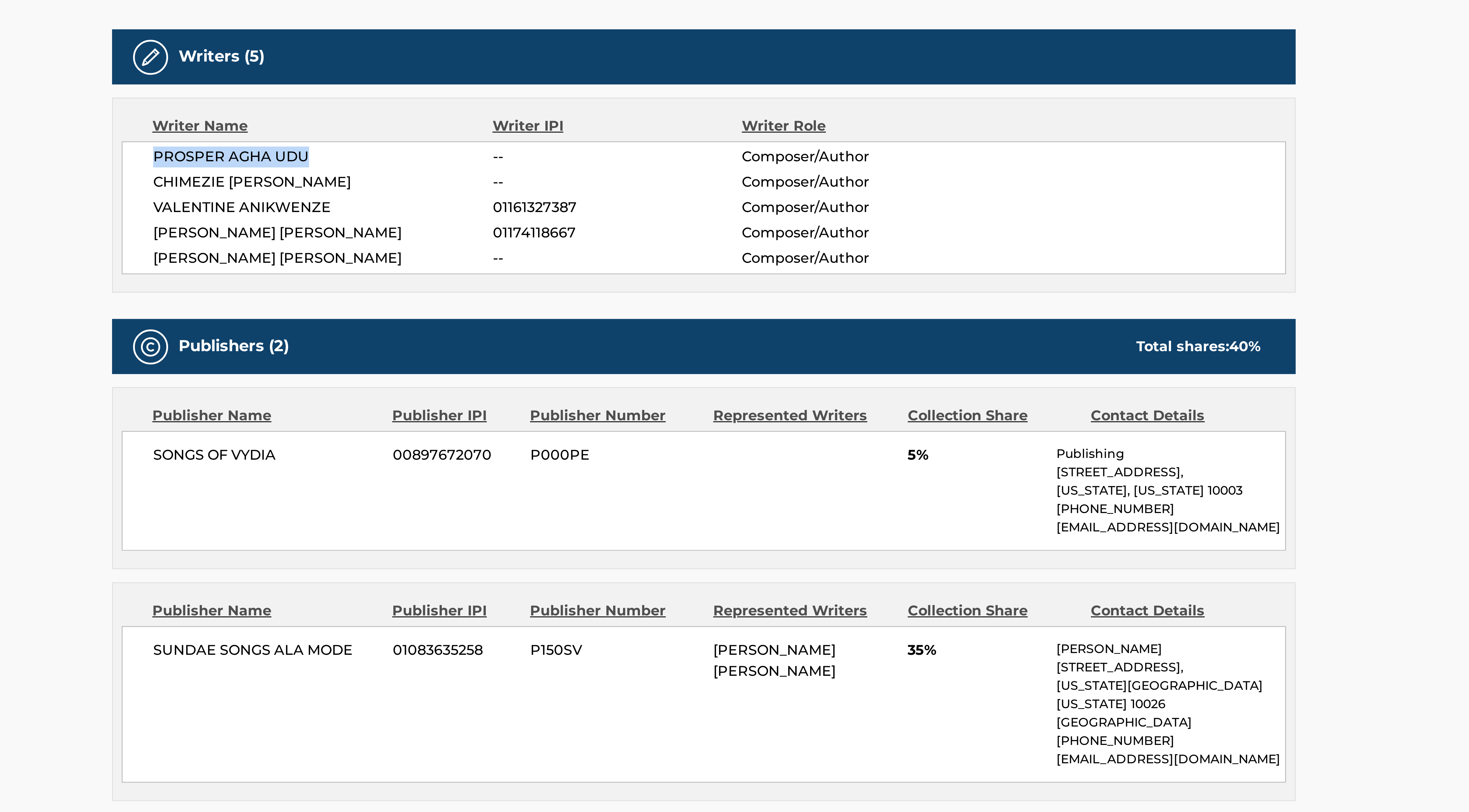
copy span "PROSPER AGHA UDU"
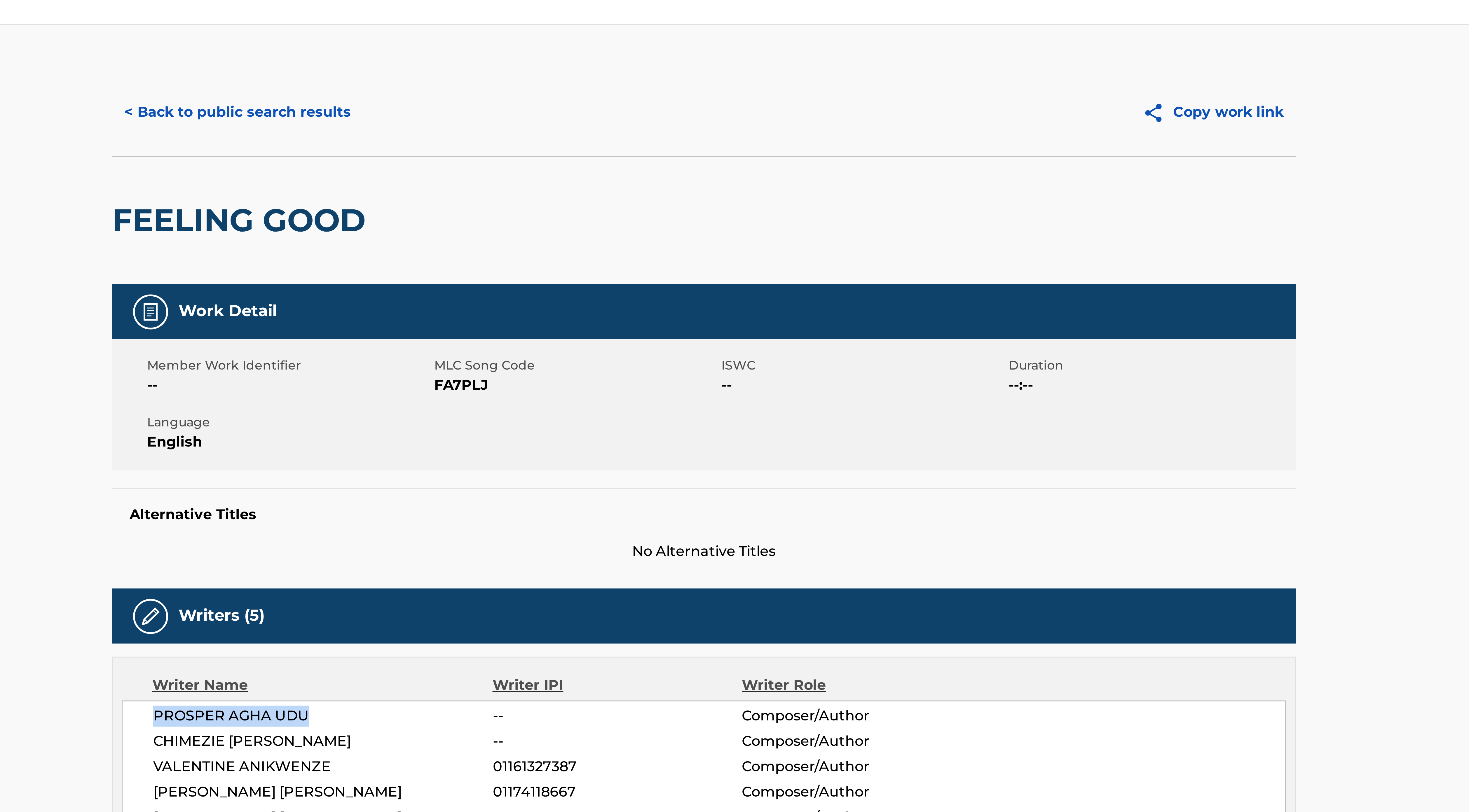
click at [592, 46] on button "< Back to public search results" at bounding box center [578, 46] width 84 height 15
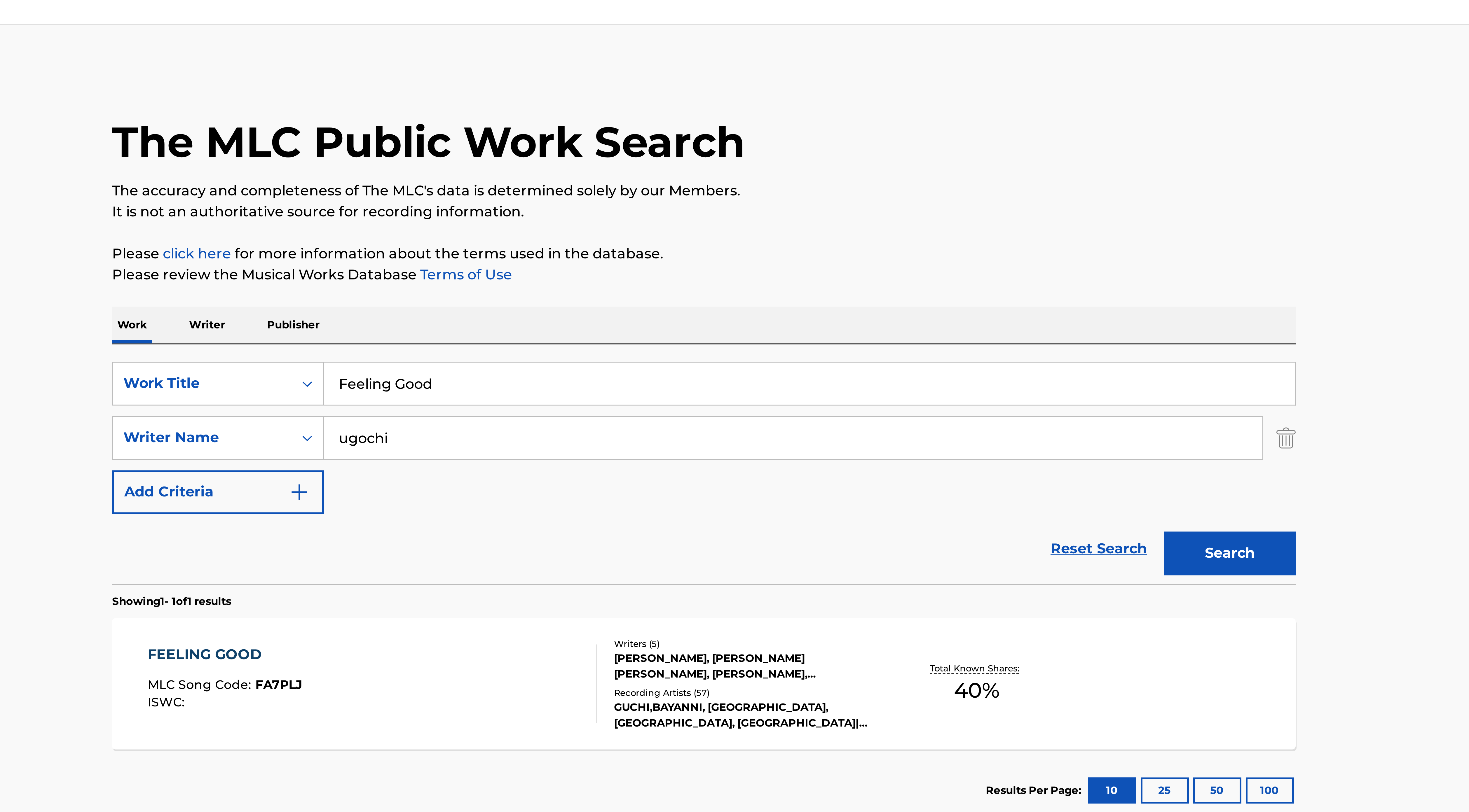
drag, startPoint x: 647, startPoint y: 139, endPoint x: 574, endPoint y: 125, distance: 74.3
click at [574, 125] on div "SearchWithCriteriae3086d60-418a-4ed7-970a-04a1f8f9f3b0 Work Title Feeling Good …" at bounding box center [734, 164] width 395 height 80
paste input "Pretty Girl"
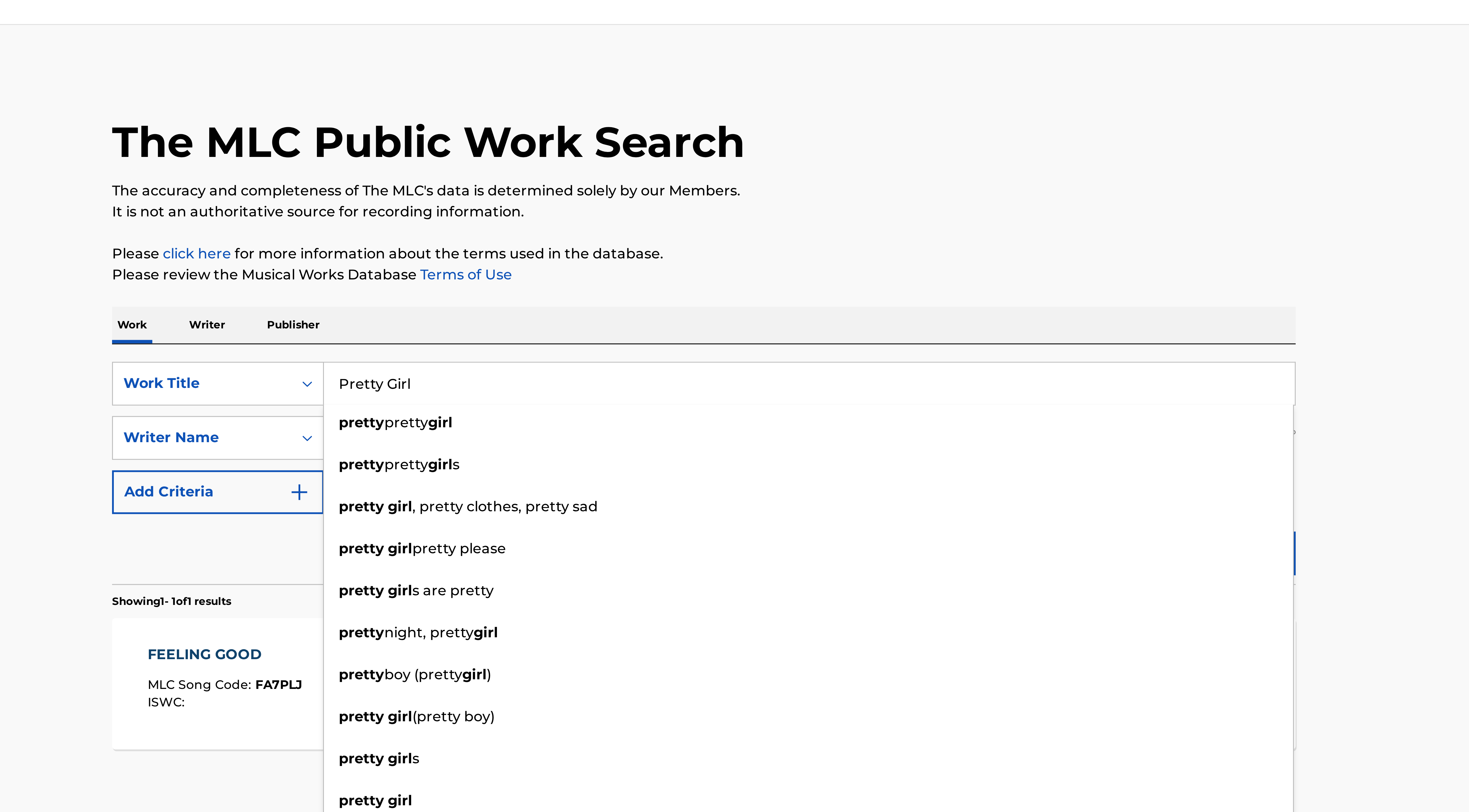
type input "Pretty Girl"
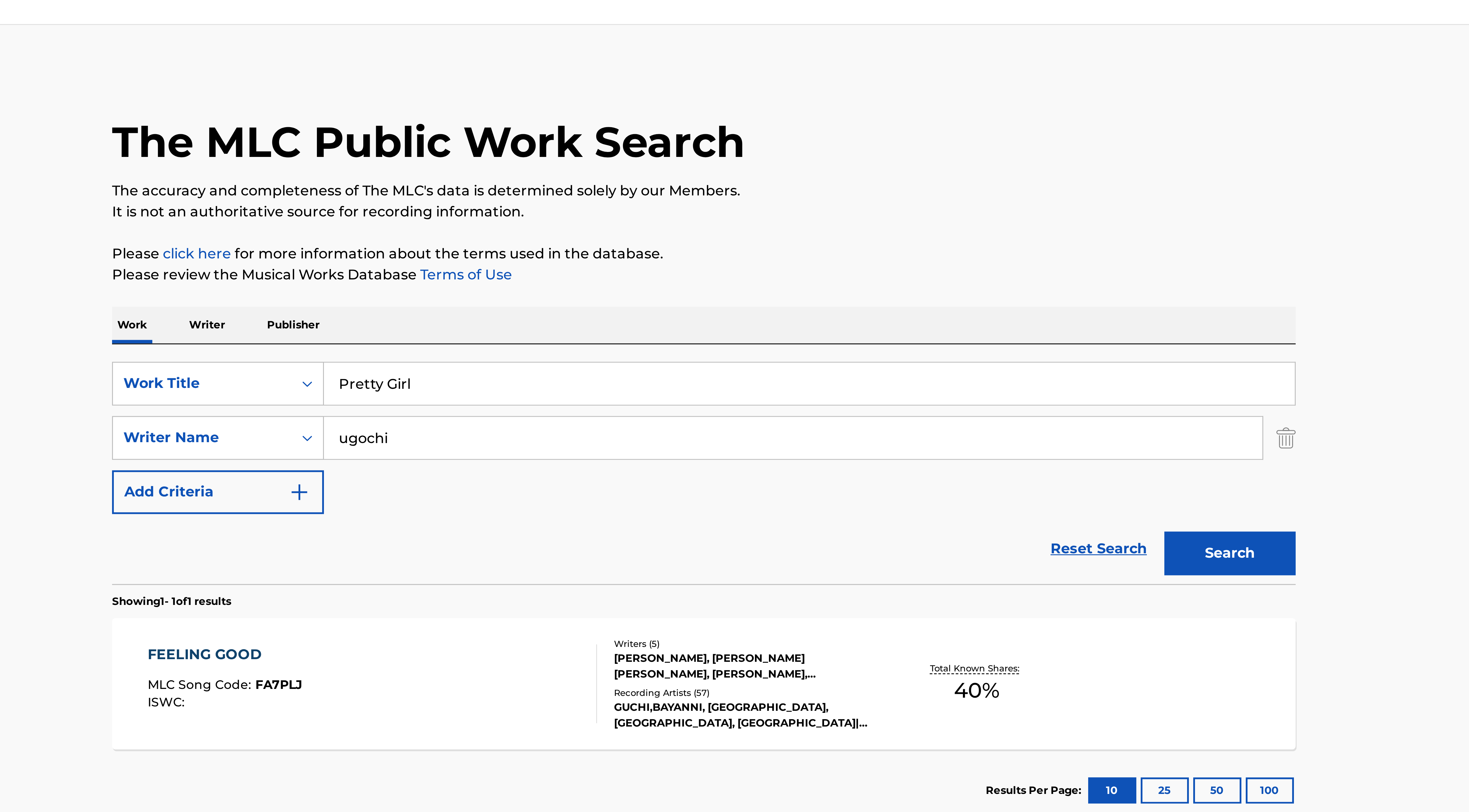
click at [592, 197] on div "Reset Search Search" at bounding box center [734, 191] width 395 height 23
drag, startPoint x: 631, startPoint y: 154, endPoint x: 610, endPoint y: 154, distance: 21.0
click at [610, 154] on input "ugochi" at bounding box center [763, 155] width 313 height 14
type input "divine"
click at [888, 187] on button "Search" at bounding box center [909, 194] width 44 height 15
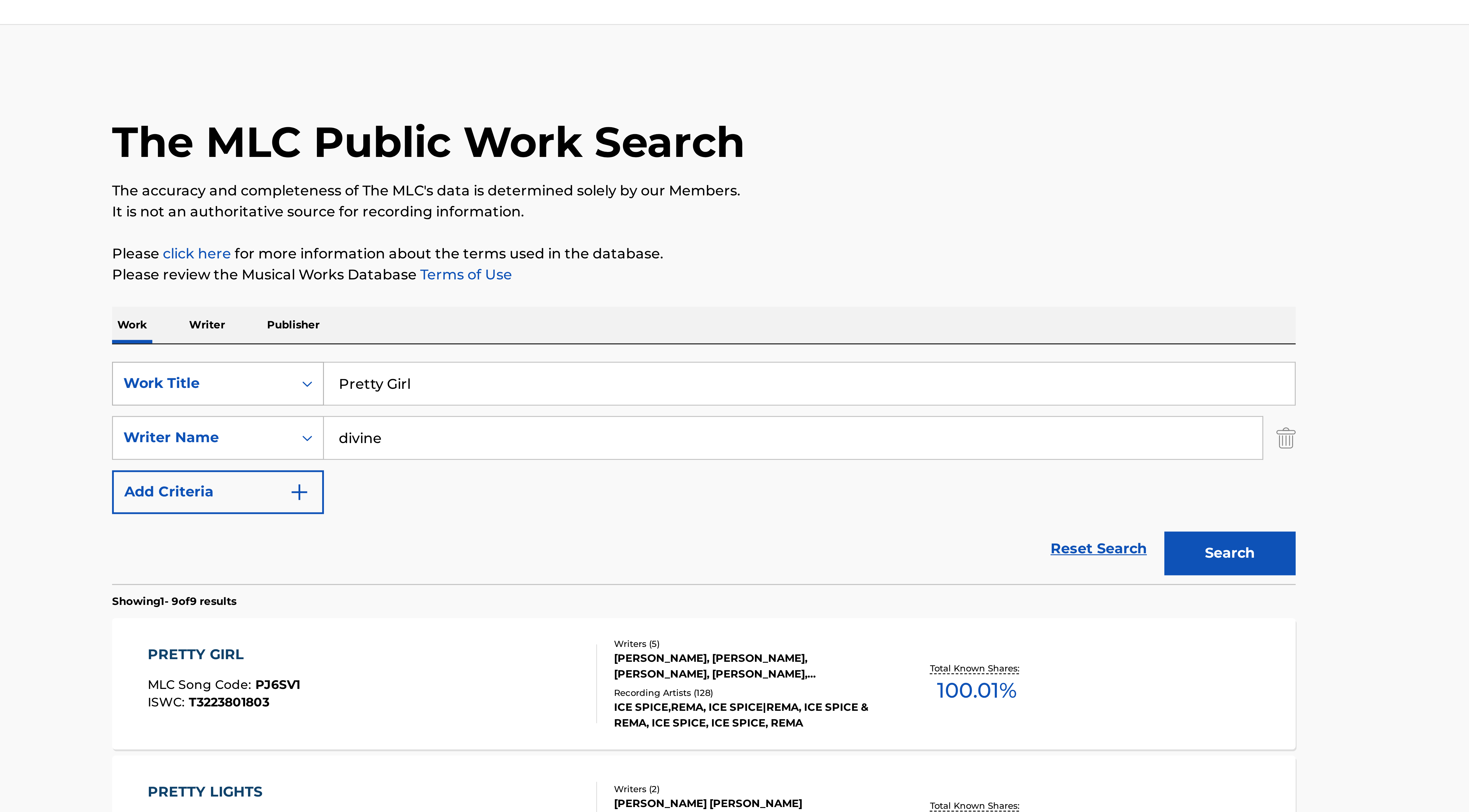
drag, startPoint x: 637, startPoint y: 139, endPoint x: 600, endPoint y: 137, distance: 37.1
click at [600, 137] on div "SearchWithCriteriae3086d60-418a-4ed7-970a-04a1f8f9f3b0 Work Title Pretty Girl" at bounding box center [734, 137] width 395 height 15
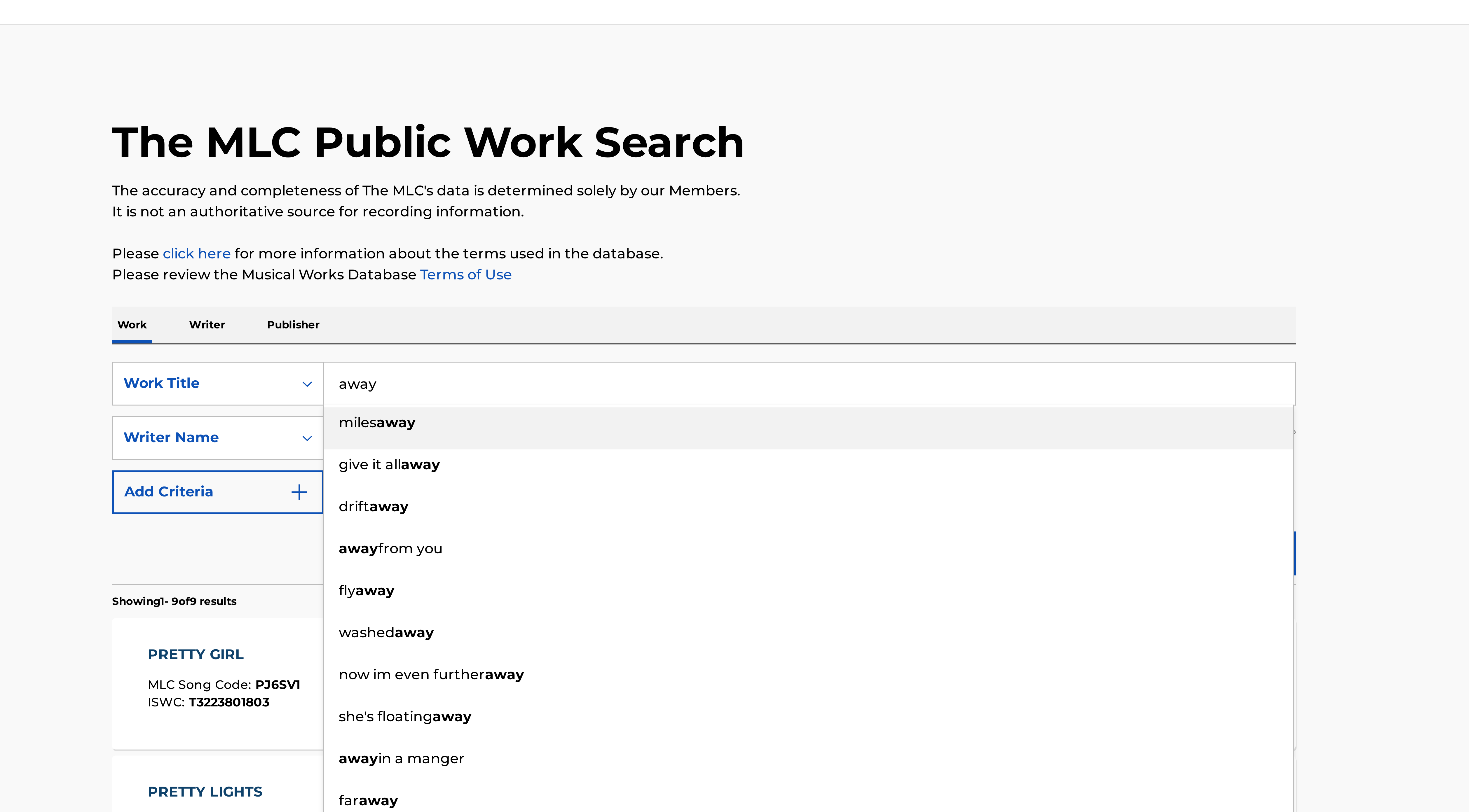
type input "away"
click at [602, 195] on div "Reset Search Search" at bounding box center [734, 191] width 395 height 23
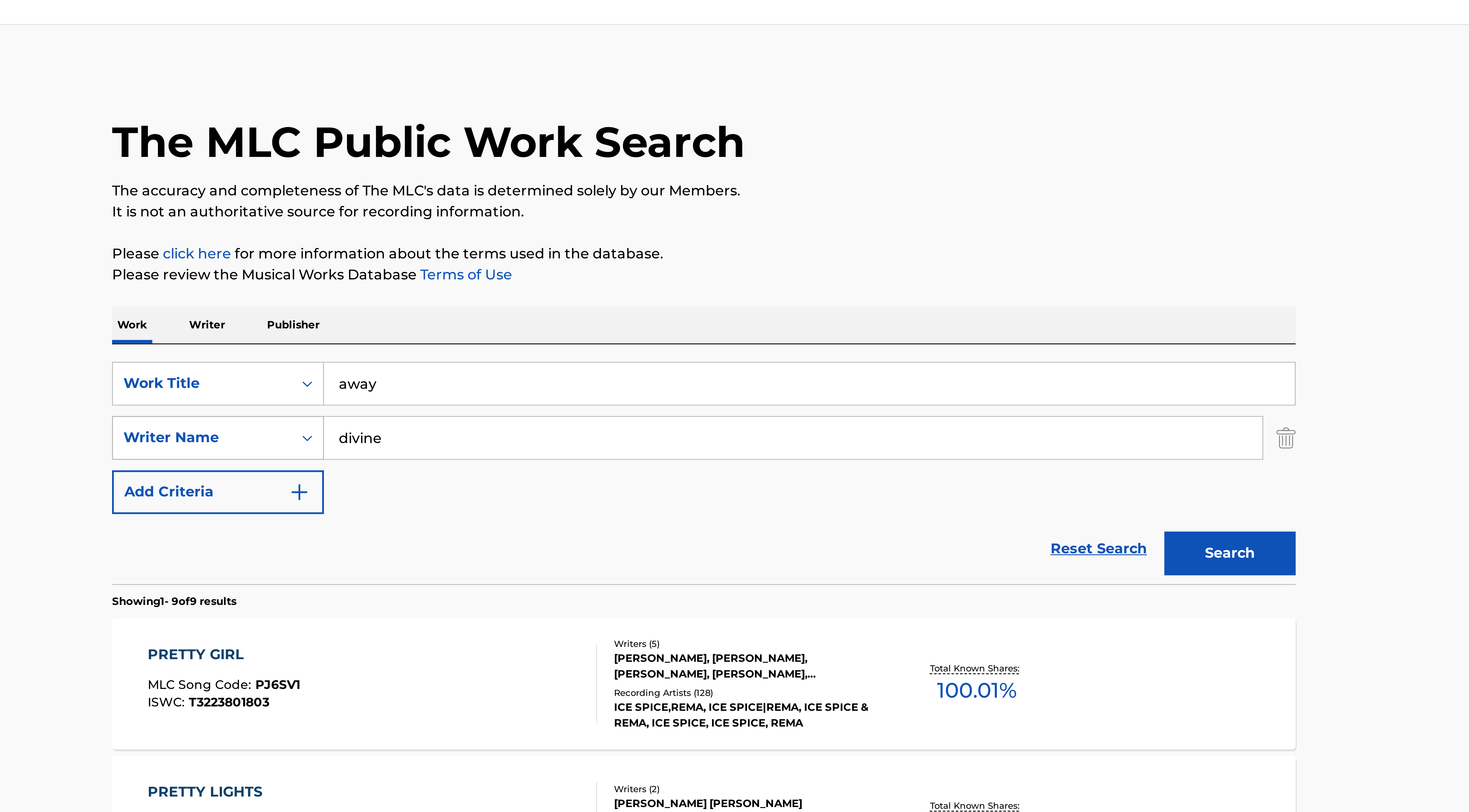
drag, startPoint x: 628, startPoint y: 155, endPoint x: 601, endPoint y: 153, distance: 27.1
click at [601, 153] on div "SearchWithCriteria8bbdcfb9-3edc-44bd-943e-88ca06738e82 Writer Name divine" at bounding box center [734, 155] width 395 height 15
type input "iyanya"
click at [888, 187] on button "Search" at bounding box center [909, 194] width 44 height 15
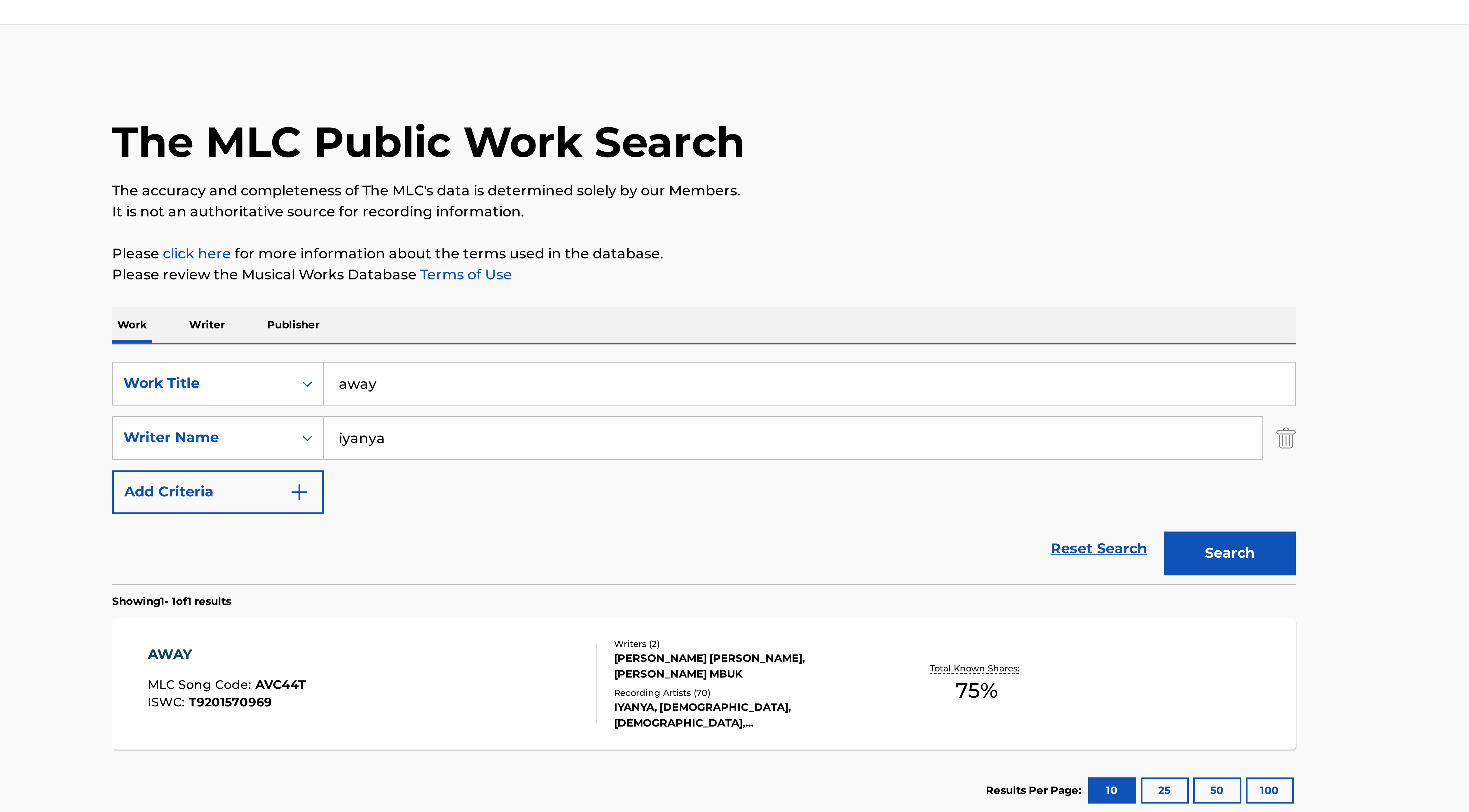
click at [704, 247] on div "IYANYA, [DEMOGRAPHIC_DATA], [DEMOGRAPHIC_DATA], [DEMOGRAPHIC_DATA], [DEMOGRAPHI…" at bounding box center [748, 247] width 88 height 10
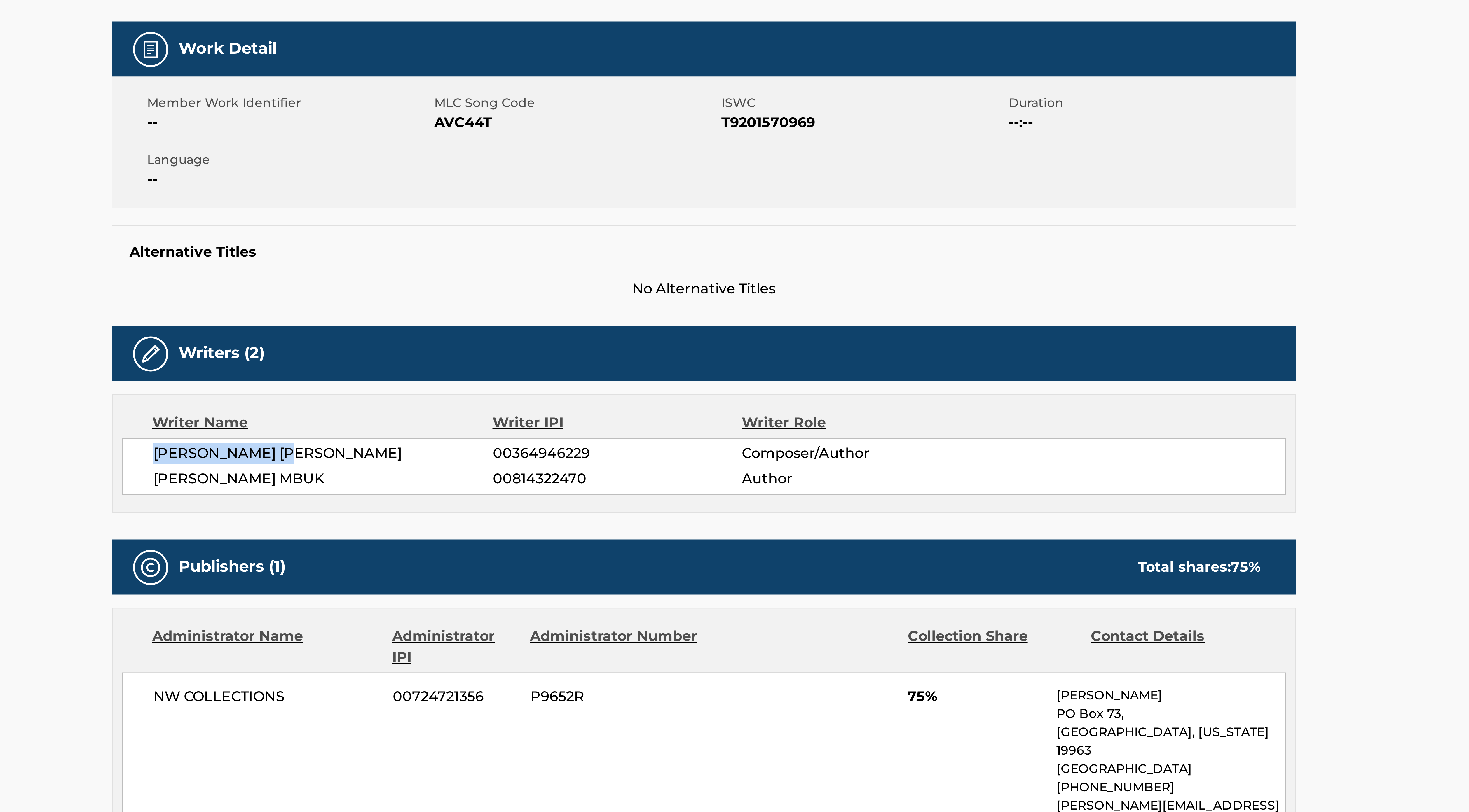
drag, startPoint x: 551, startPoint y: 248, endPoint x: 617, endPoint y: 248, distance: 66.0
click at [617, 248] on div "[PERSON_NAME] [PERSON_NAME] 00364946229 Composer/Author [PERSON_NAME] MBUK 0081…" at bounding box center [734, 251] width 388 height 19
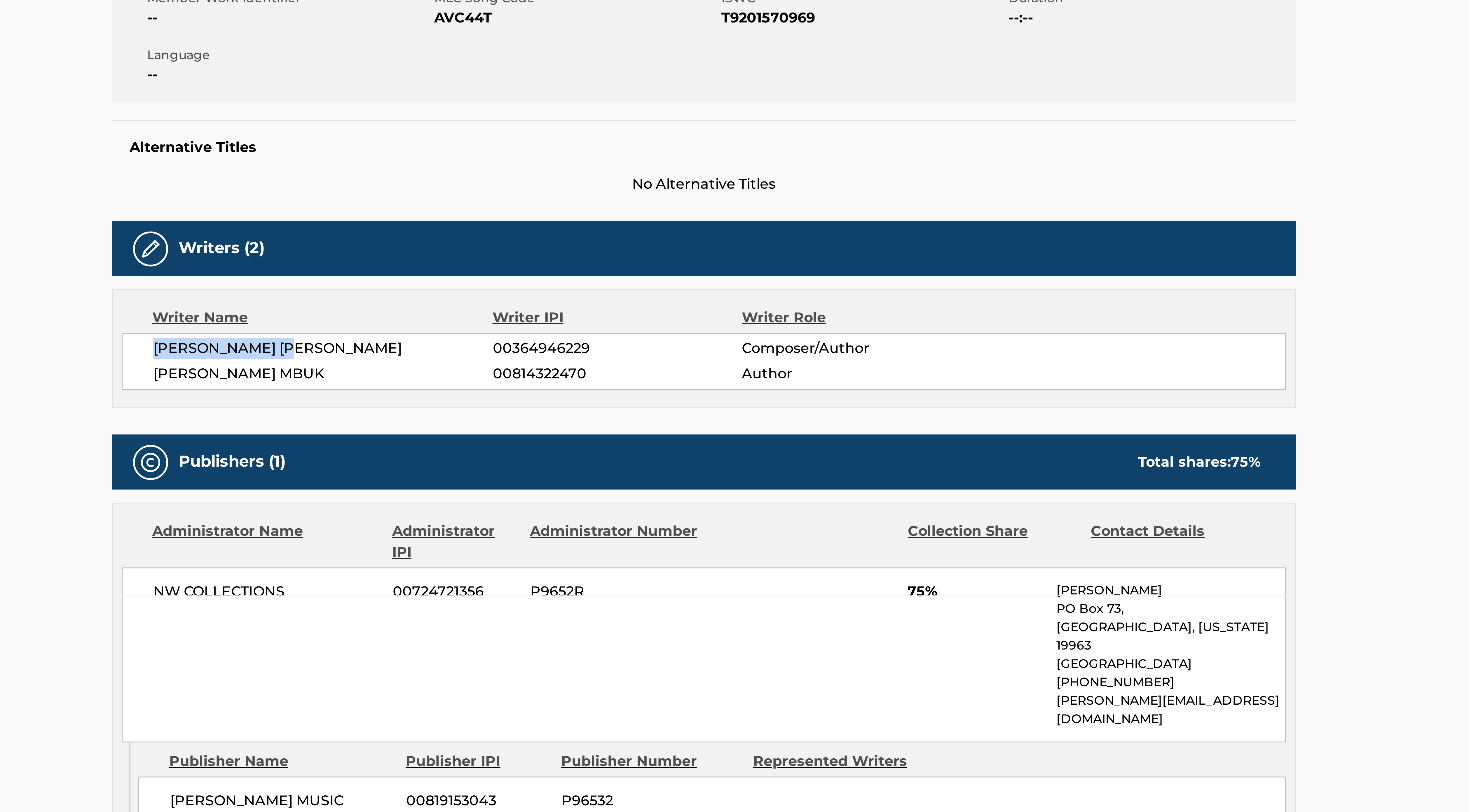
copy span "[PERSON_NAME] [PERSON_NAME]"
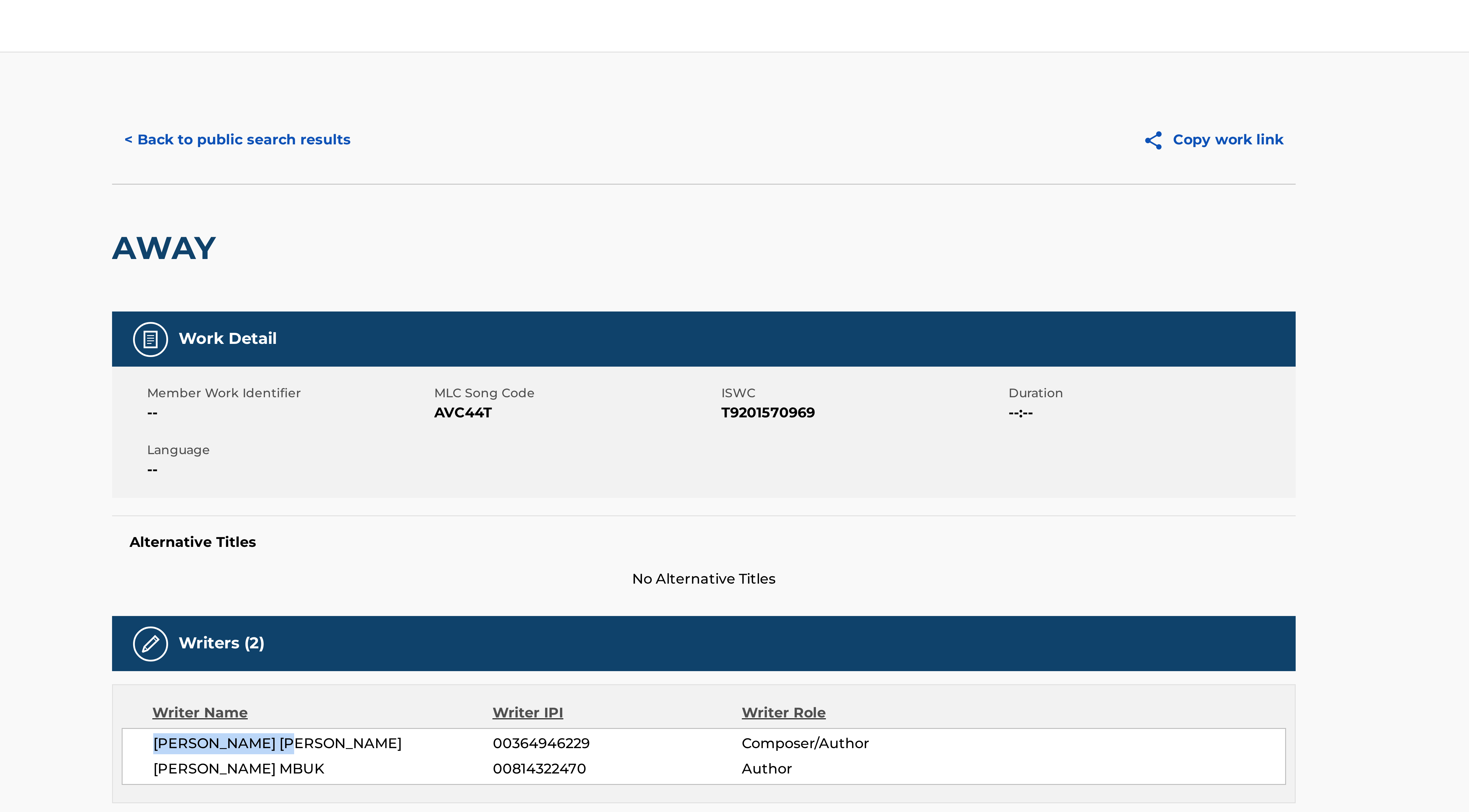
click at [597, 49] on button "< Back to public search results" at bounding box center [578, 46] width 84 height 15
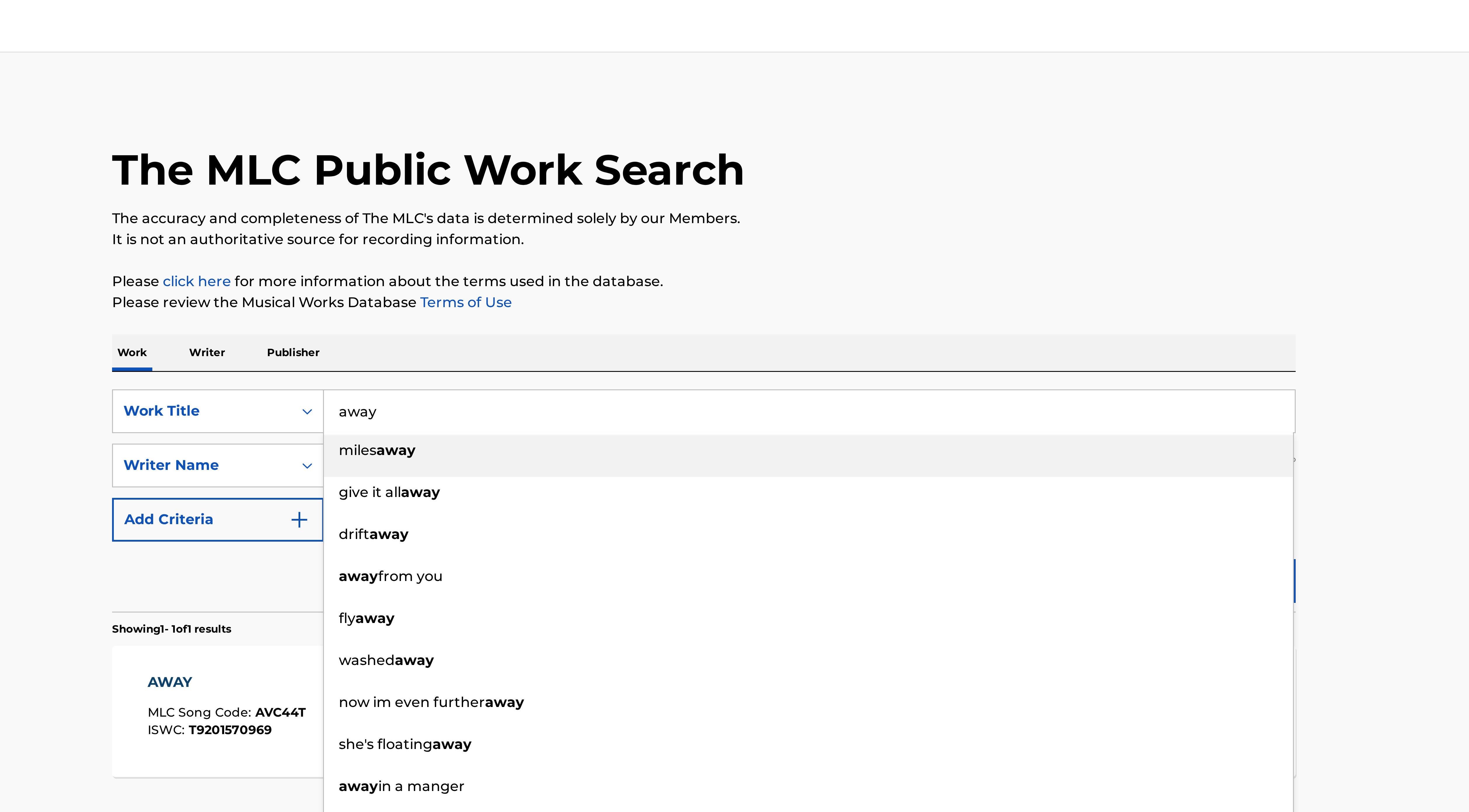
drag, startPoint x: 628, startPoint y: 135, endPoint x: 607, endPoint y: 136, distance: 21.0
click at [607, 136] on input "away" at bounding box center [769, 136] width 323 height 14
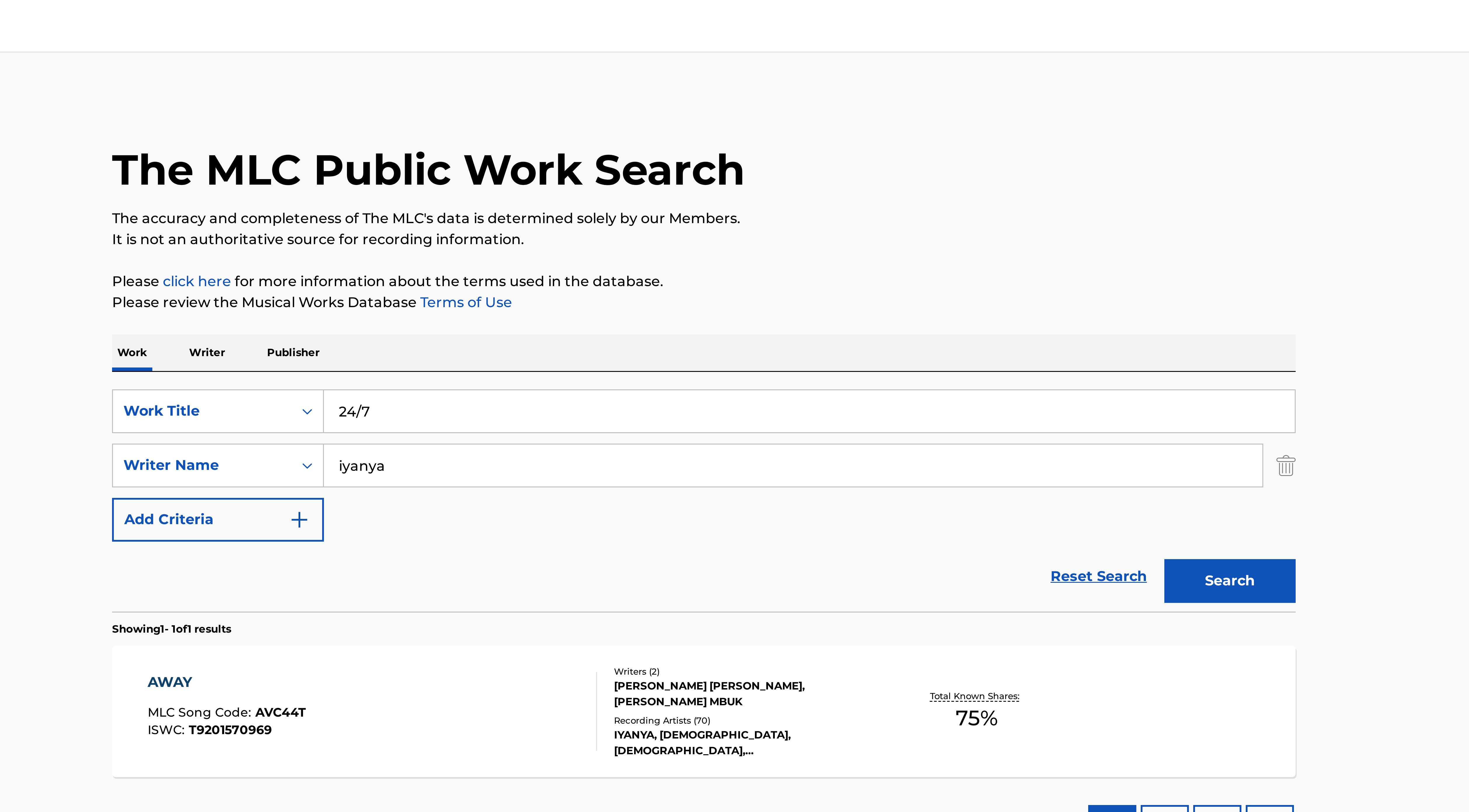
type input "24/7"
drag, startPoint x: 630, startPoint y: 157, endPoint x: 604, endPoint y: 155, distance: 26.1
click at [604, 155] on div "SearchWithCriteria8bbdcfb9-3edc-44bd-943e-88ca06738e82 Writer Name [PERSON_NAME]" at bounding box center [734, 155] width 395 height 15
type input "[PERSON_NAME]"
click at [888, 187] on button "Search" at bounding box center [909, 194] width 44 height 15
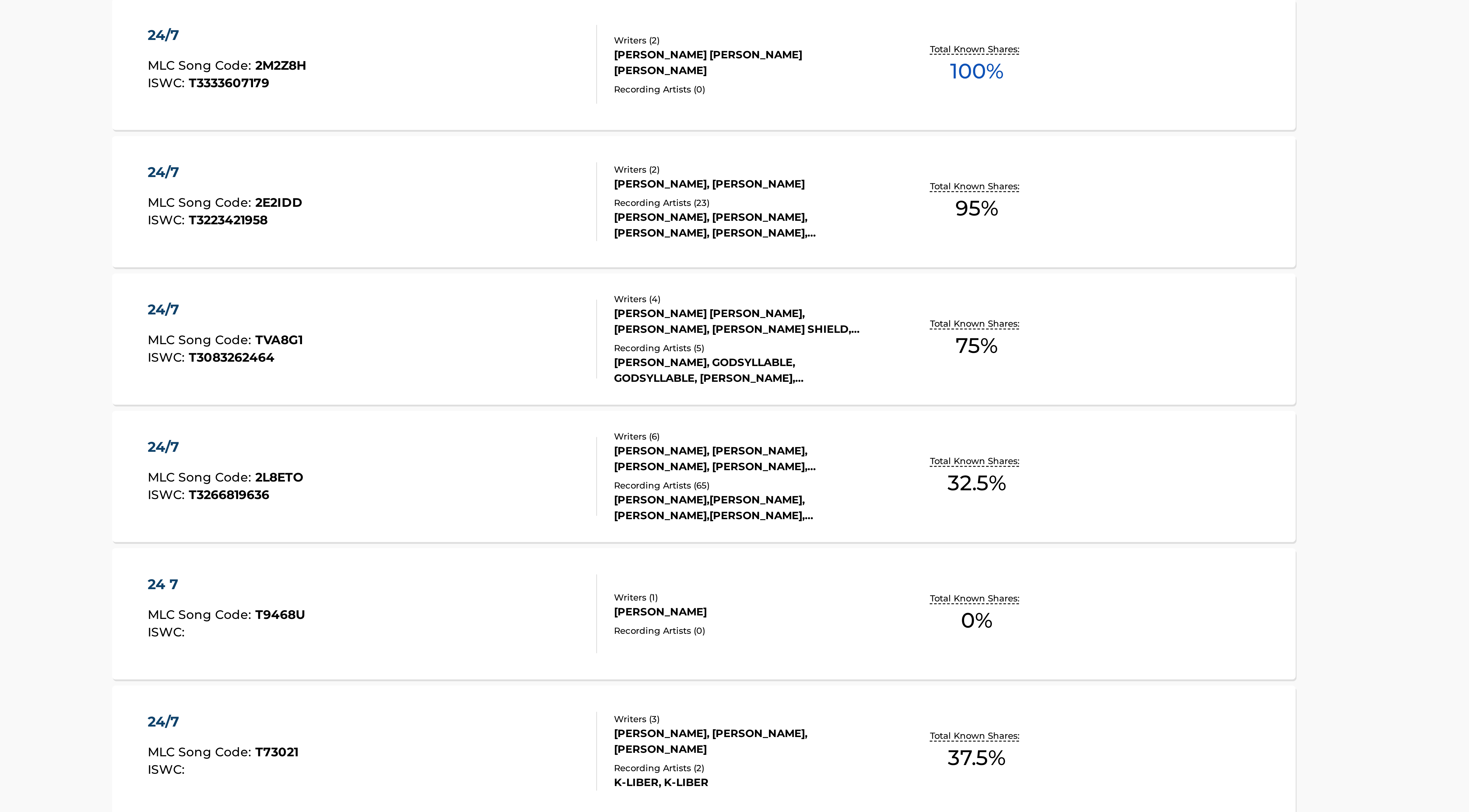
click at [751, 416] on div "[PERSON_NAME], [PERSON_NAME]" at bounding box center [748, 415] width 88 height 6
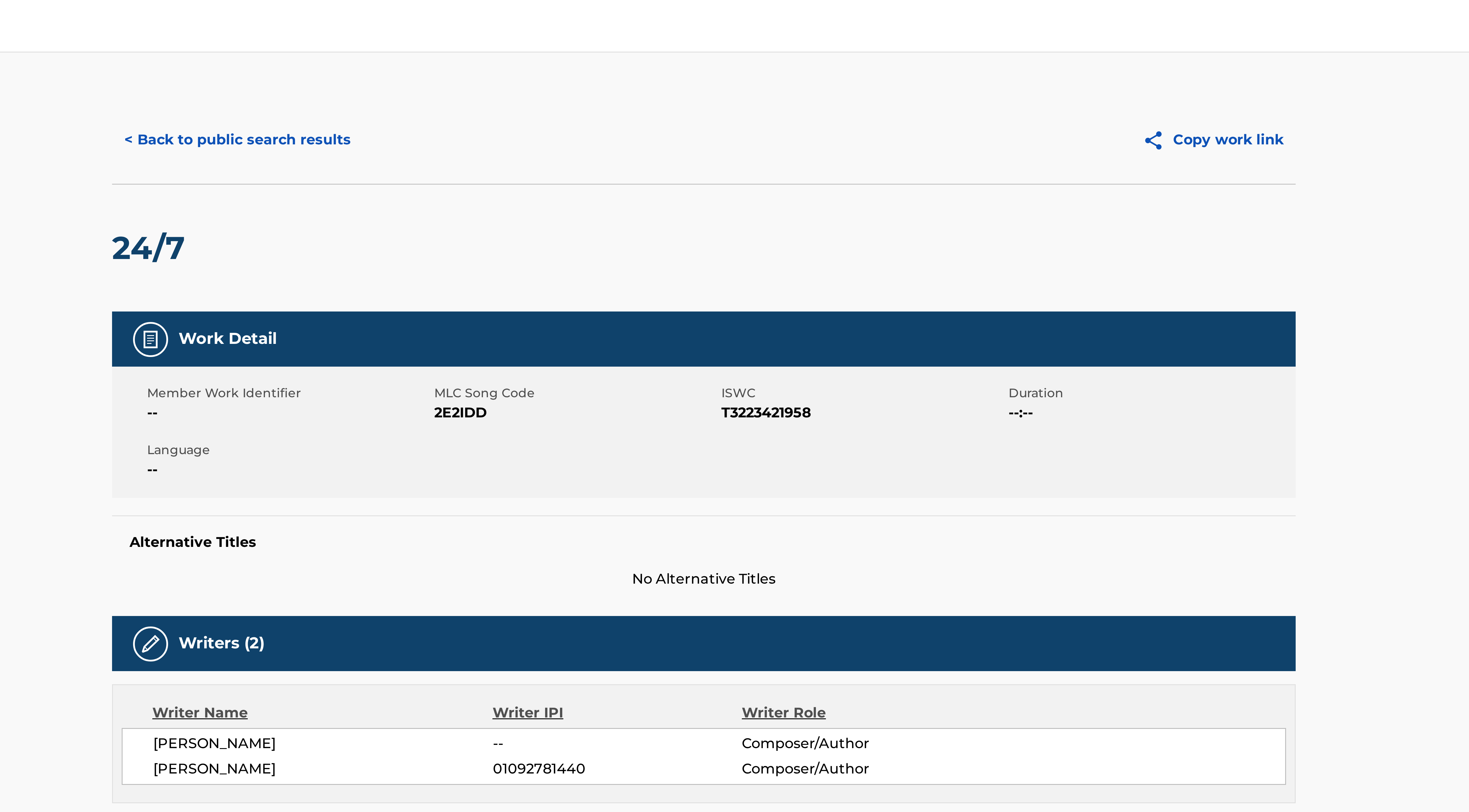
click at [604, 49] on button "< Back to public search results" at bounding box center [578, 46] width 84 height 15
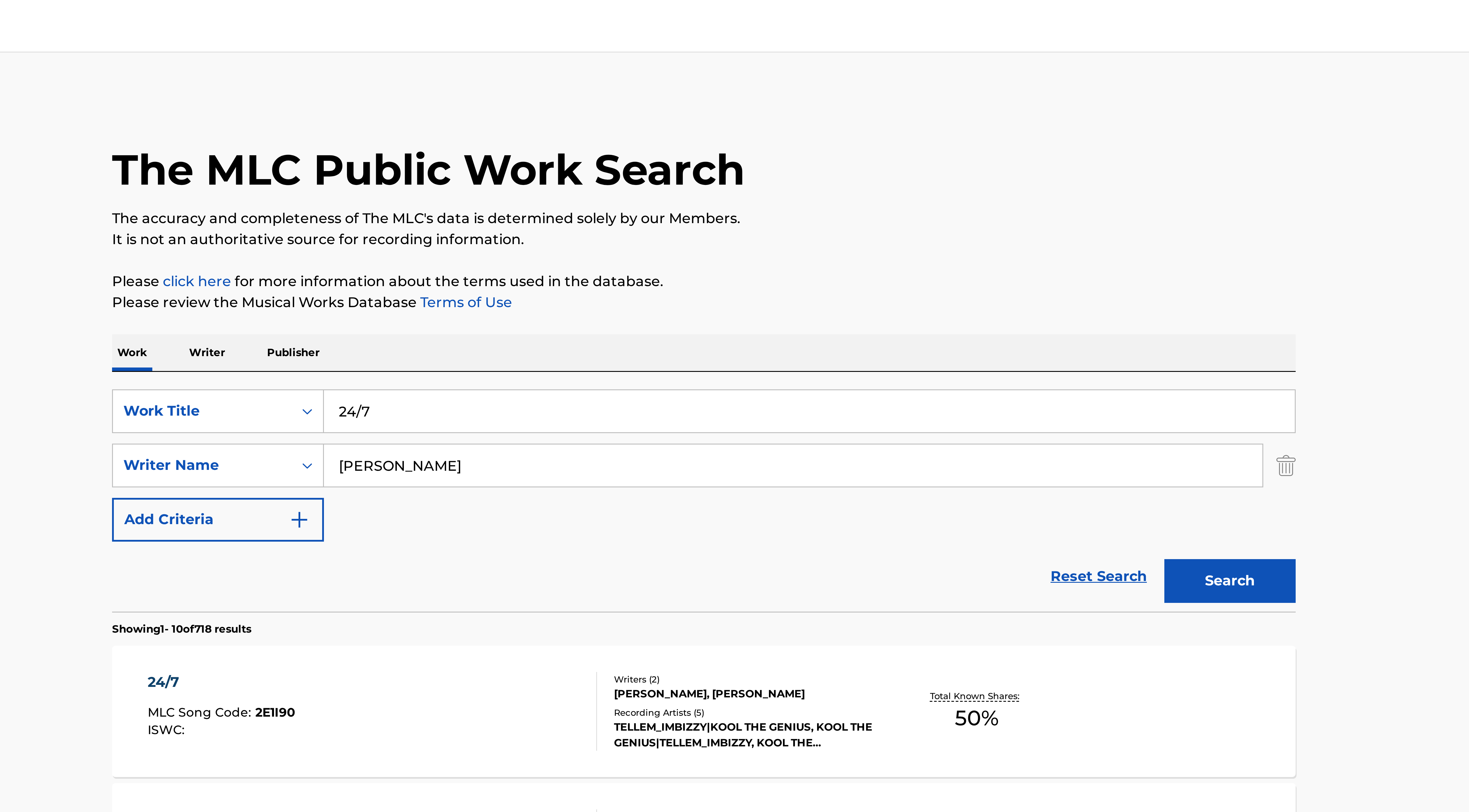
click at [612, 133] on input "24/7" at bounding box center [769, 136] width 323 height 14
drag, startPoint x: 624, startPoint y: 137, endPoint x: 609, endPoint y: 135, distance: 15.1
click at [609, 135] on input "24/7" at bounding box center [769, 136] width 323 height 14
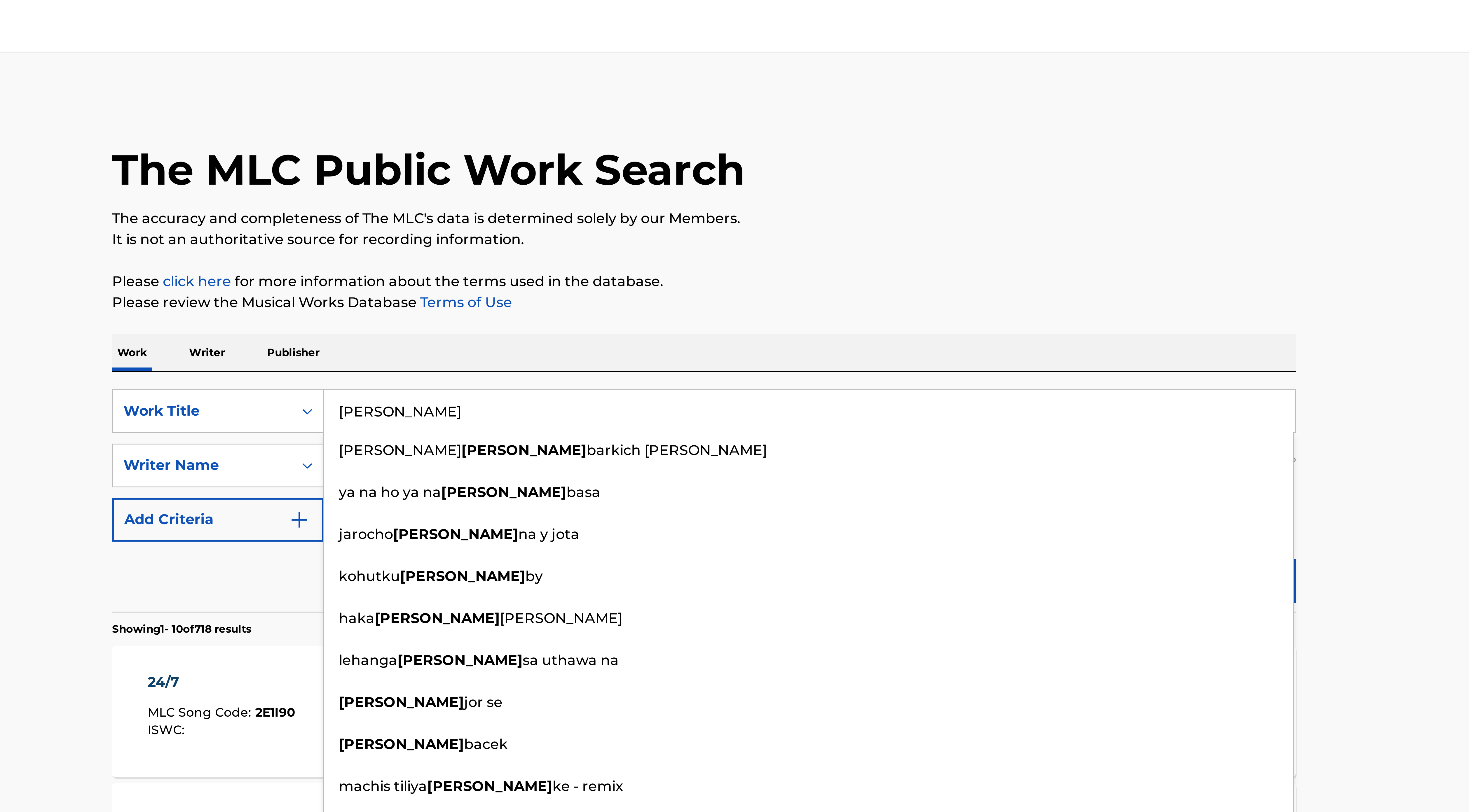
type input "[PERSON_NAME]"
click at [602, 194] on div "Reset Search Search" at bounding box center [734, 191] width 395 height 23
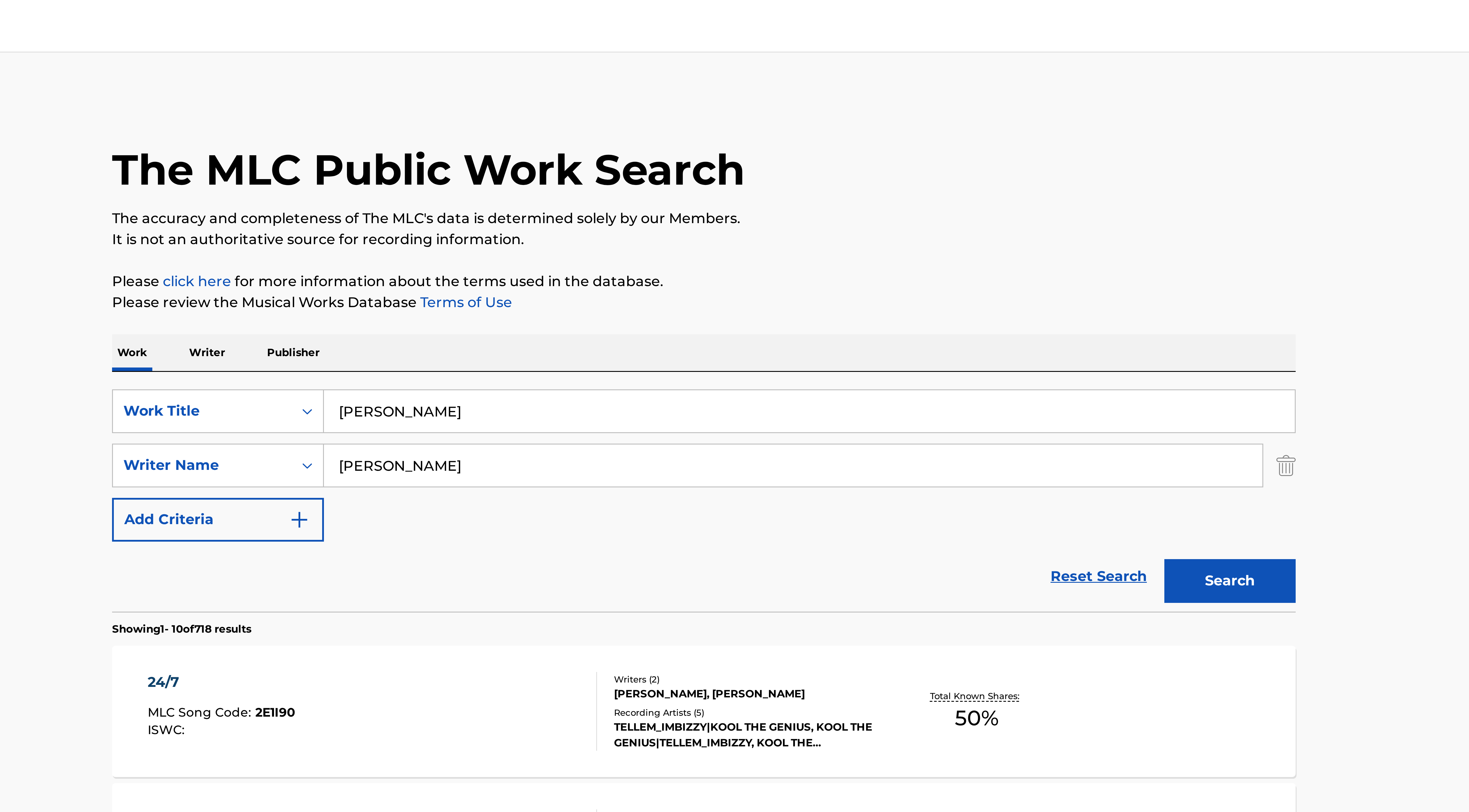
click at [632, 157] on input "[PERSON_NAME]" at bounding box center [763, 155] width 313 height 14
click at [888, 187] on button "Search" at bounding box center [909, 194] width 44 height 15
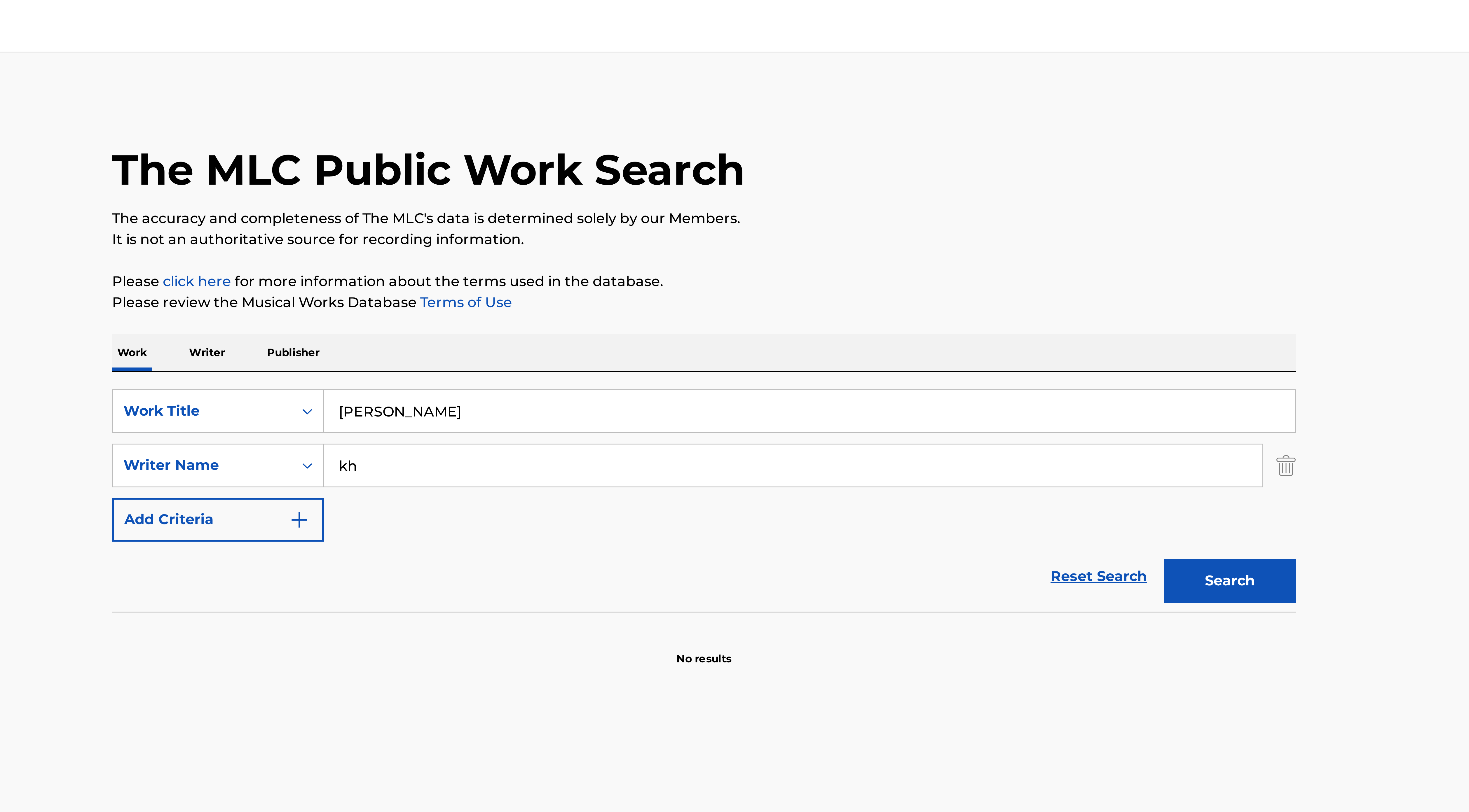
type input "k"
click at [927, 194] on button "Search" at bounding box center [909, 194] width 44 height 15
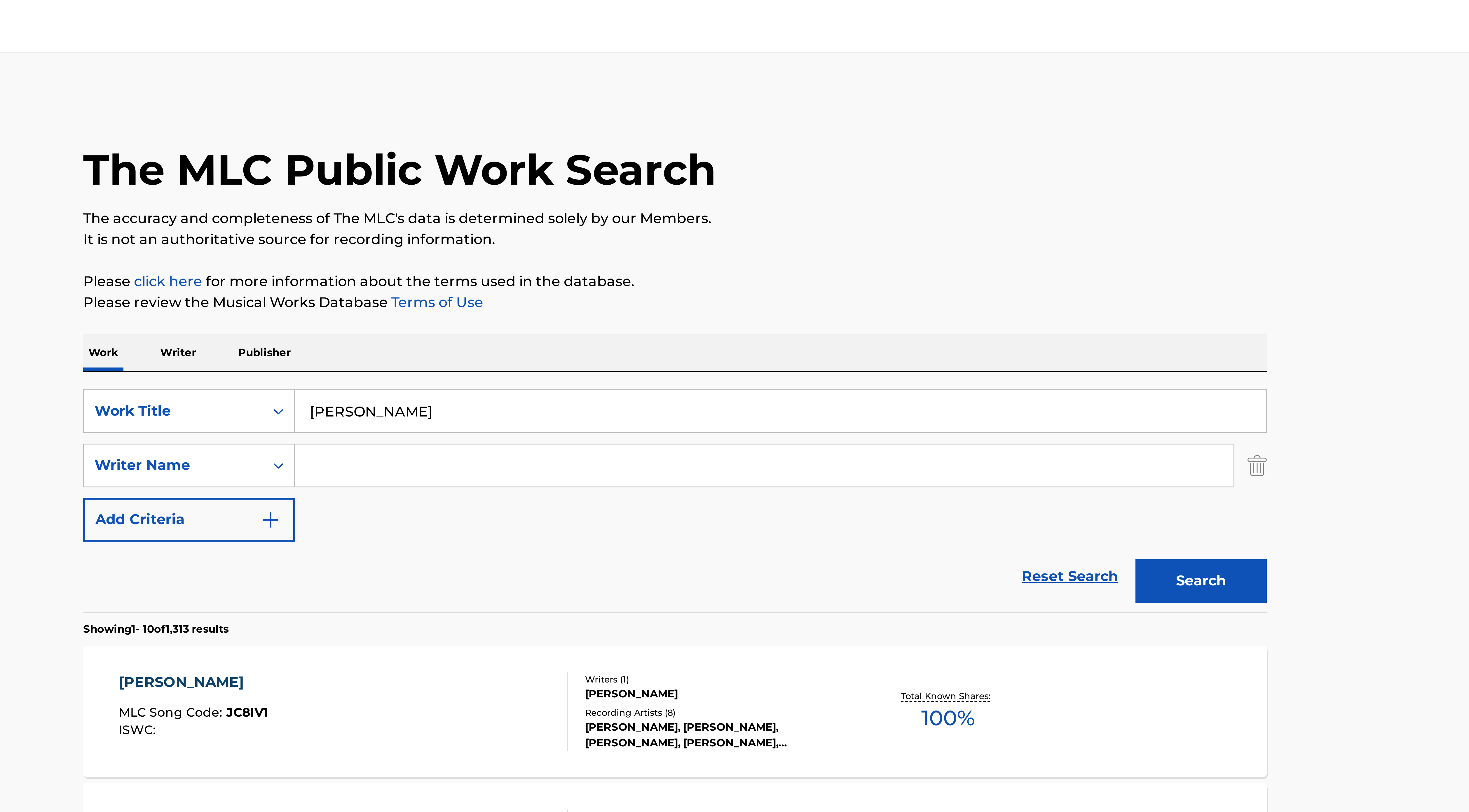
click at [632, 160] on input "Search Form" at bounding box center [763, 155] width 313 height 14
type input "sulaimon"
click at [888, 187] on button "Search" at bounding box center [909, 194] width 44 height 15
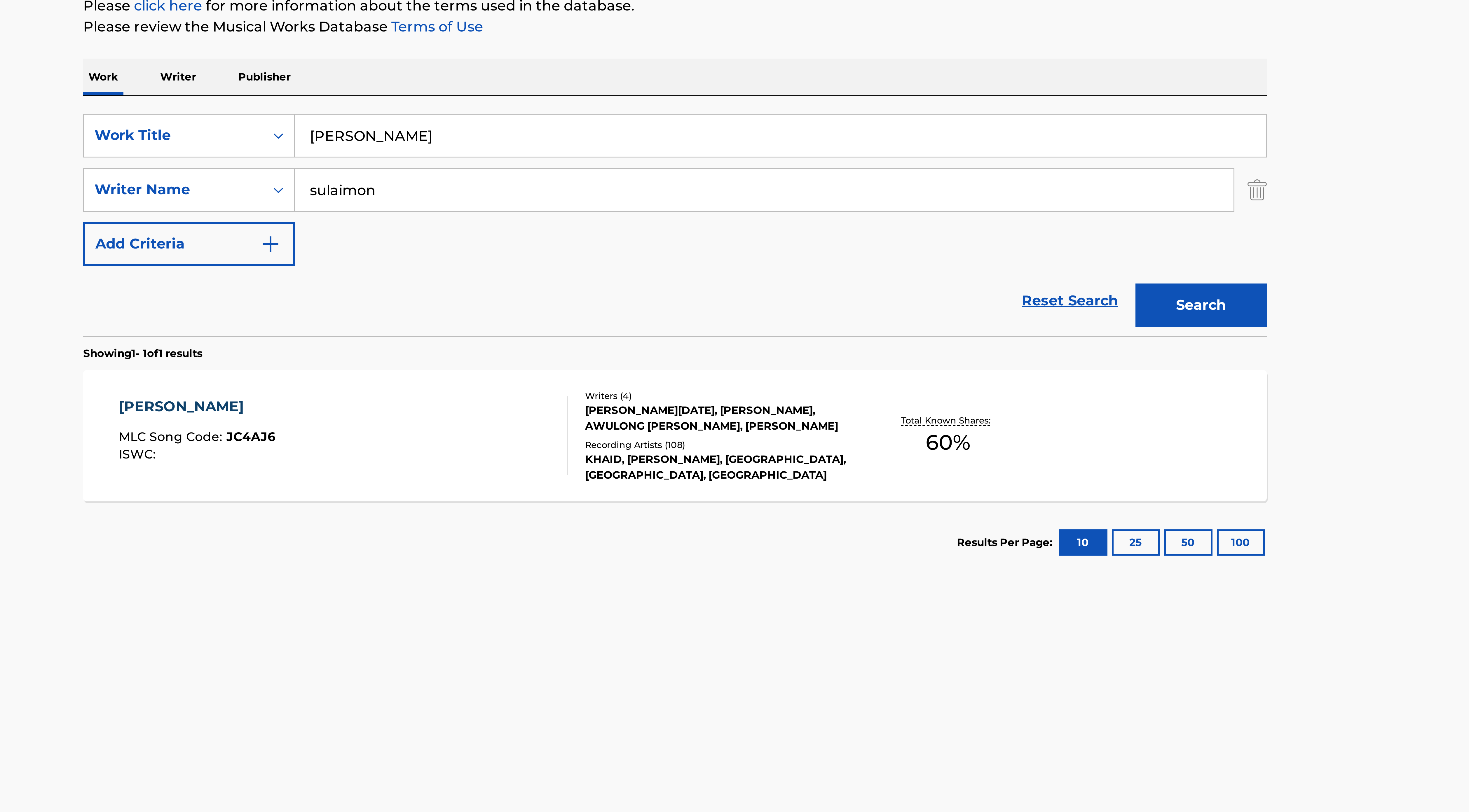
click at [746, 245] on div "KHAID, [PERSON_NAME], [GEOGRAPHIC_DATA], [GEOGRAPHIC_DATA], [GEOGRAPHIC_DATA]" at bounding box center [748, 247] width 88 height 10
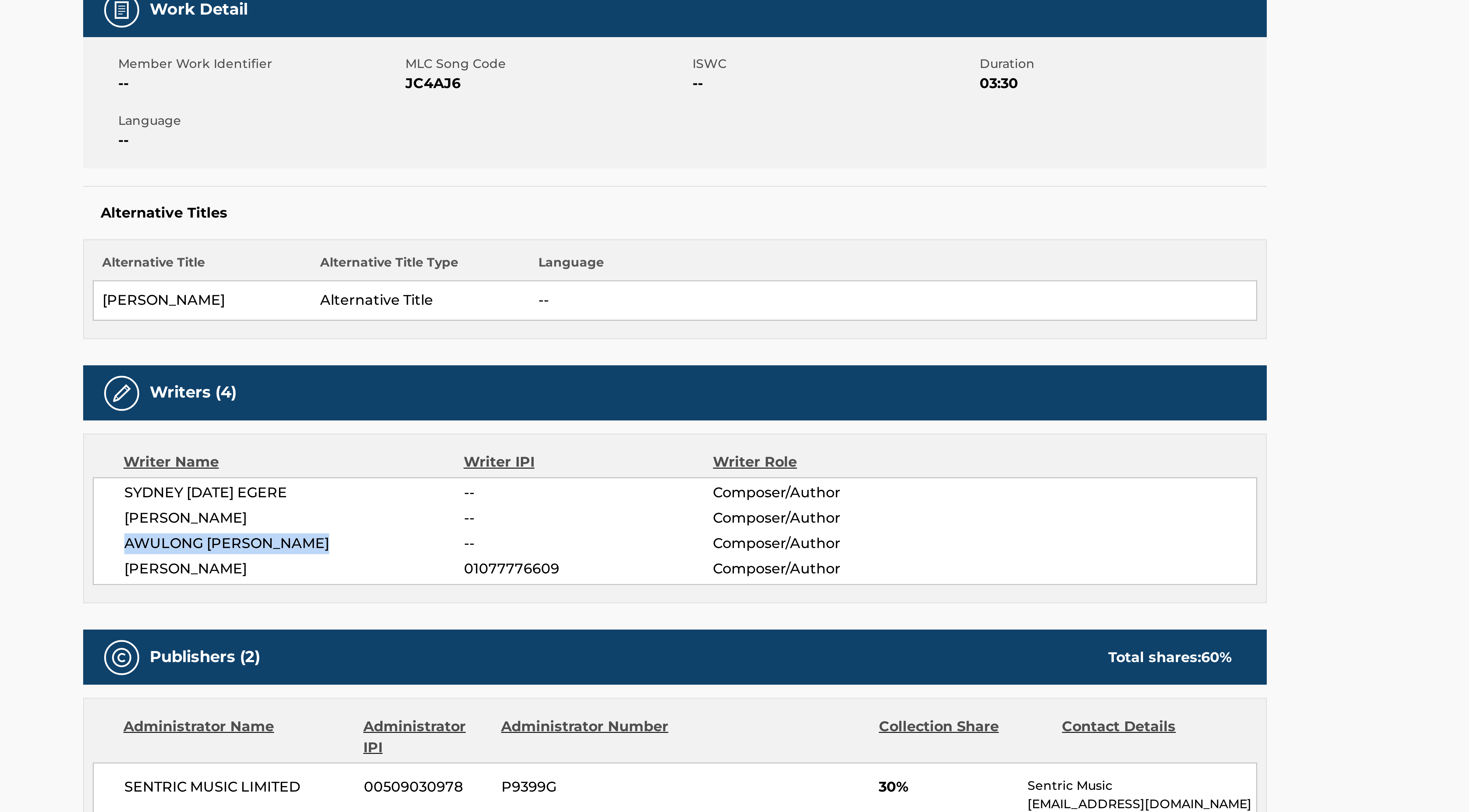
drag, startPoint x: 552, startPoint y: 291, endPoint x: 628, endPoint y: 292, distance: 76.0
click at [628, 292] on span "AWULONG [PERSON_NAME]" at bounding box center [607, 291] width 113 height 7
copy span "AWULONG [PERSON_NAME]"
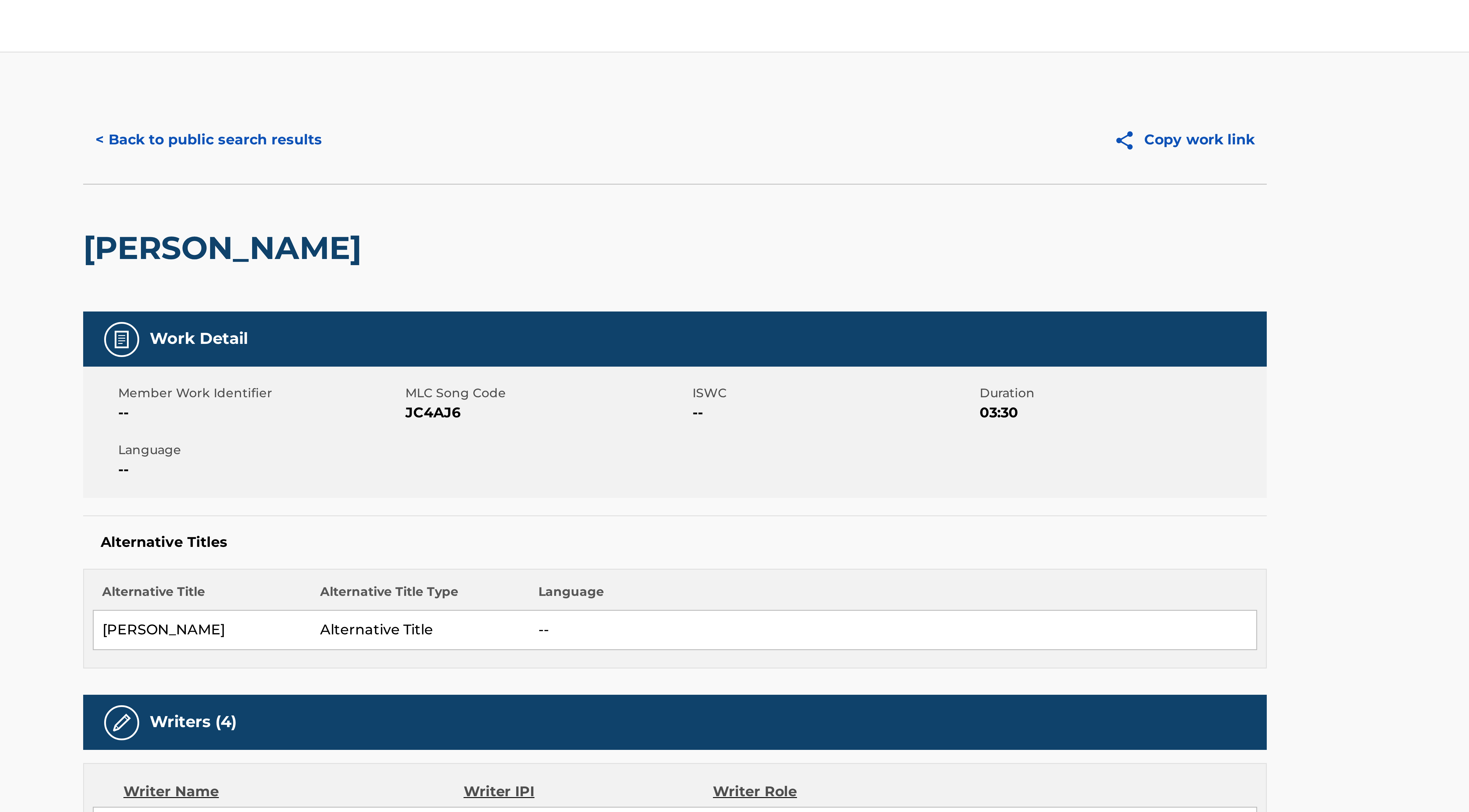
click at [610, 46] on button "< Back to public search results" at bounding box center [578, 46] width 84 height 15
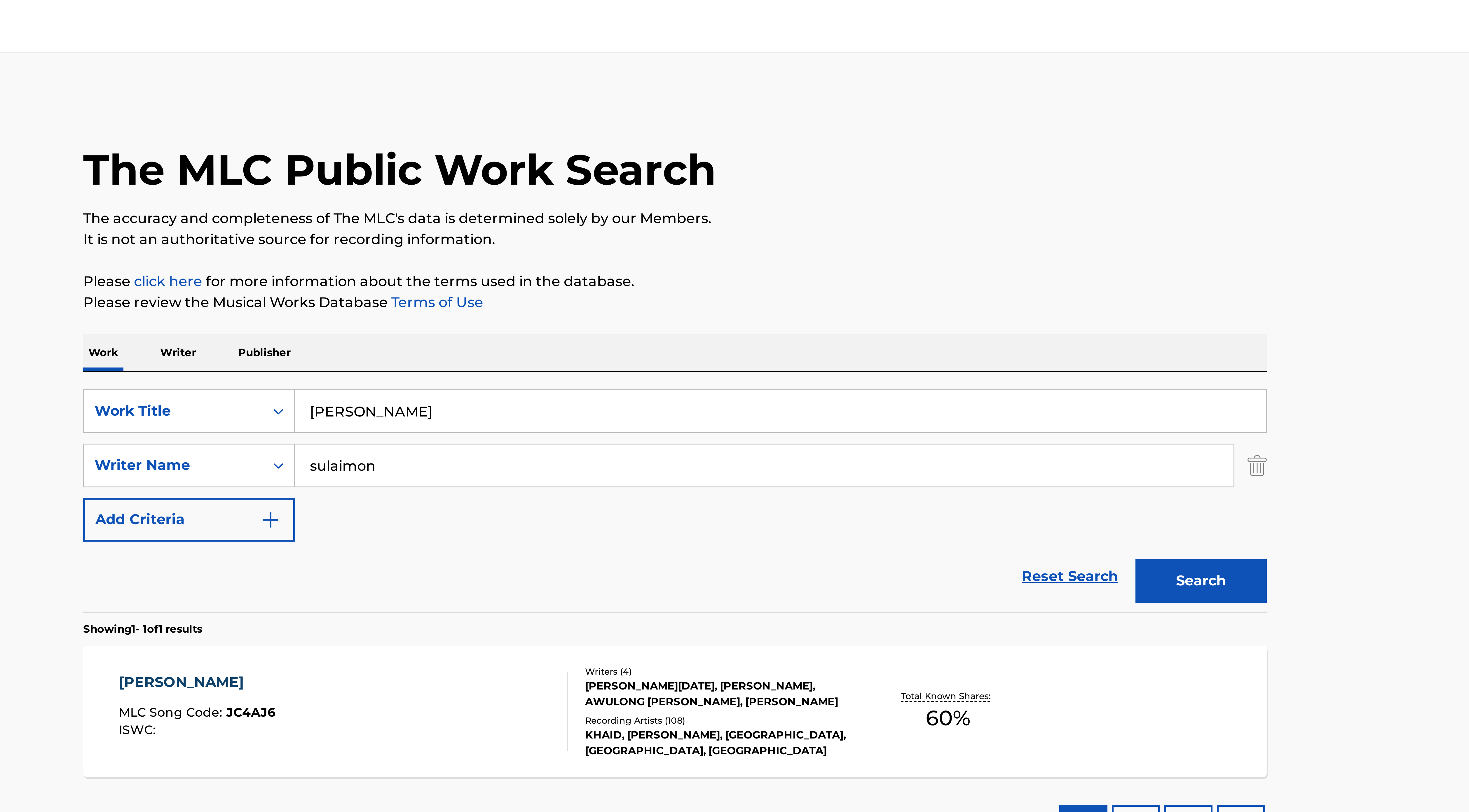
drag, startPoint x: 611, startPoint y: 155, endPoint x: 677, endPoint y: 155, distance: 66.0
click at [677, 155] on input "sulaimon" at bounding box center [763, 155] width 313 height 14
type input "a"
type input "sulaimon"
click at [695, 133] on input "[PERSON_NAME]" at bounding box center [769, 136] width 323 height 14
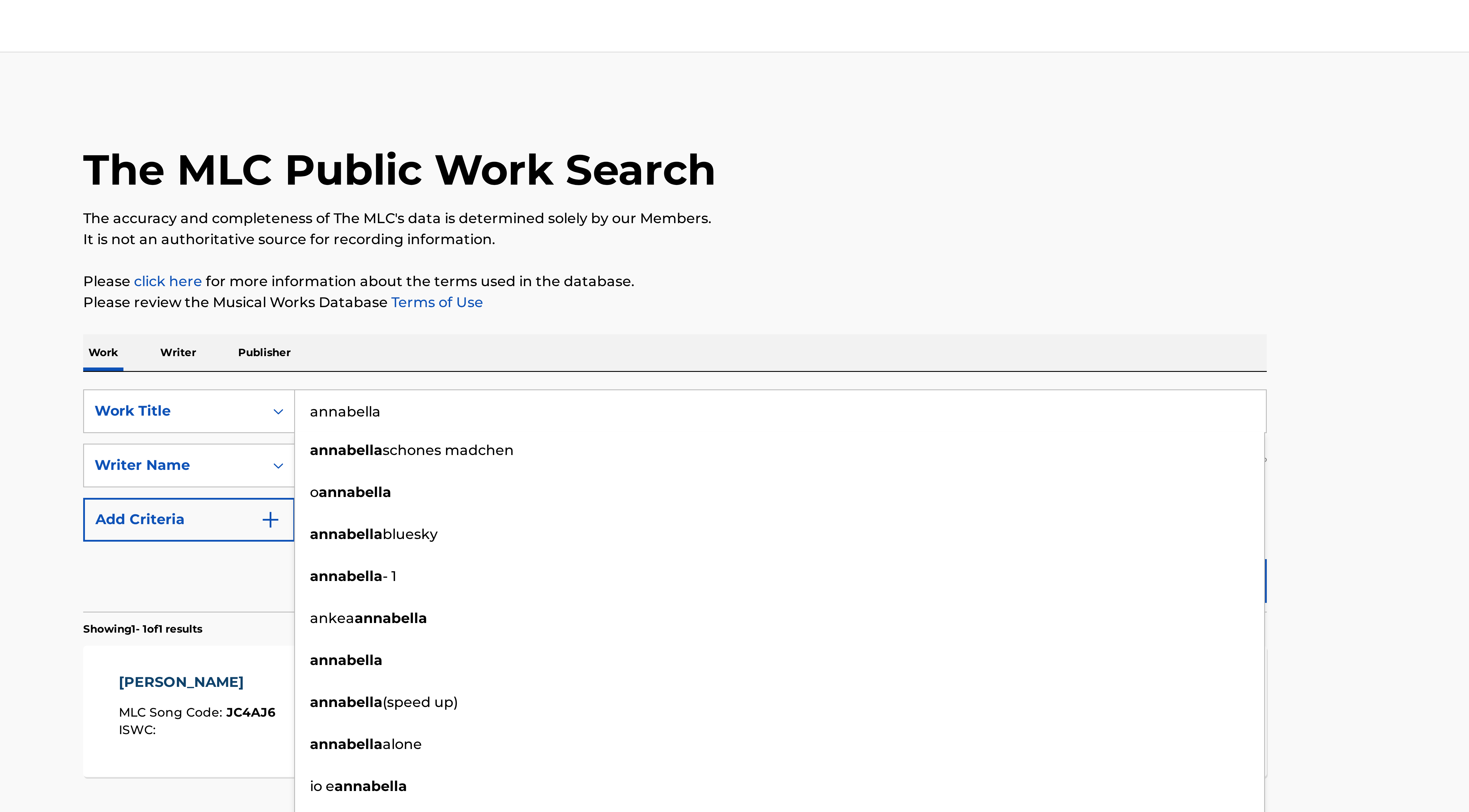
click at [596, 193] on div "Reset Search Search" at bounding box center [734, 191] width 395 height 23
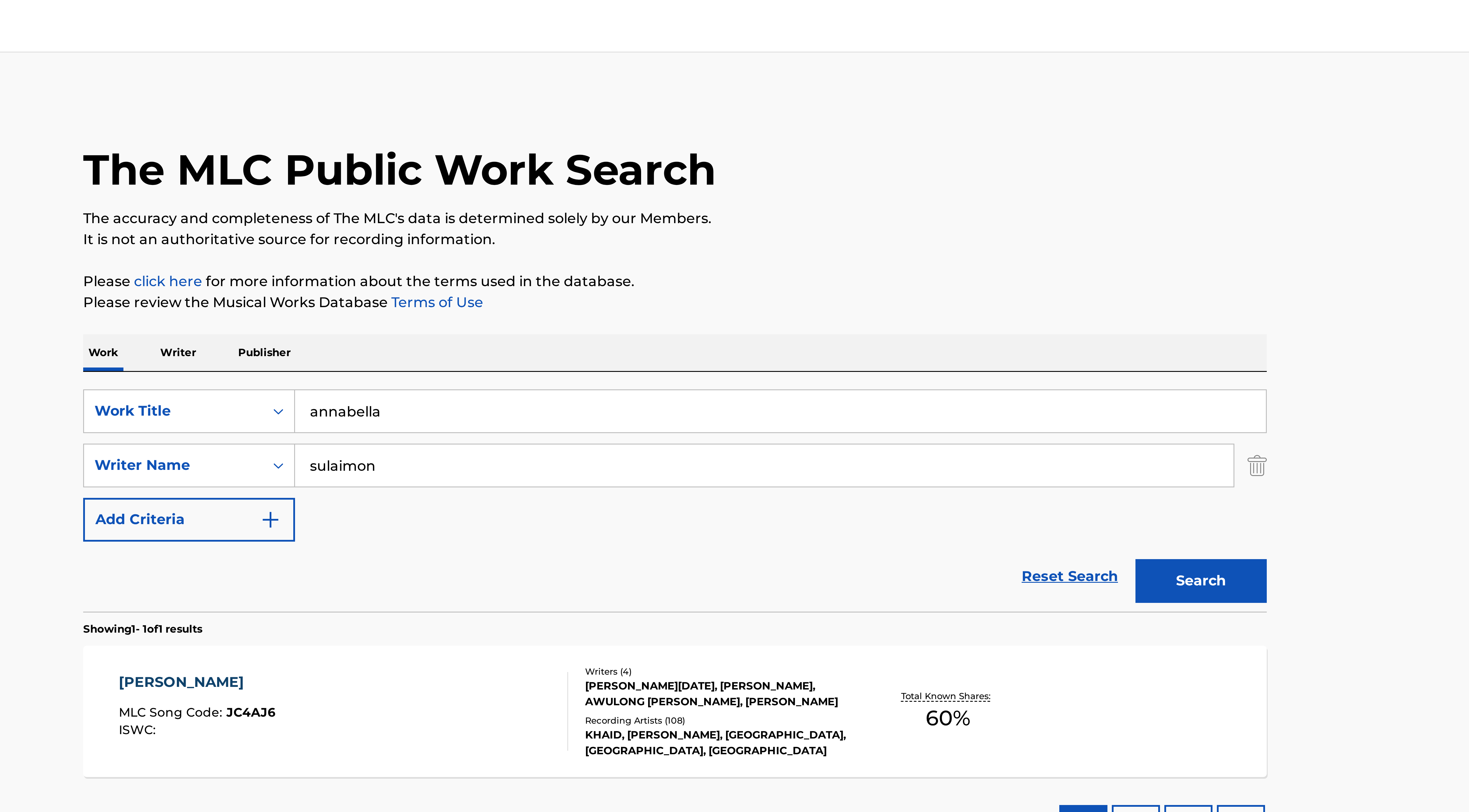
click at [908, 192] on button "Search" at bounding box center [909, 194] width 44 height 15
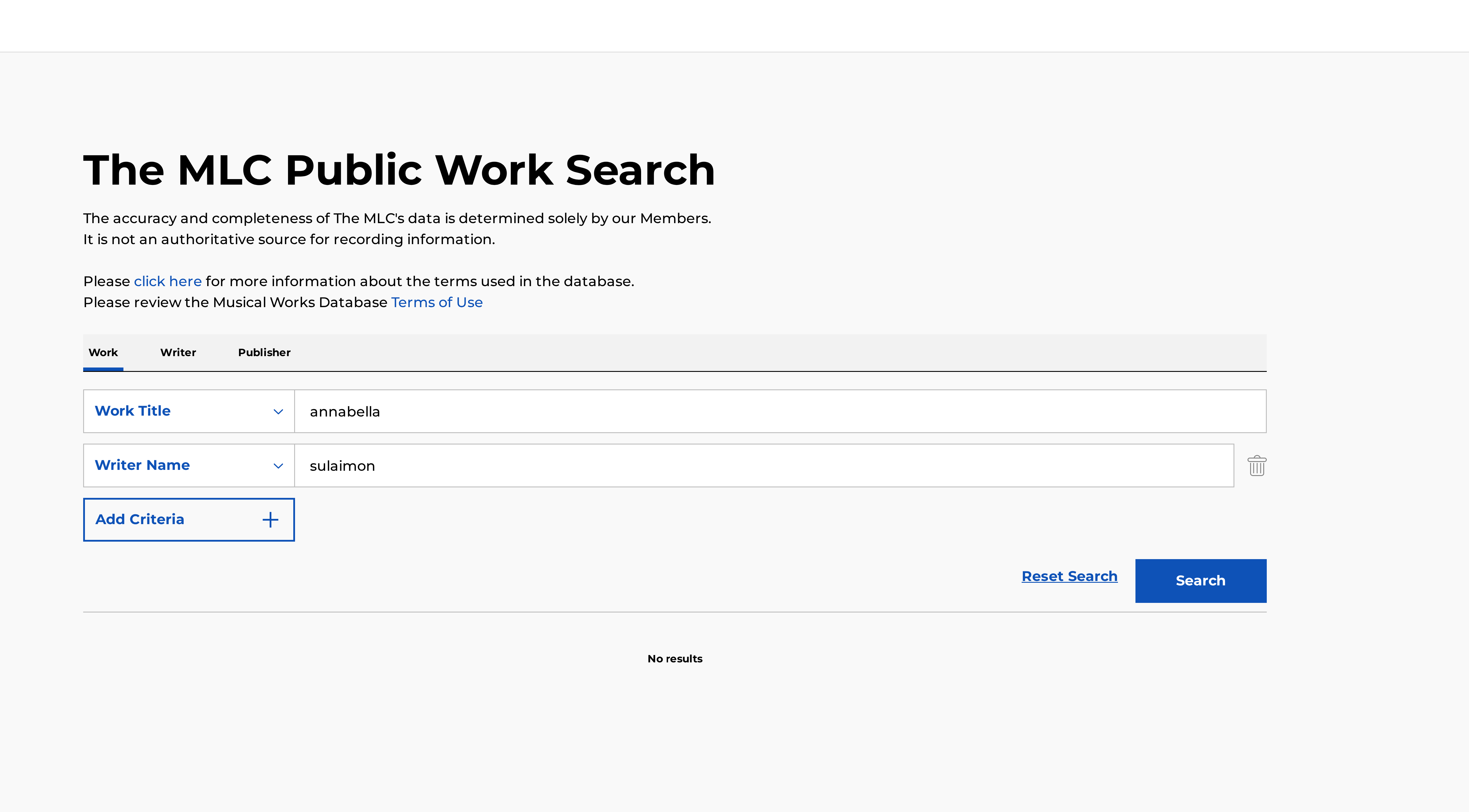
click at [619, 138] on input "annabella" at bounding box center [769, 136] width 323 height 14
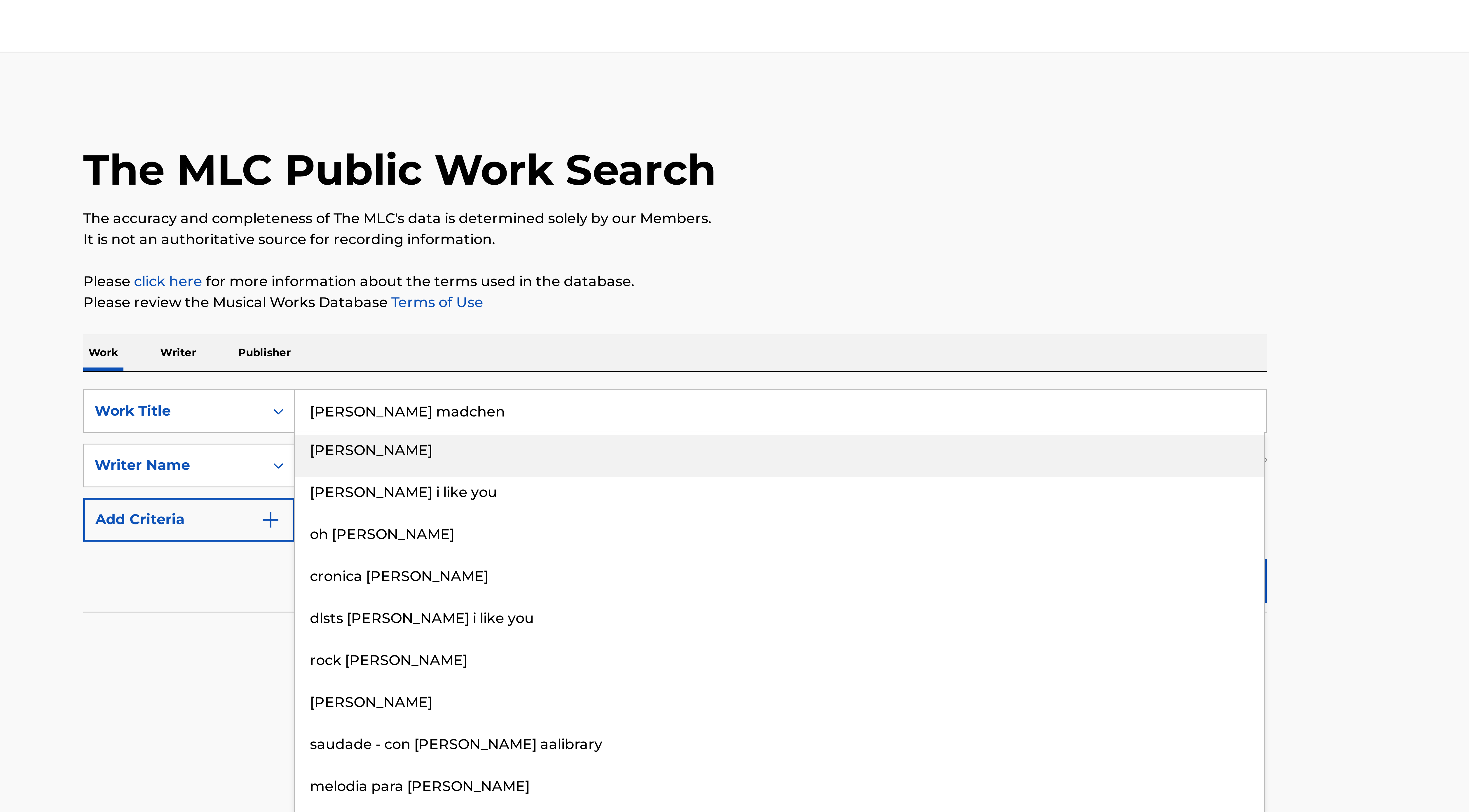
click at [621, 148] on span "[PERSON_NAME]" at bounding box center [633, 150] width 41 height 6
type input "[PERSON_NAME]"
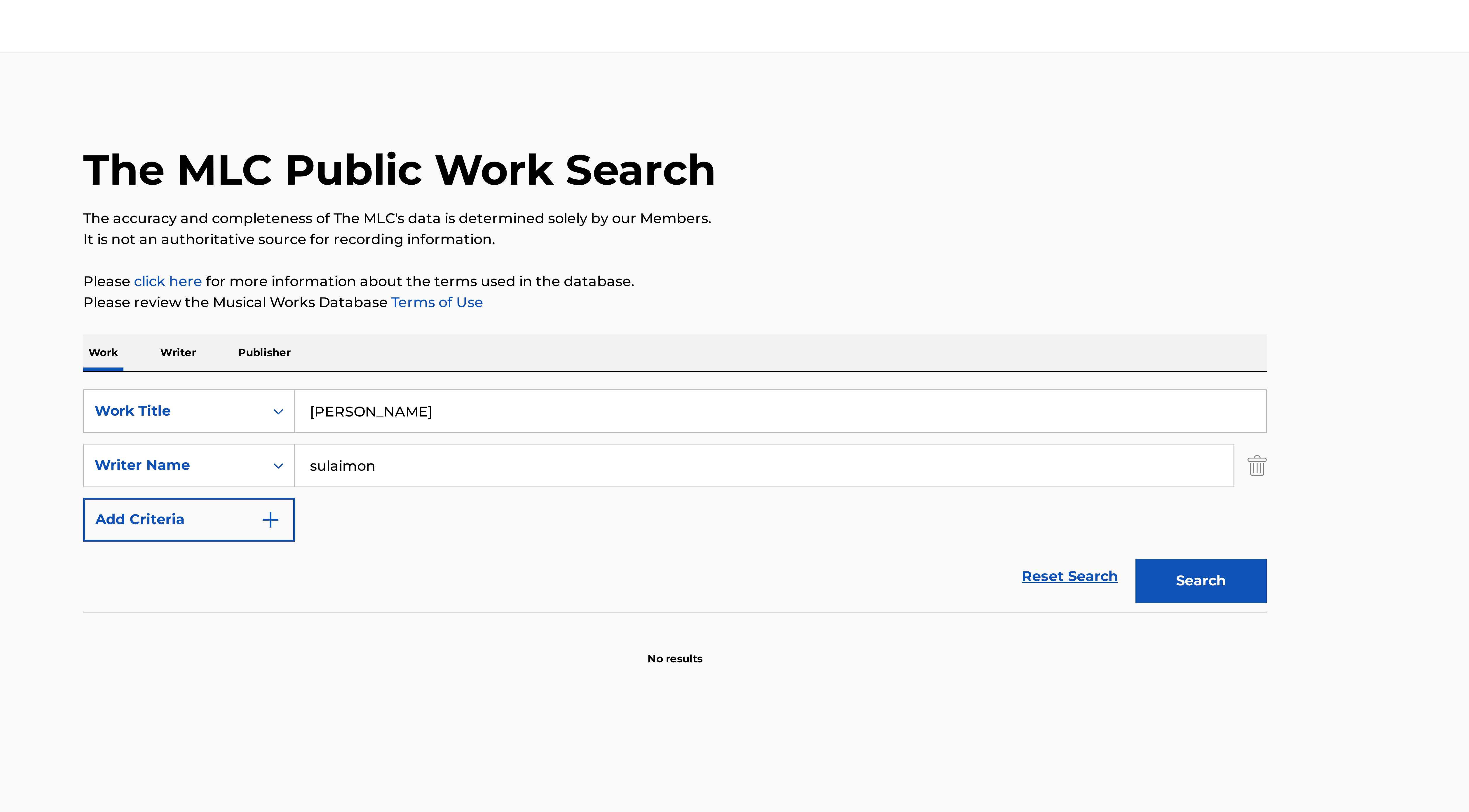
click at [921, 200] on button "Search" at bounding box center [909, 194] width 44 height 15
drag, startPoint x: 612, startPoint y: 155, endPoint x: 648, endPoint y: 155, distance: 36.0
click at [648, 155] on input "sulaimon" at bounding box center [763, 155] width 313 height 14
click at [888, 187] on button "Search" at bounding box center [909, 194] width 44 height 15
drag, startPoint x: 614, startPoint y: 154, endPoint x: 645, endPoint y: 152, distance: 31.1
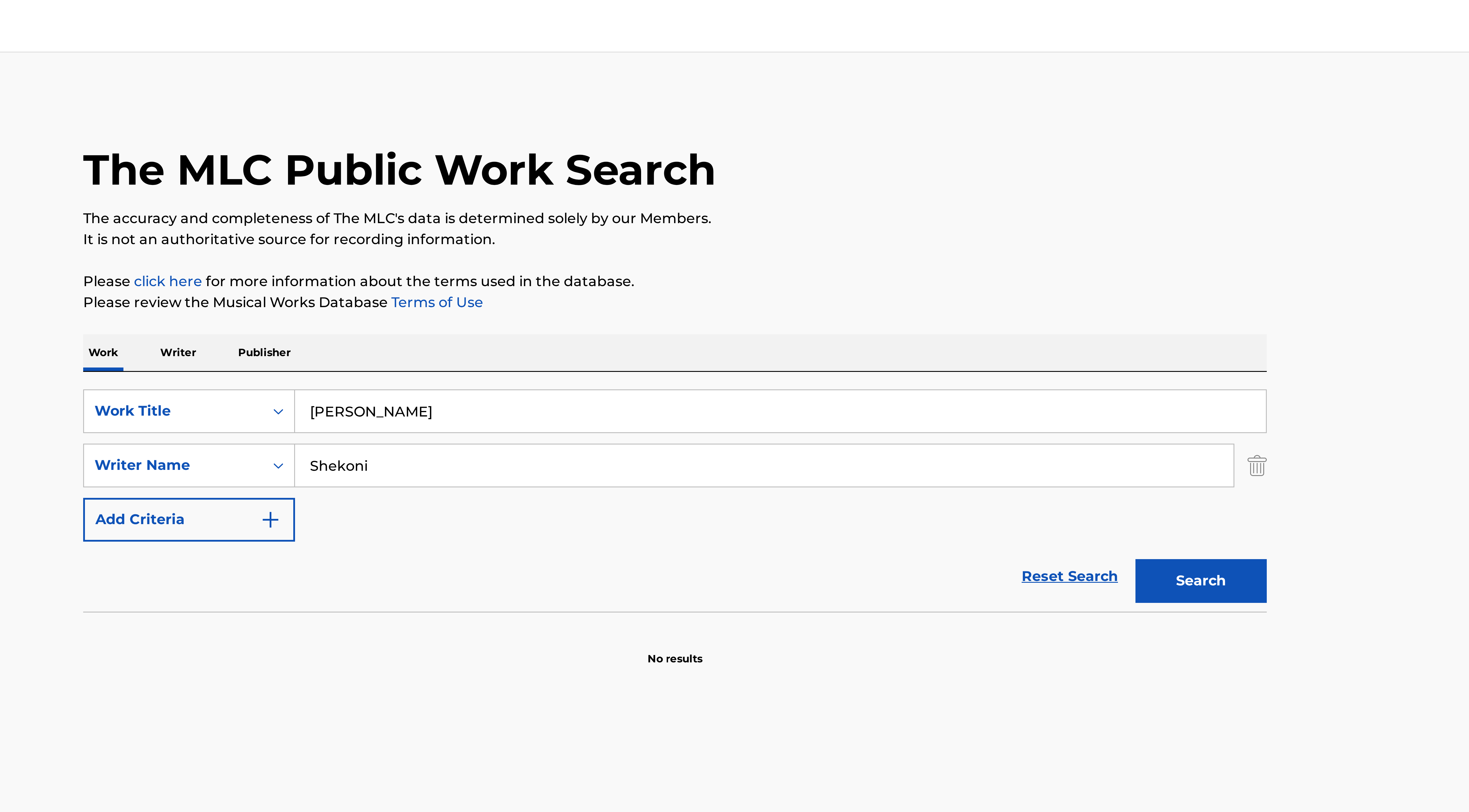
click at [645, 152] on input "Shekoni" at bounding box center [763, 155] width 313 height 14
type input "\Shekoni"
click at [916, 198] on button "Search" at bounding box center [909, 194] width 44 height 15
